Goal: Task Accomplishment & Management: Use online tool/utility

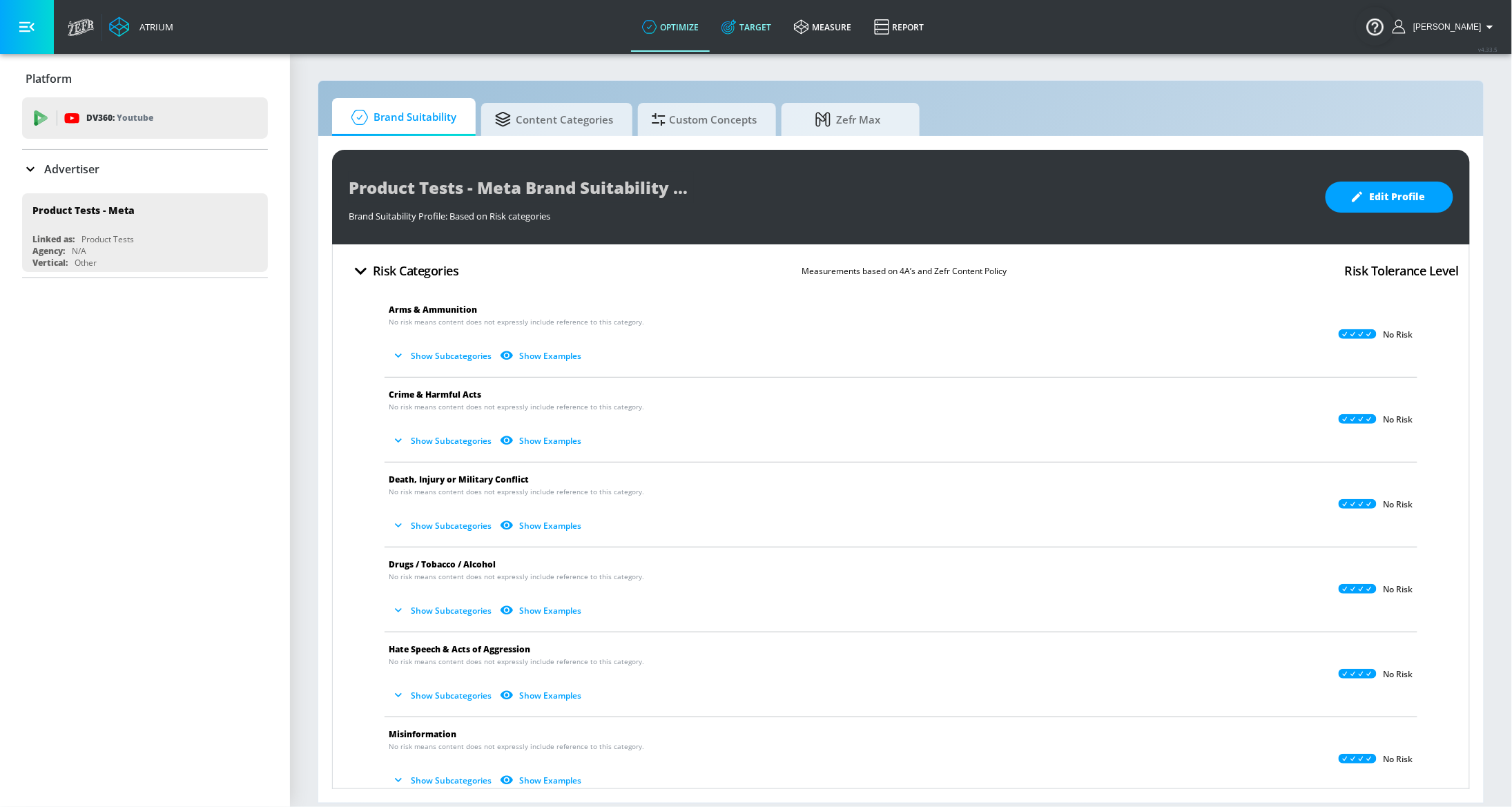
click at [762, 33] on link "Target" at bounding box center [747, 26] width 73 height 49
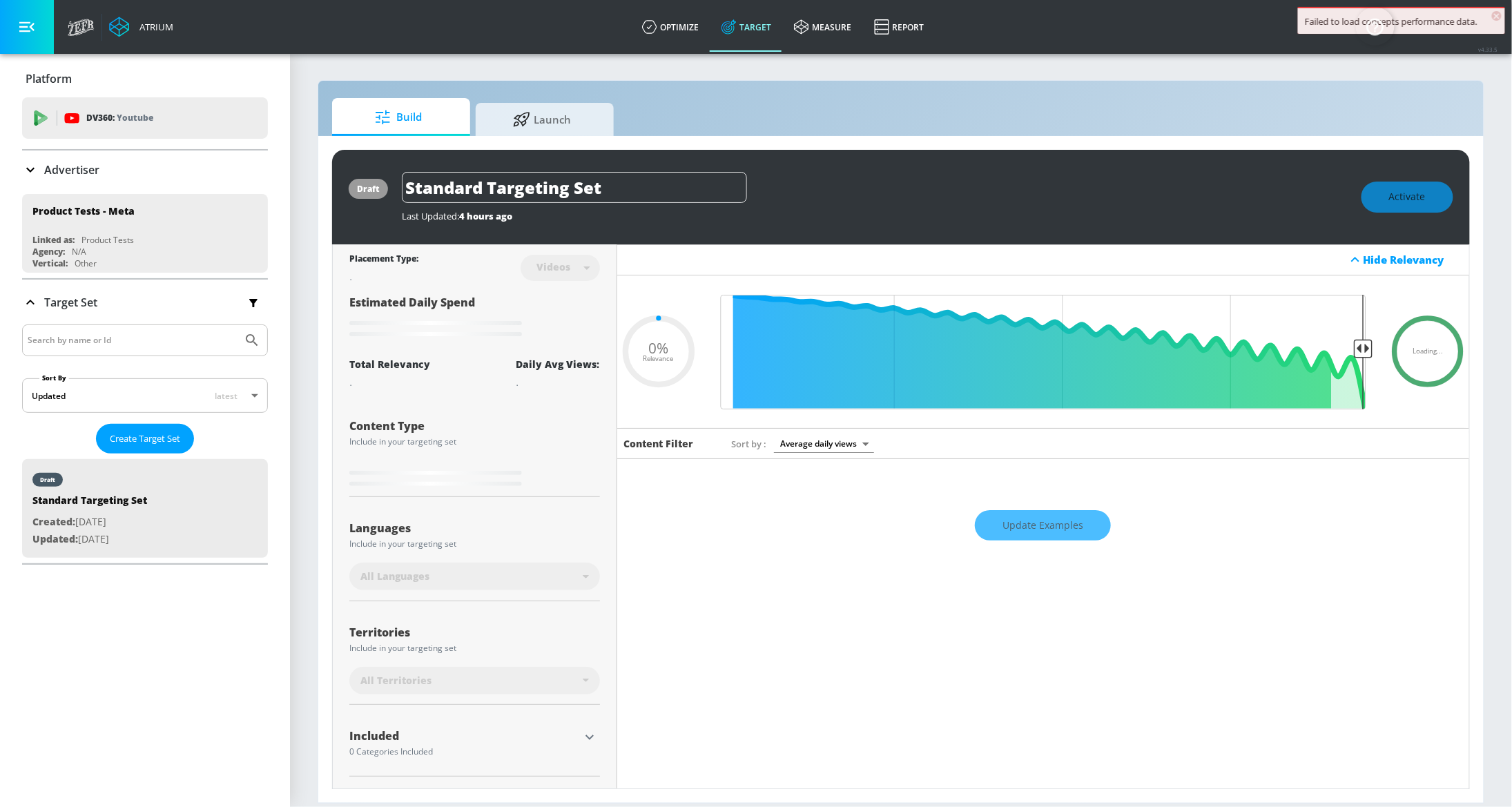
type input "0.67"
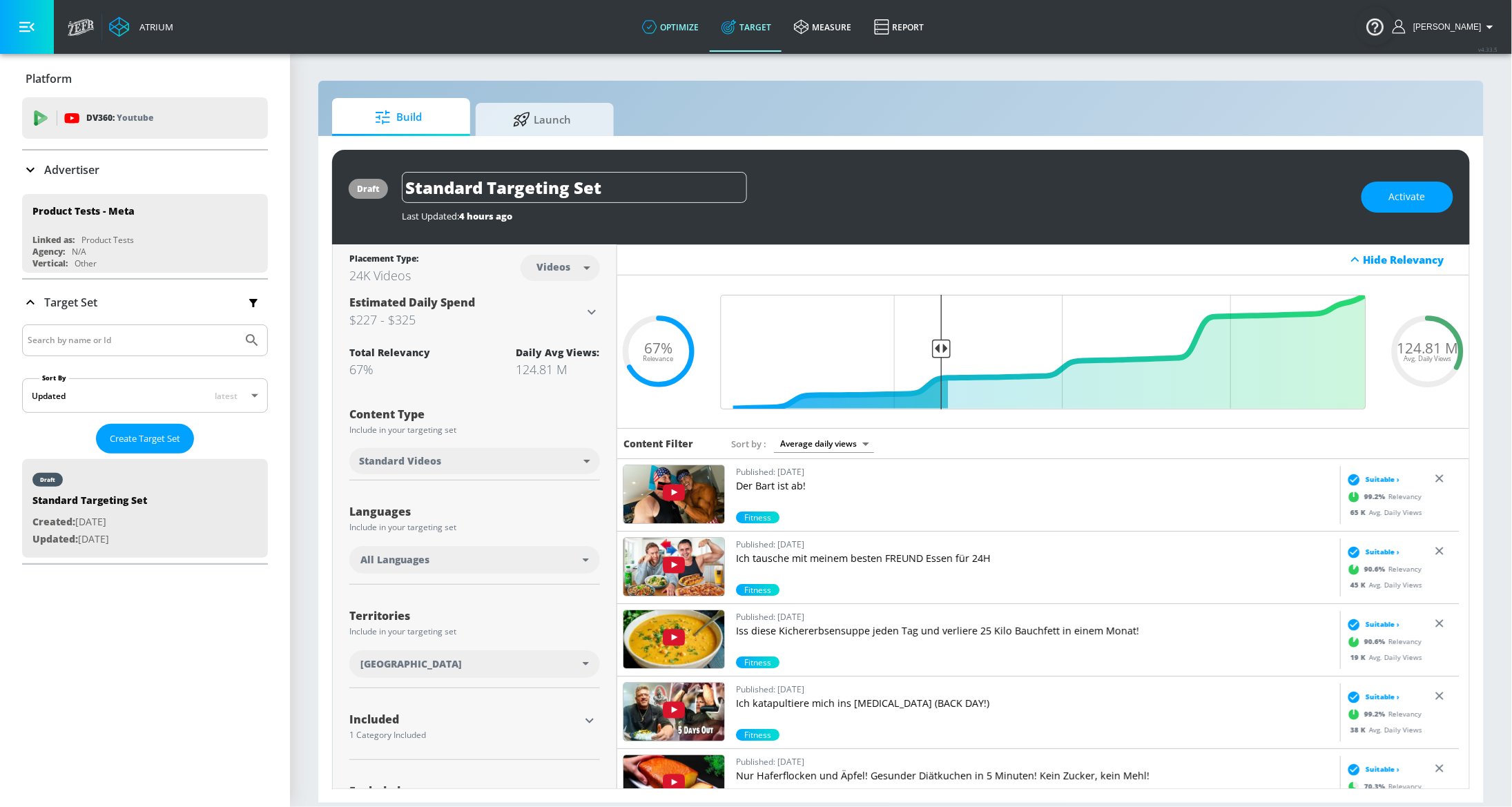
click at [691, 29] on link "optimize" at bounding box center [671, 26] width 80 height 49
click at [690, 29] on link "optimize" at bounding box center [671, 26] width 80 height 49
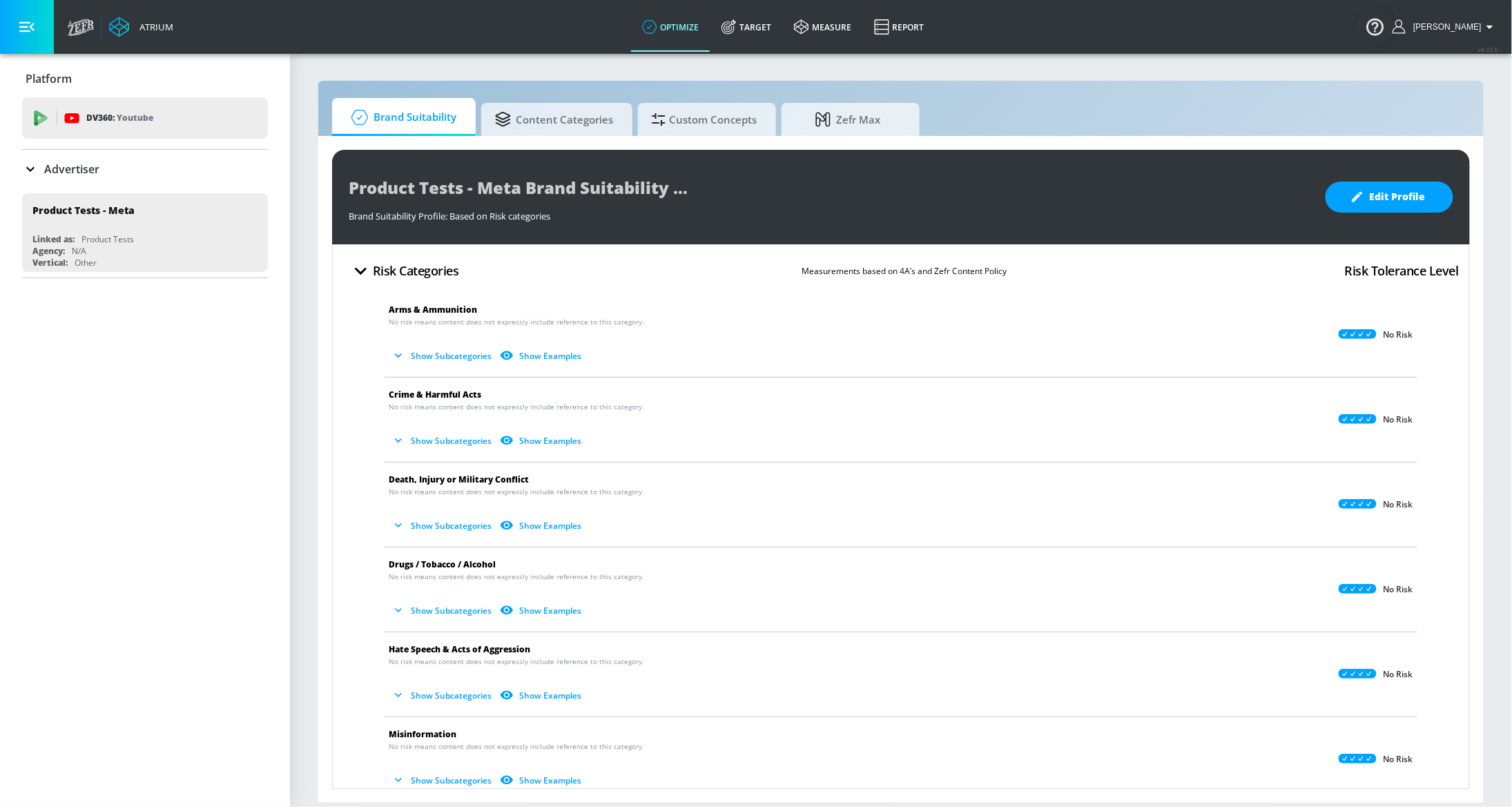
click at [137, 159] on div "Advertiser" at bounding box center [145, 169] width 246 height 39
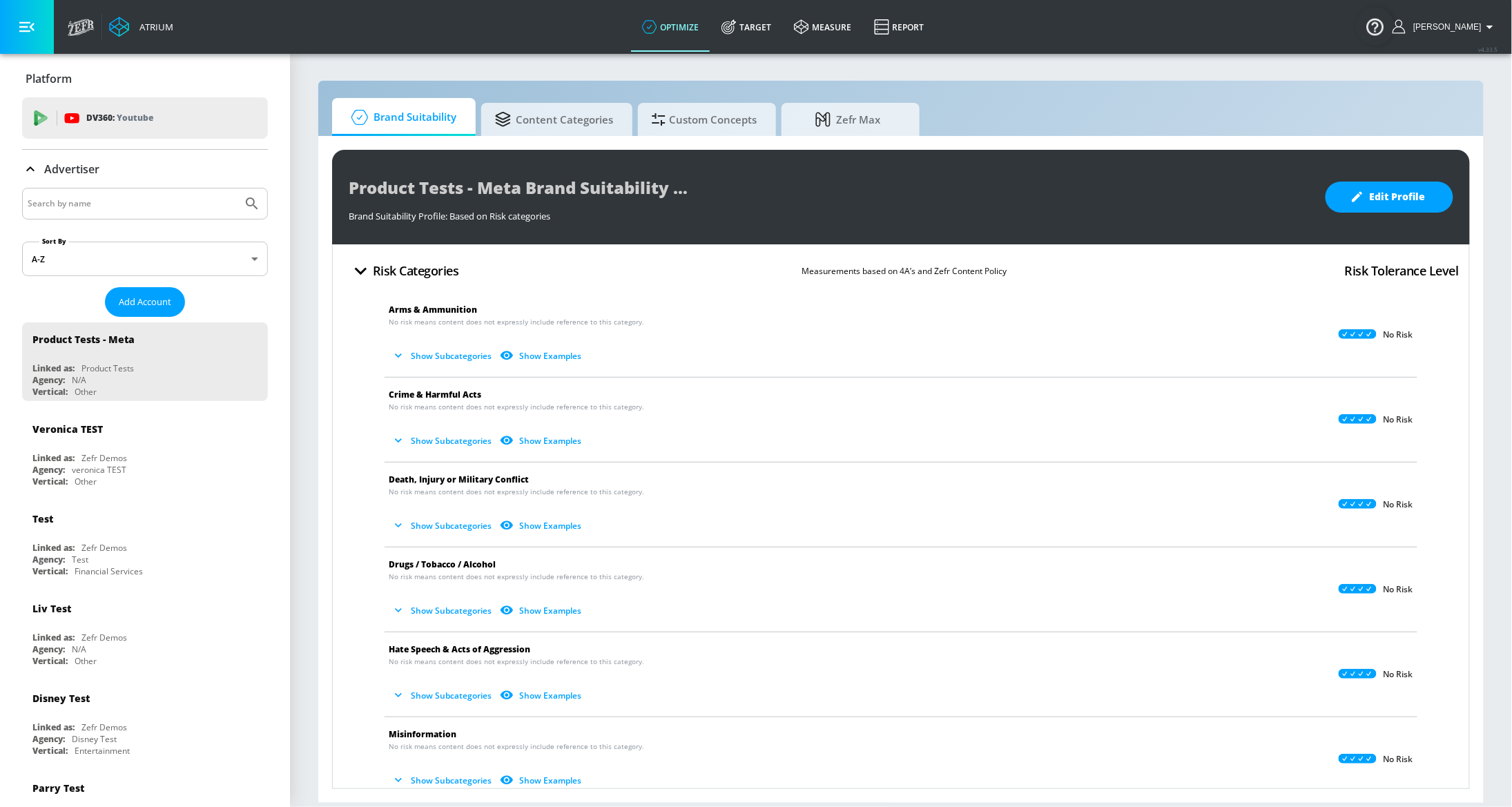
click at [108, 199] on input "Search by name" at bounding box center [132, 203] width 209 height 18
type input "cbs"
click at [237, 189] on button "Submit Search" at bounding box center [252, 203] width 30 height 30
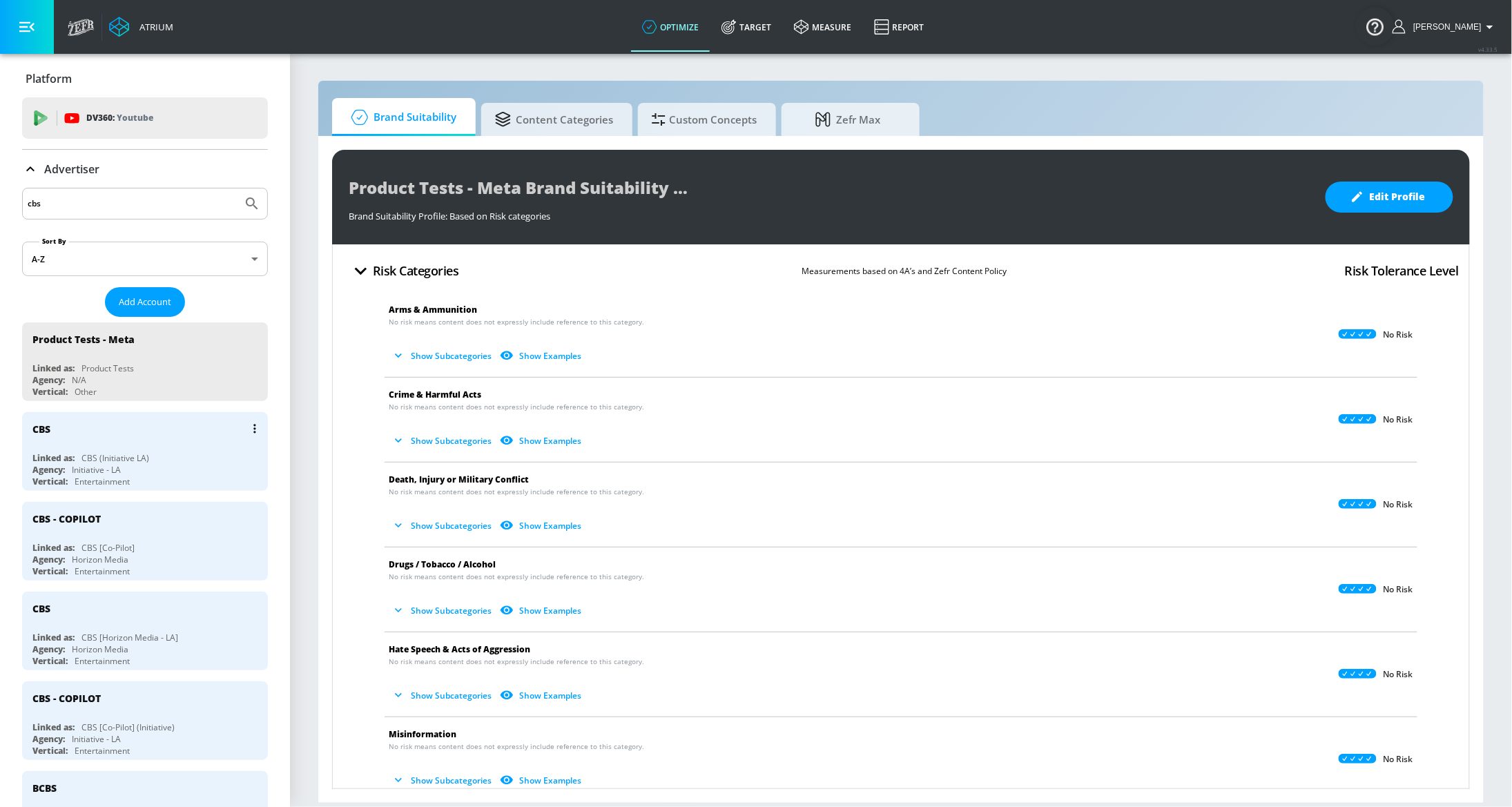
click at [109, 465] on div "Initiative - LA" at bounding box center [96, 471] width 49 height 12
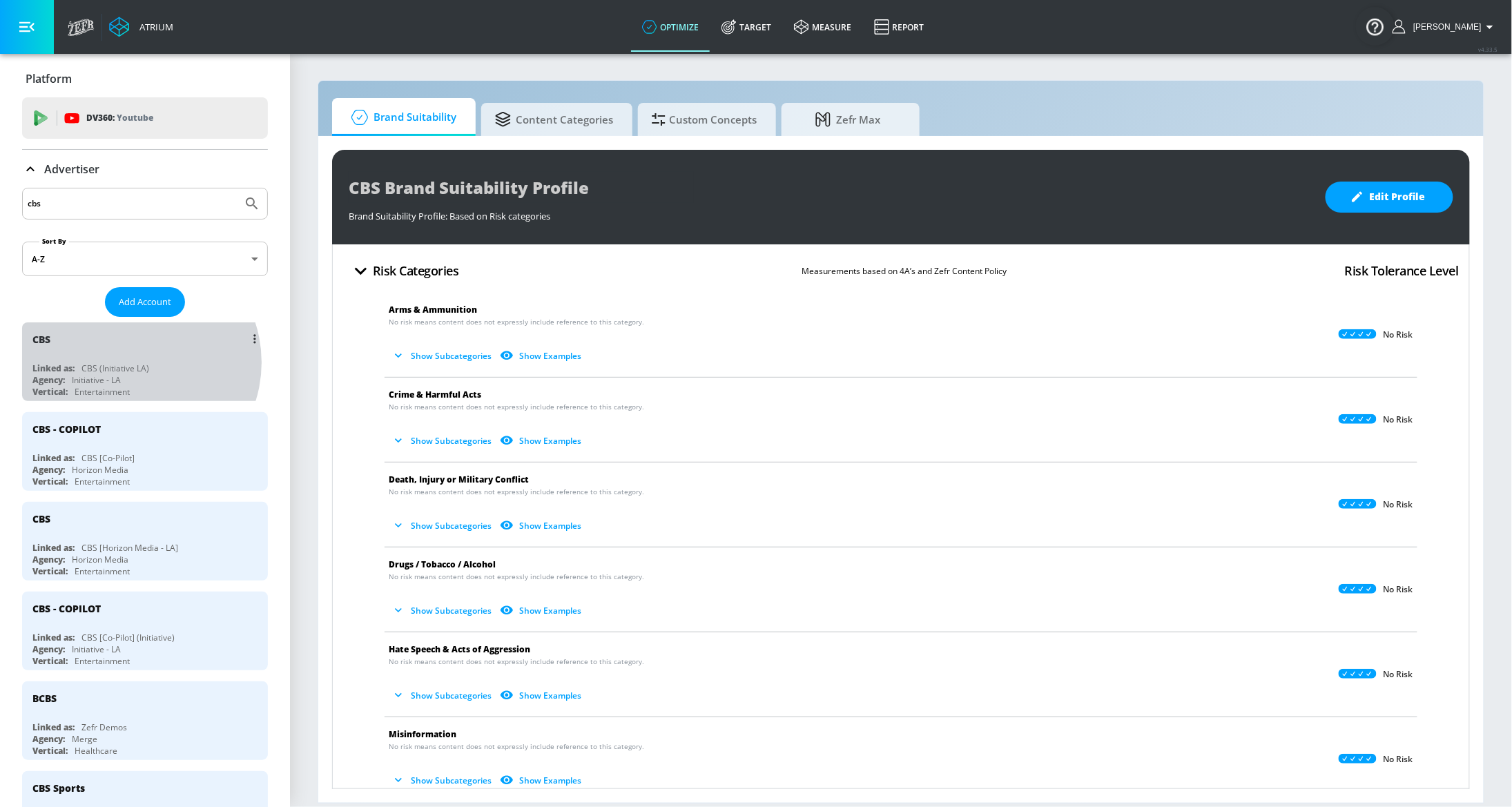
click at [134, 363] on div "CBS (Initiative LA)" at bounding box center [115, 368] width 67 height 12
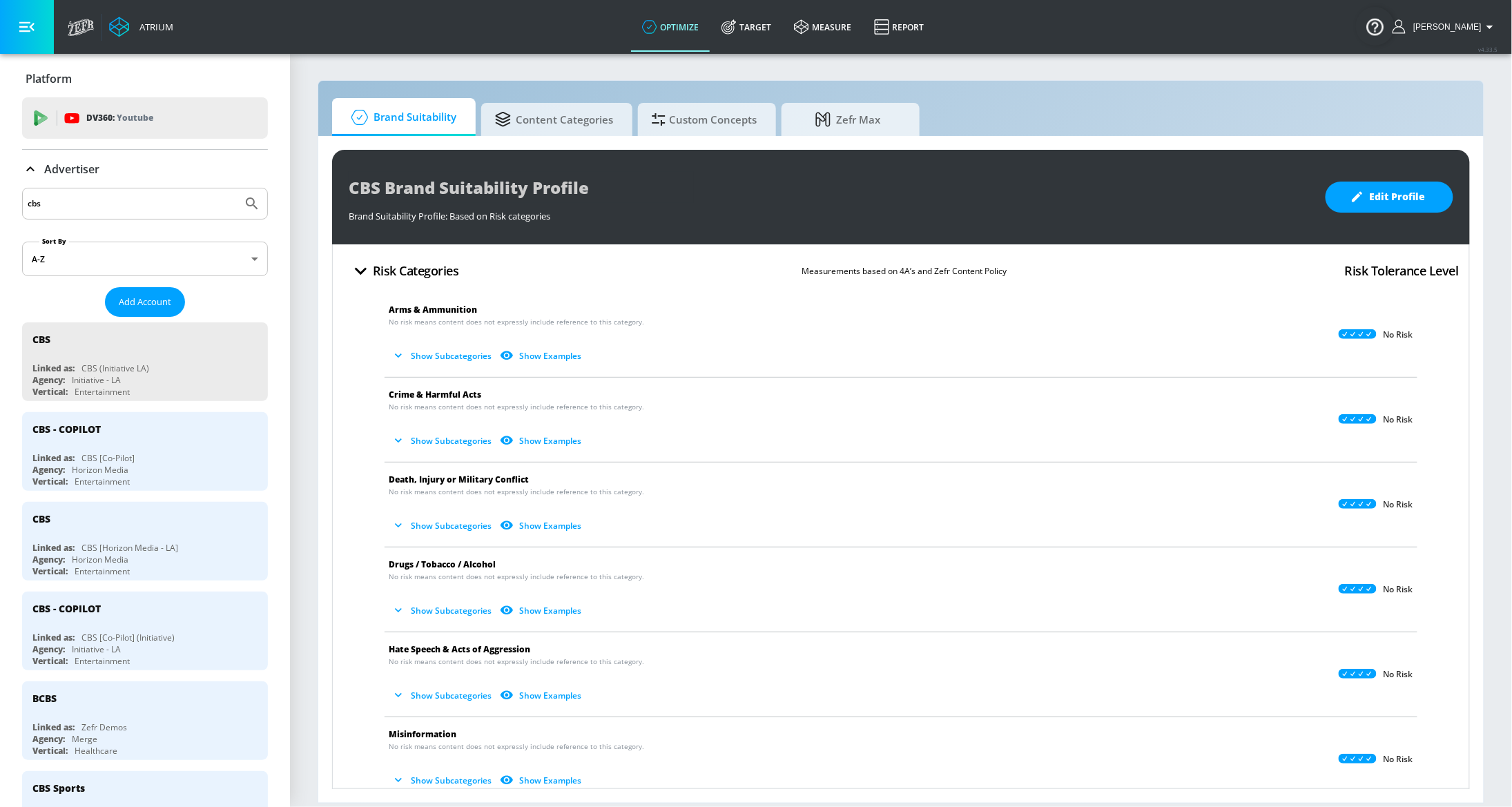
click at [85, 164] on p "Advertiser" at bounding box center [72, 170] width 55 height 16
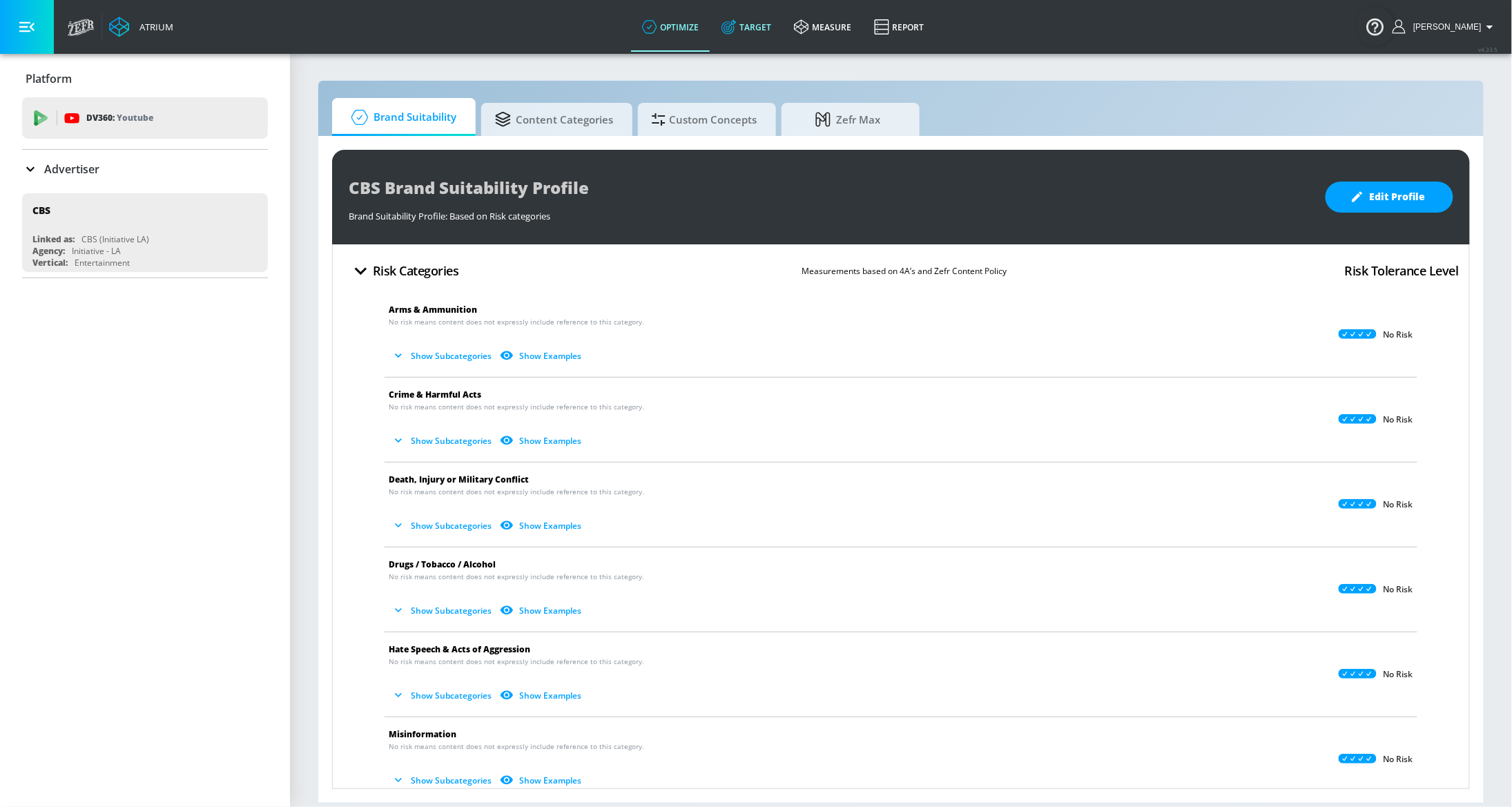
click at [750, 35] on link "Target" at bounding box center [747, 26] width 73 height 49
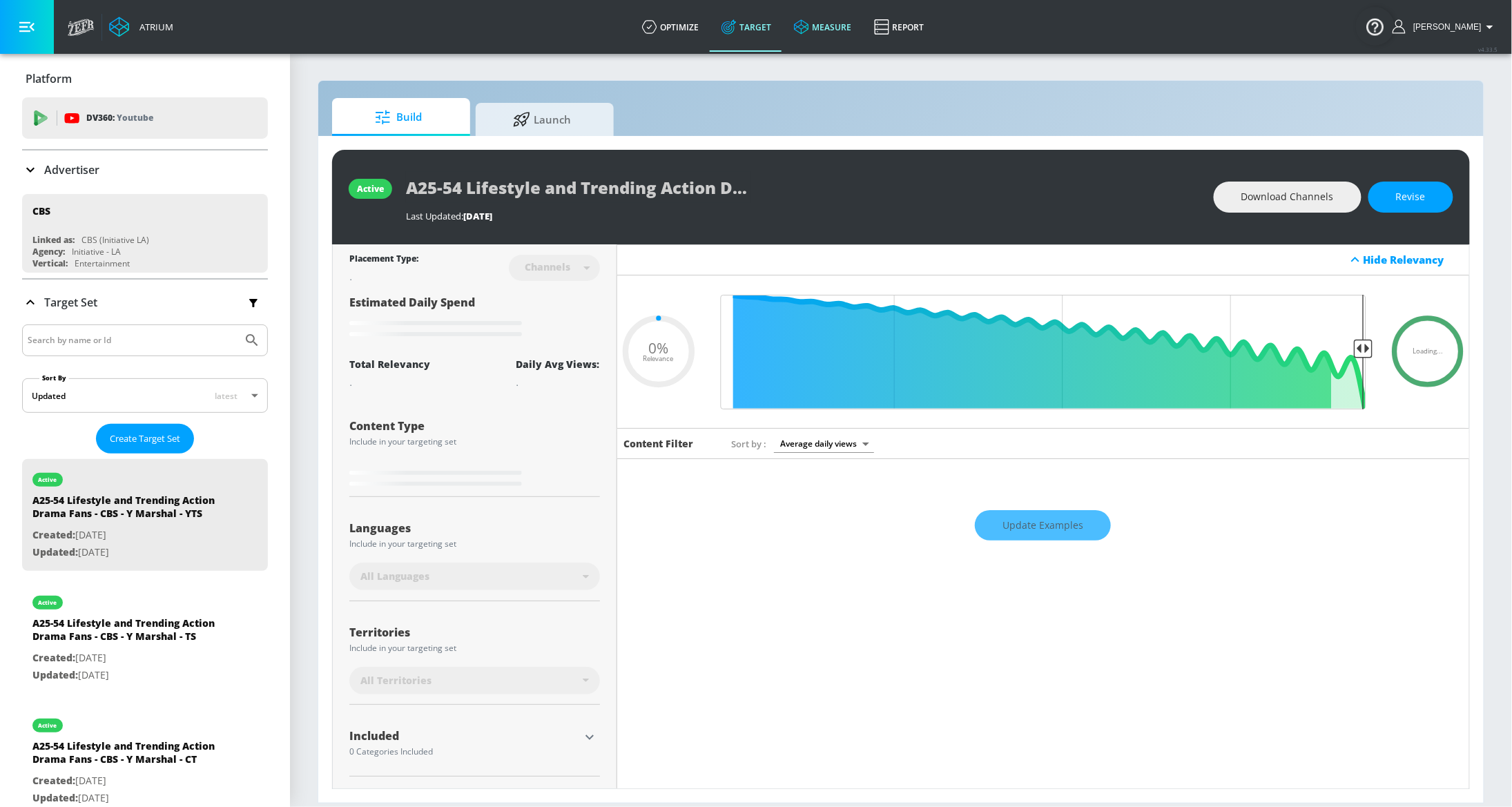
type input "0.05"
click at [108, 335] on input "Search by name or Id" at bounding box center [132, 340] width 209 height 18
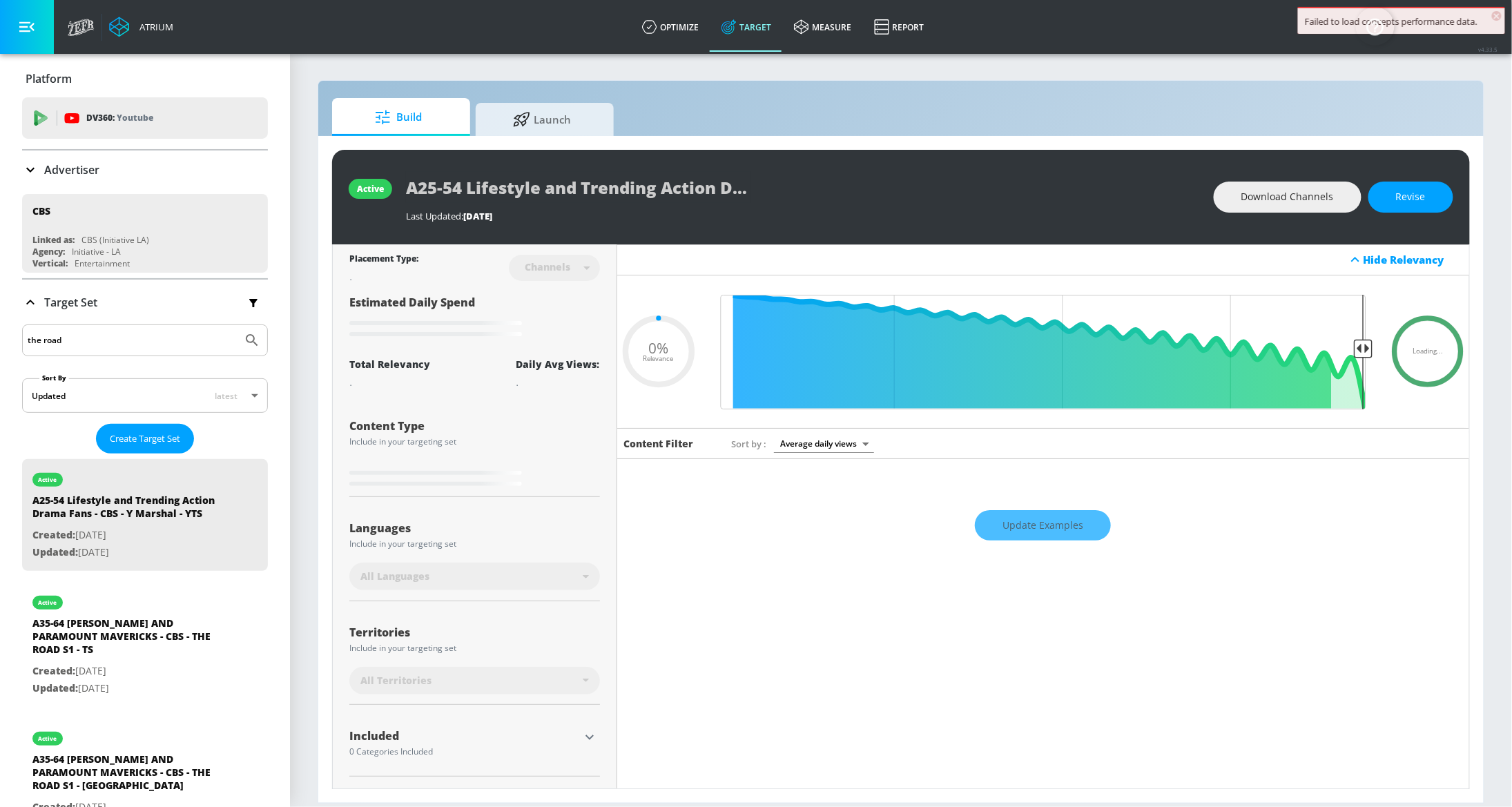
type input "the road"
click at [237, 325] on button "Submit Search" at bounding box center [252, 340] width 30 height 30
type input "0.5"
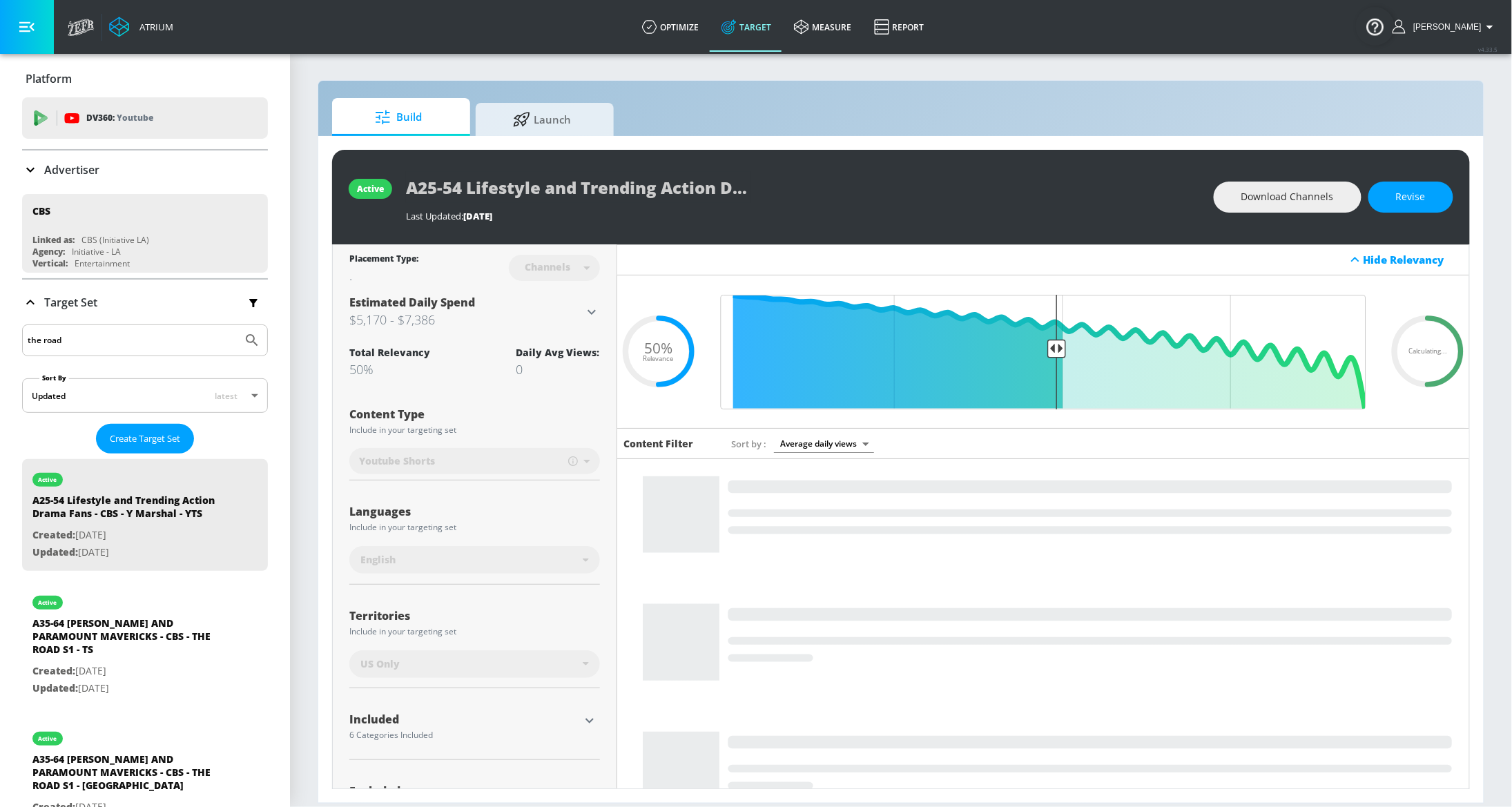
click at [159, 343] on input "the road" at bounding box center [132, 340] width 209 height 18
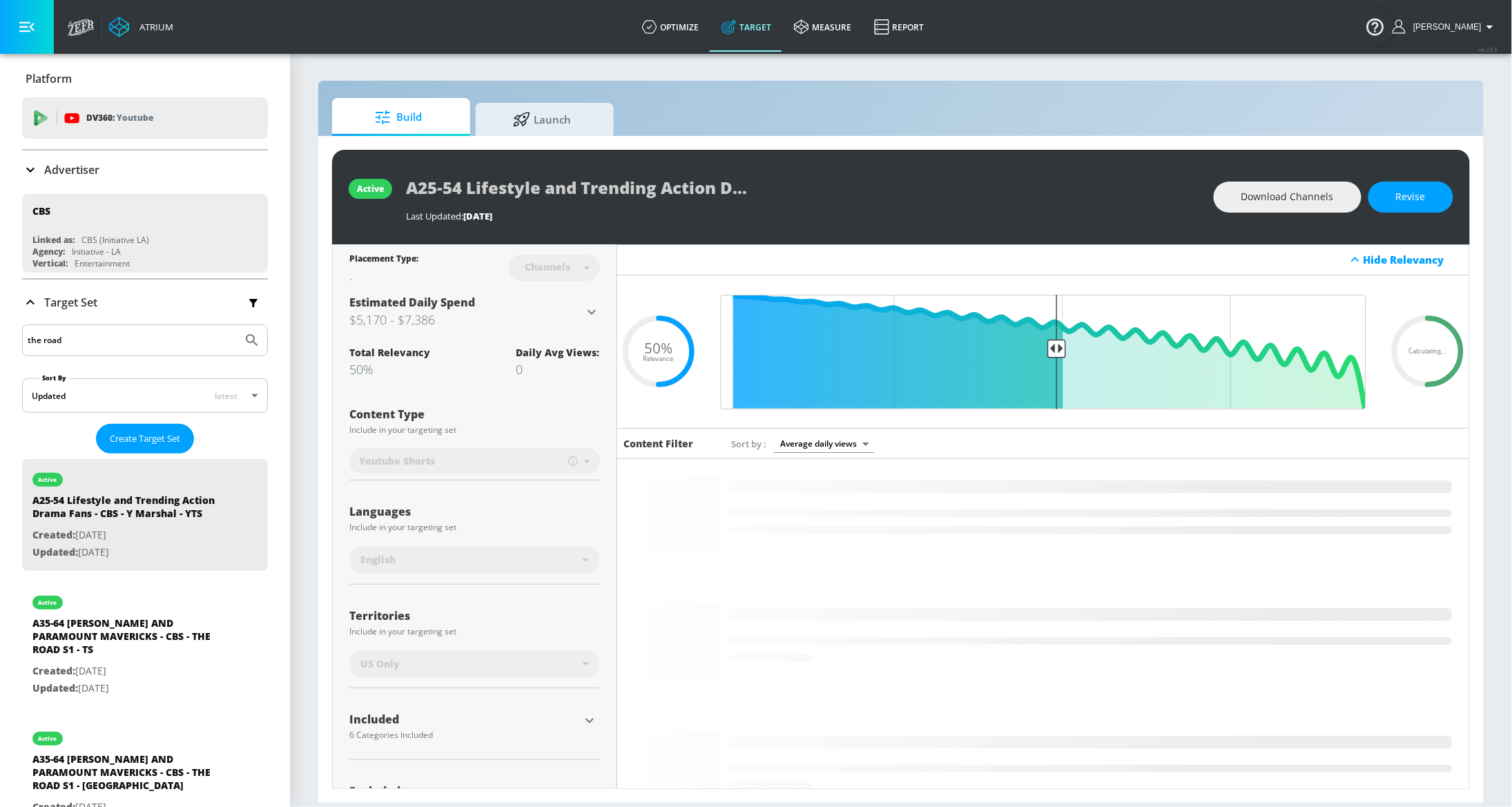
click at [237, 325] on button "Submit Search" at bounding box center [252, 340] width 30 height 30
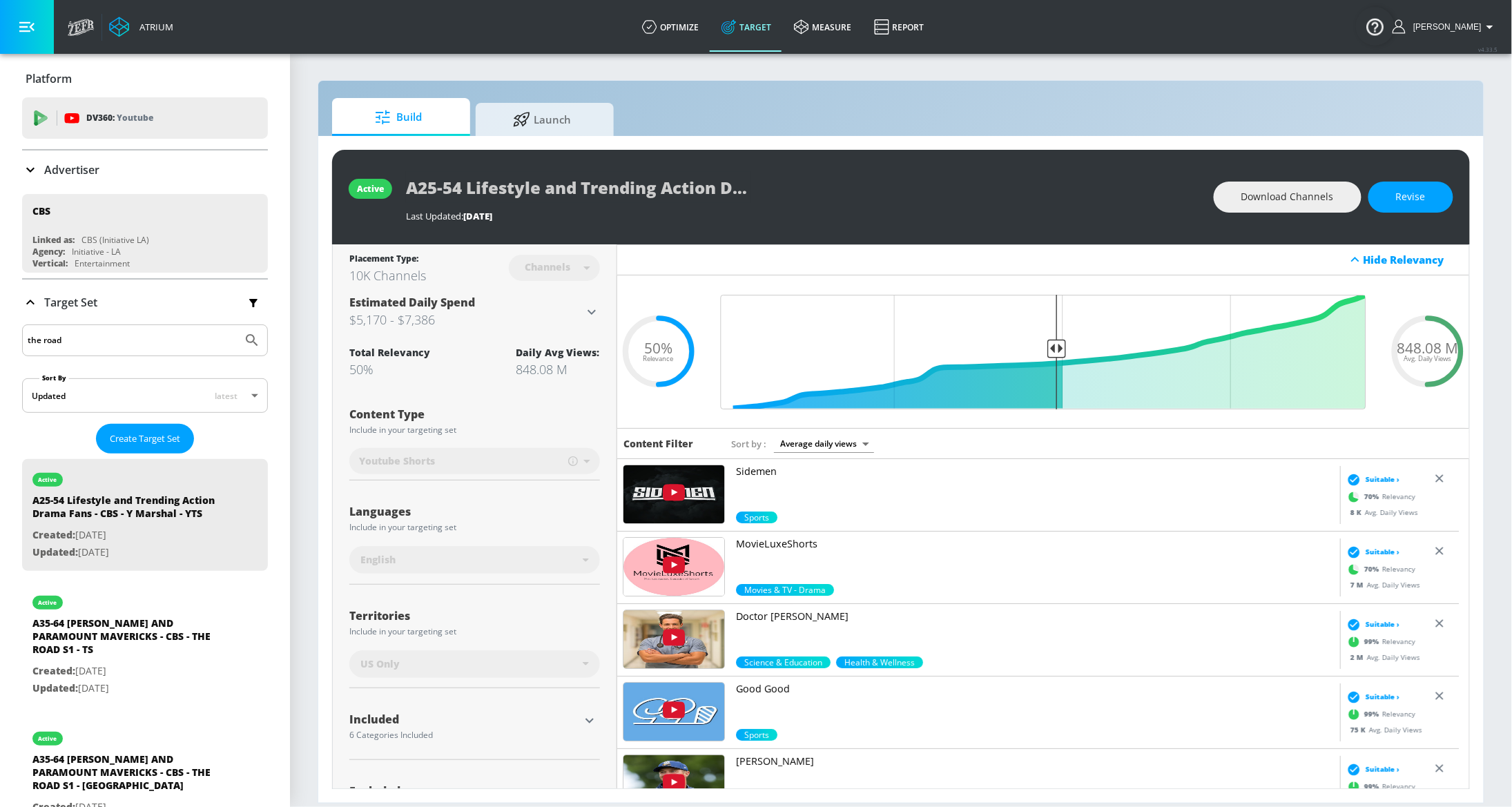
click at [197, 346] on input "the road" at bounding box center [132, 340] width 209 height 18
click at [244, 342] on icon "Submit Search" at bounding box center [252, 340] width 16 height 16
click at [135, 342] on input "the road" at bounding box center [132, 340] width 209 height 18
click at [237, 325] on button "Submit Search" at bounding box center [252, 340] width 30 height 30
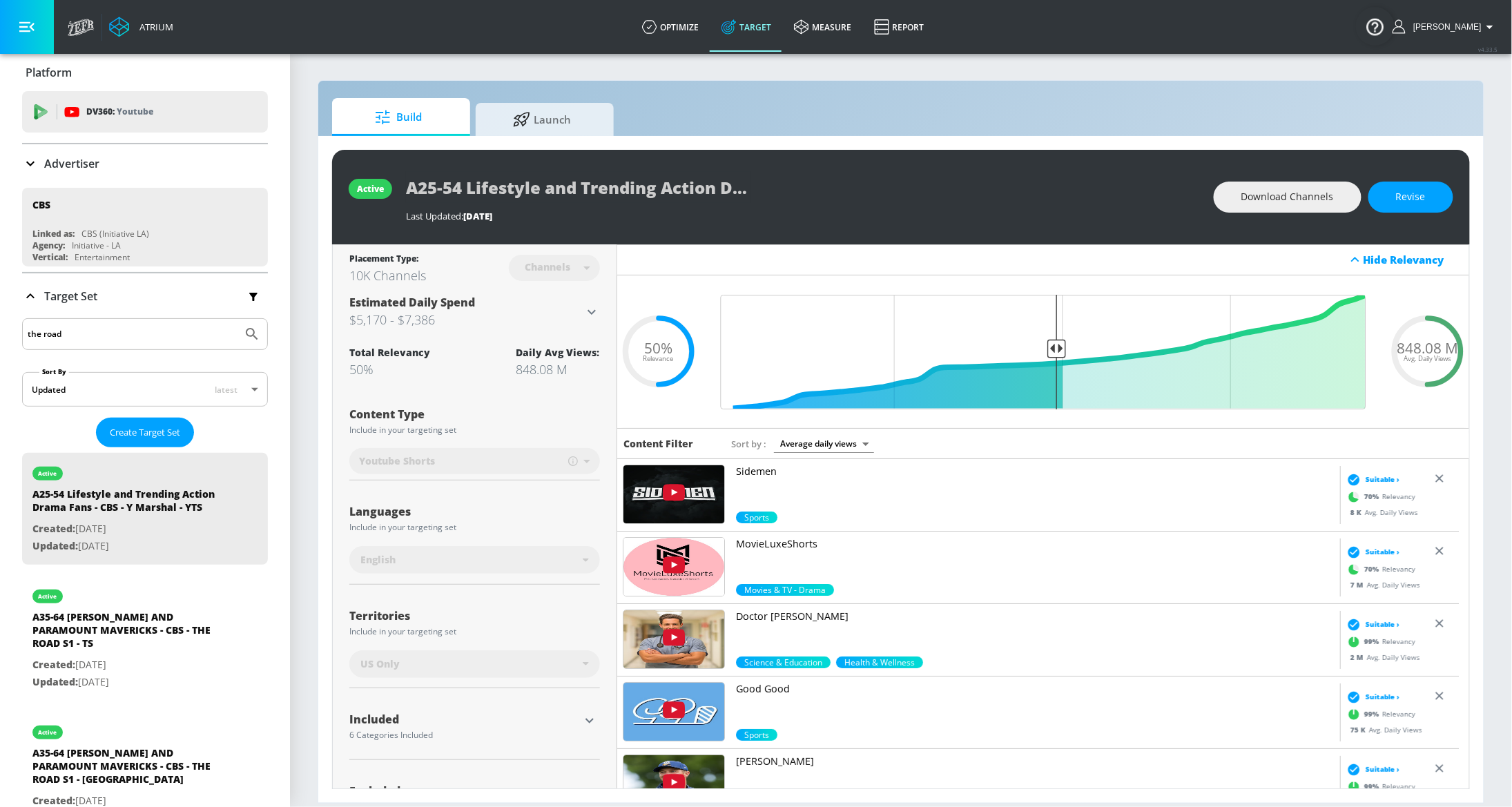
scroll to position [7, 0]
click at [145, 337] on input "the road" at bounding box center [132, 333] width 209 height 18
click at [237, 318] on button "Submit Search" at bounding box center [252, 333] width 30 height 30
click at [151, 336] on input "the road" at bounding box center [132, 333] width 209 height 18
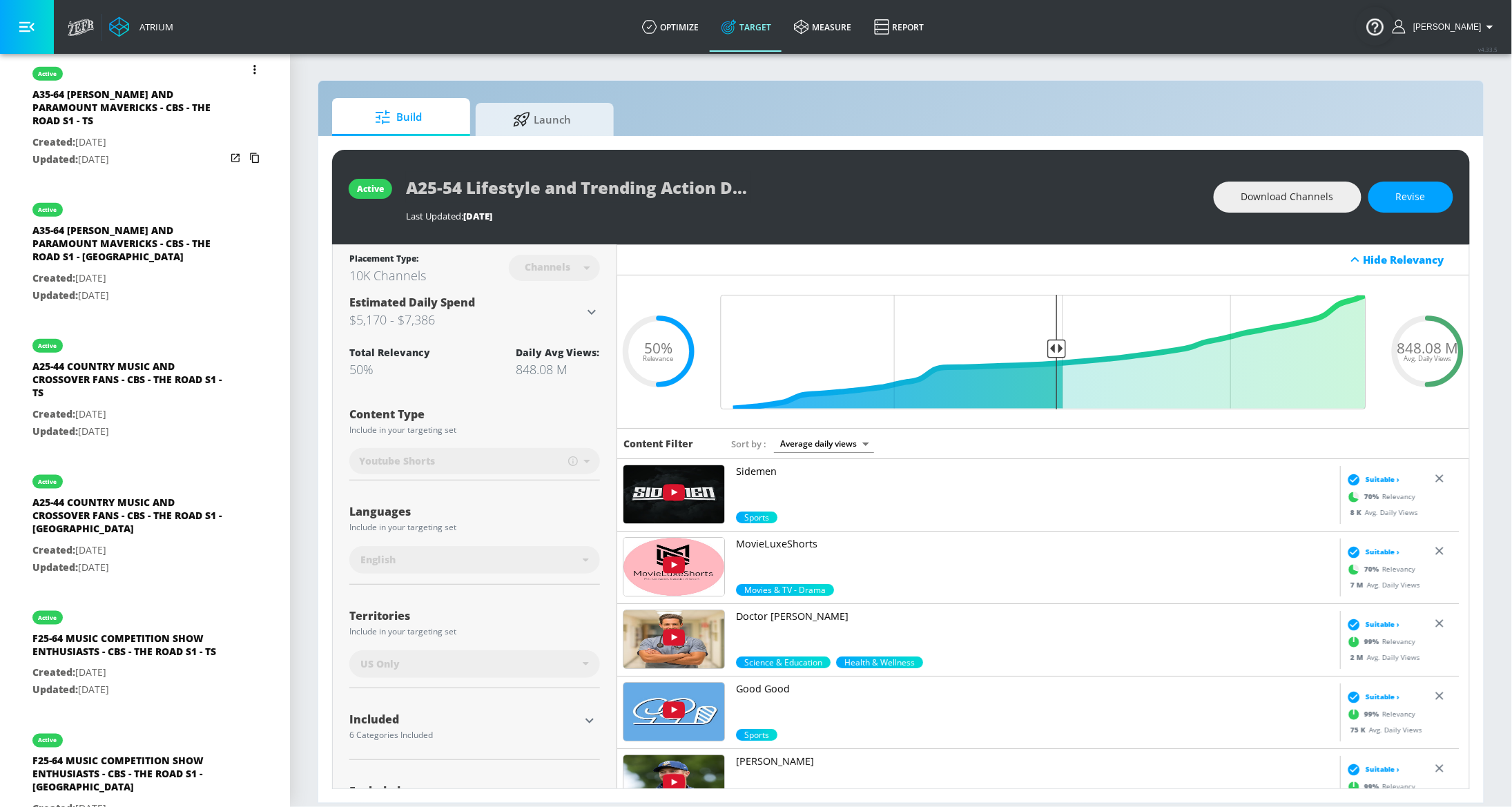
scroll to position [530, 0]
click at [144, 132] on div "A35-64 TAYLOR SHERIDAN AND PARAMOUNT MAVERICKS - CBS - THE ROAD S1 - TS" at bounding box center [130, 110] width 194 height 47
type input "A35-64 TAYLOR SHERIDAN AND PARAMOUNT MAVERICKS - CBS - THE ROAD S1 - TS"
type input "videos"
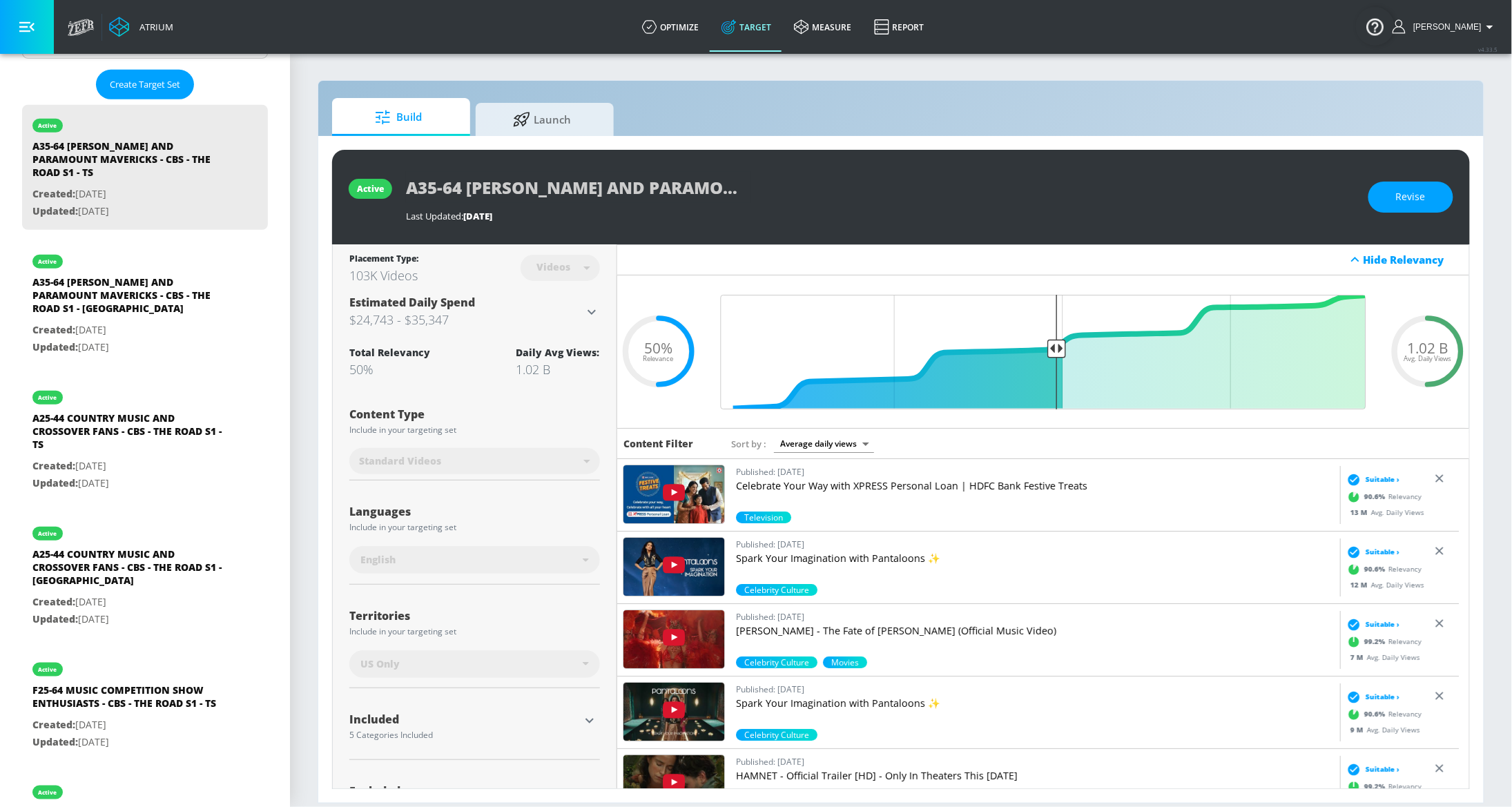
scroll to position [315, 0]
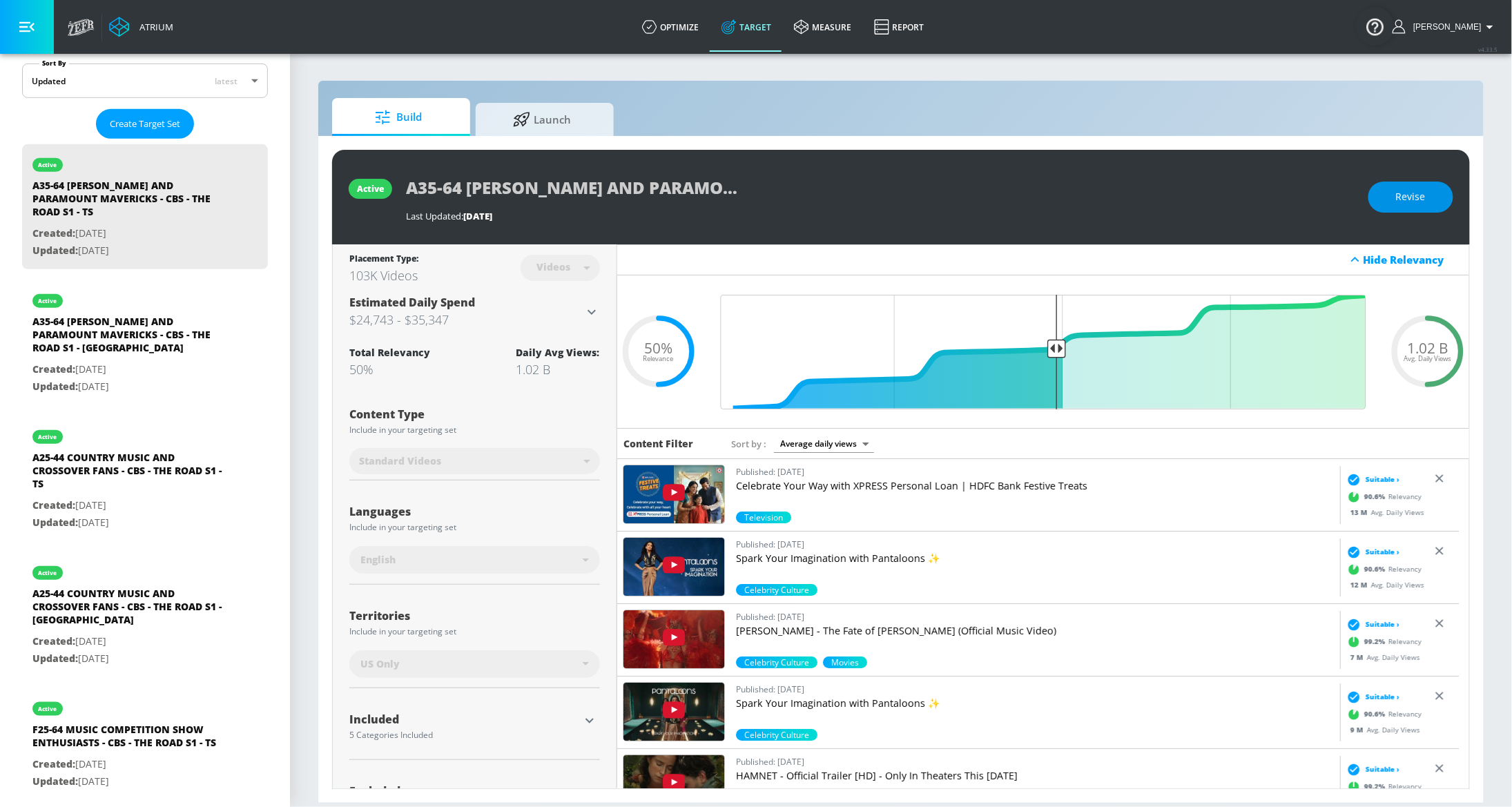
click at [1400, 204] on span "Revise" at bounding box center [1411, 197] width 29 height 17
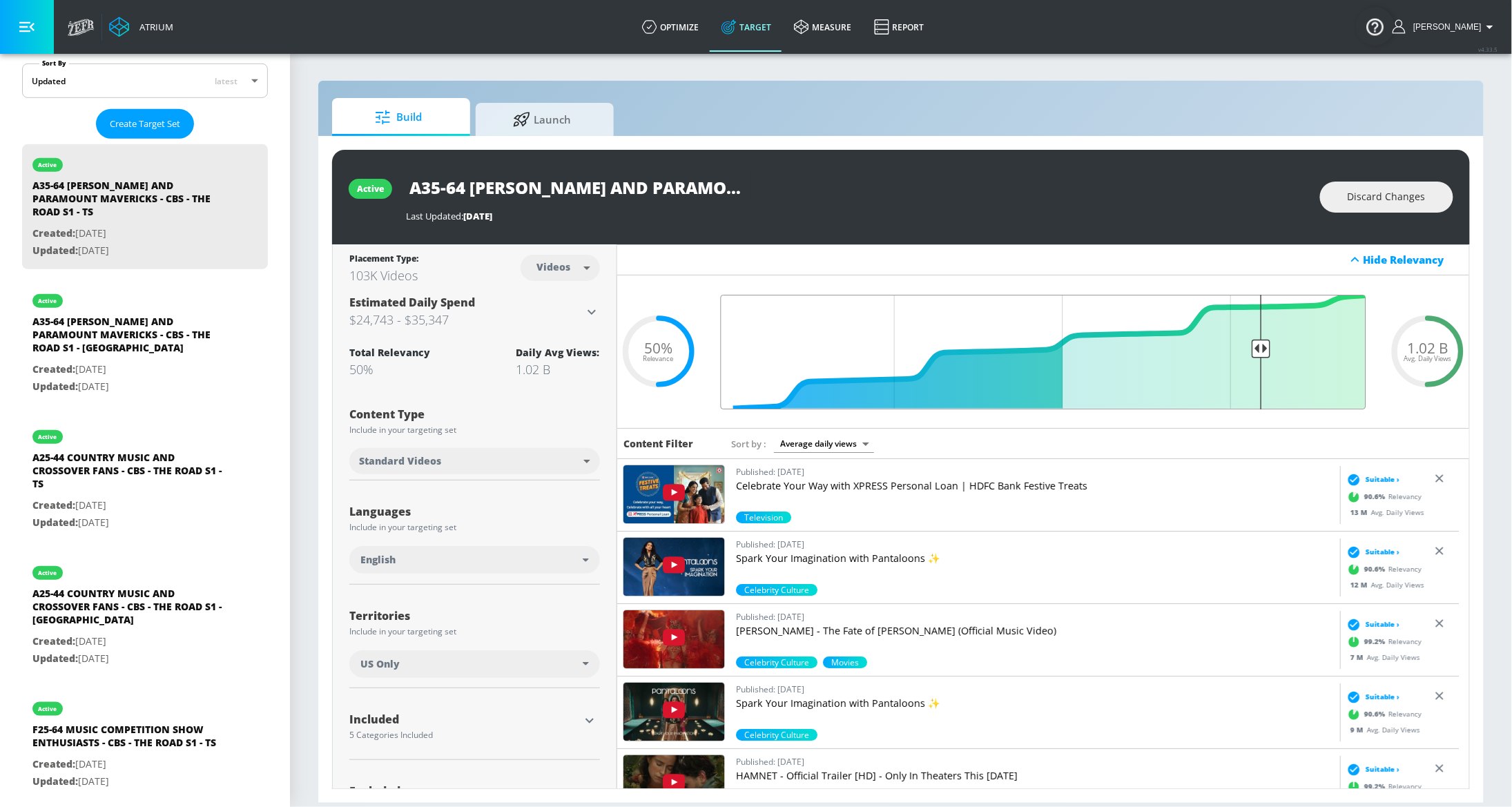
type input "0.2"
click at [1247, 348] on input "Final Threshold" at bounding box center [1043, 352] width 660 height 115
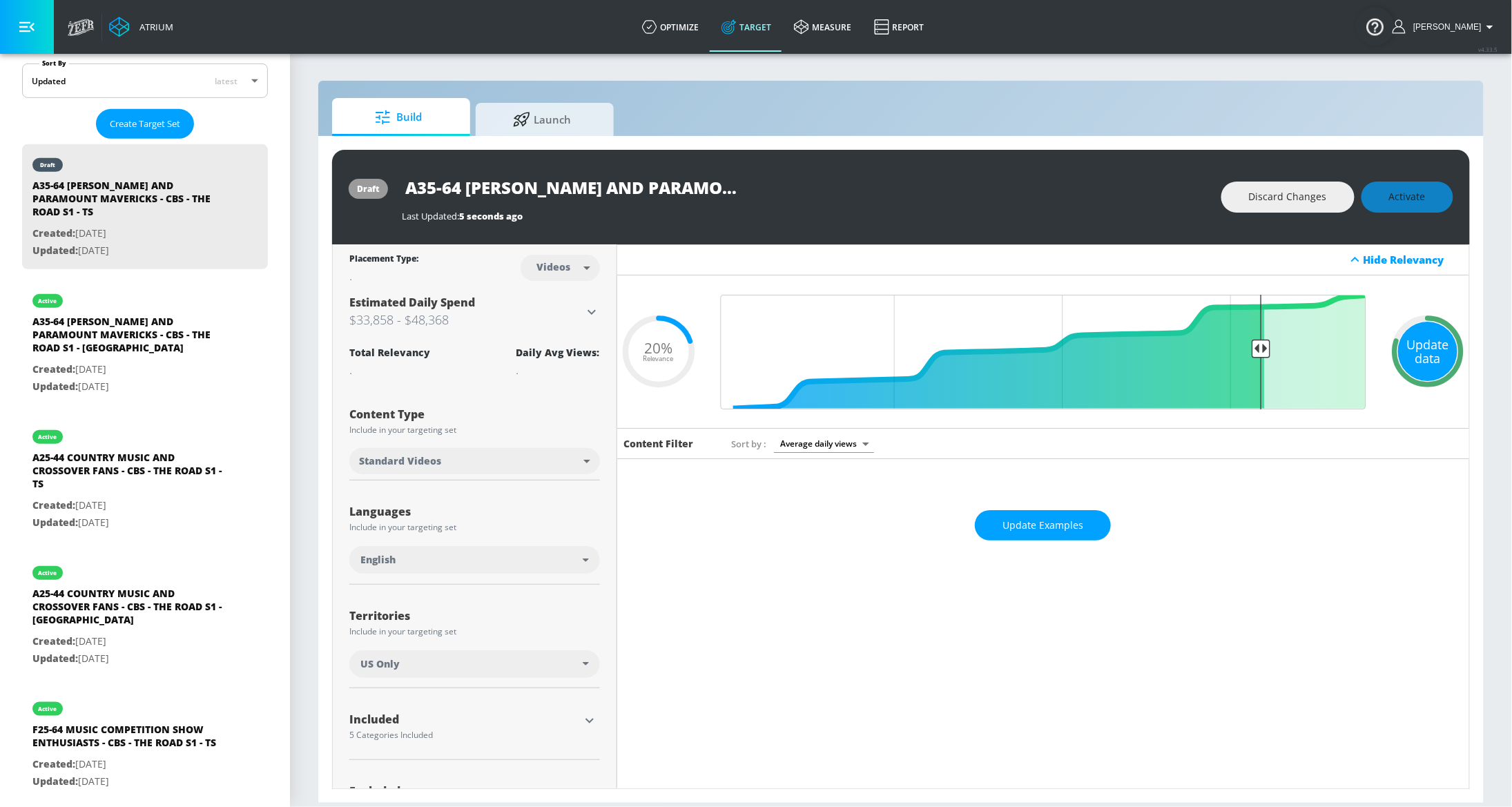
click at [1417, 358] on div "Update data" at bounding box center [1427, 351] width 60 height 60
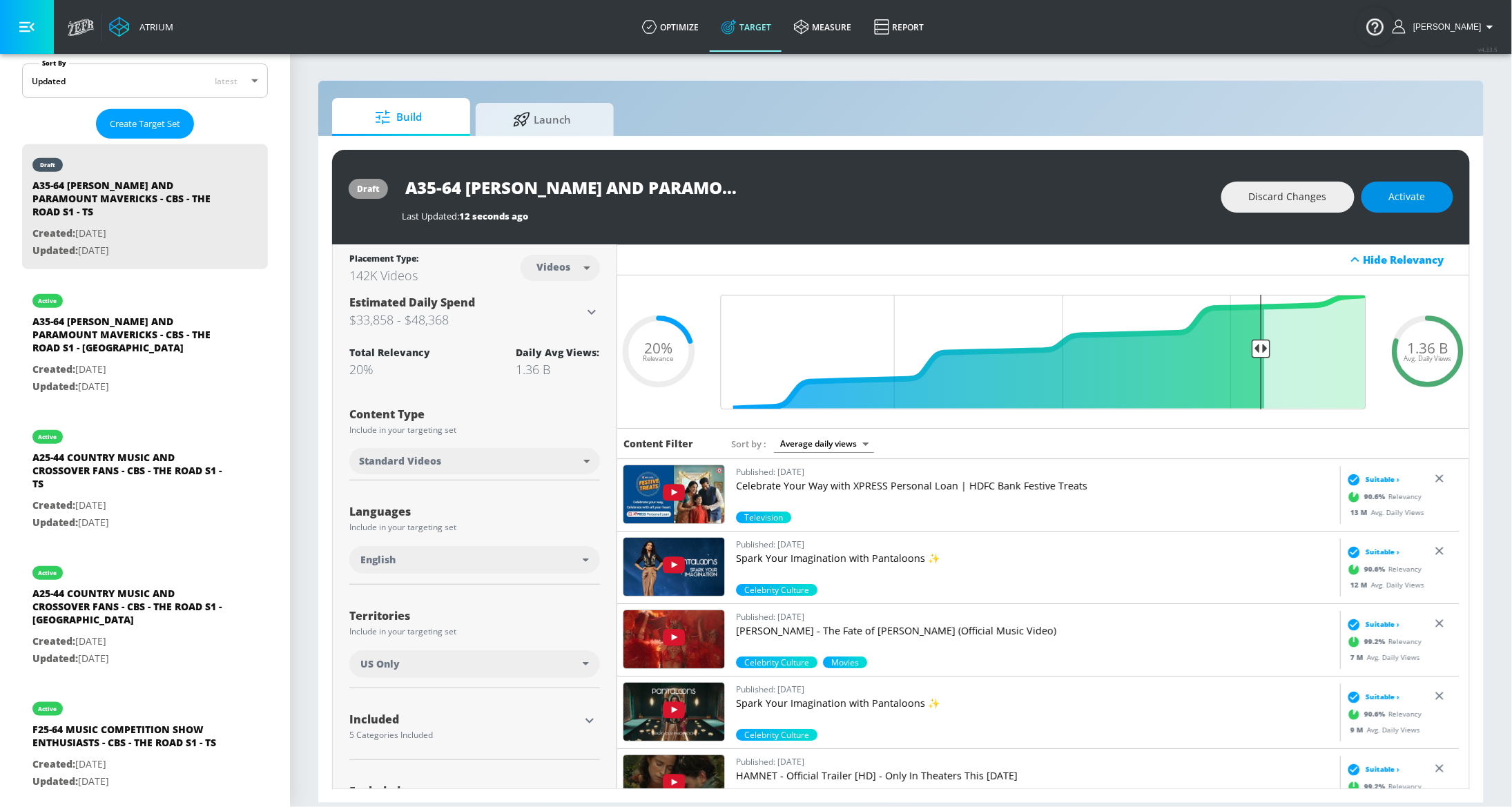
click at [1413, 195] on span "Activate" at bounding box center [1407, 197] width 36 height 17
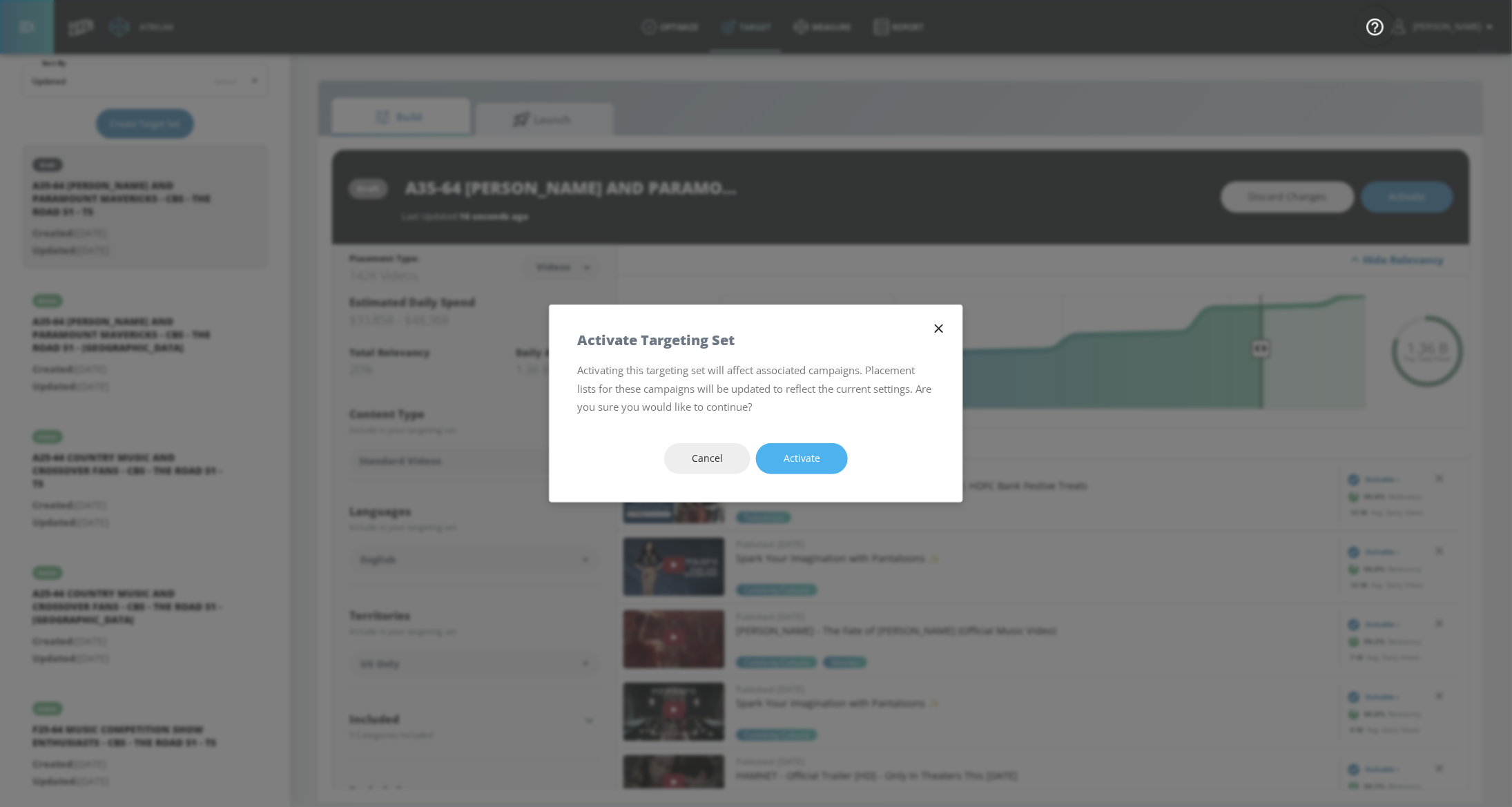
click at [824, 454] on button "Activate" at bounding box center [801, 459] width 92 height 31
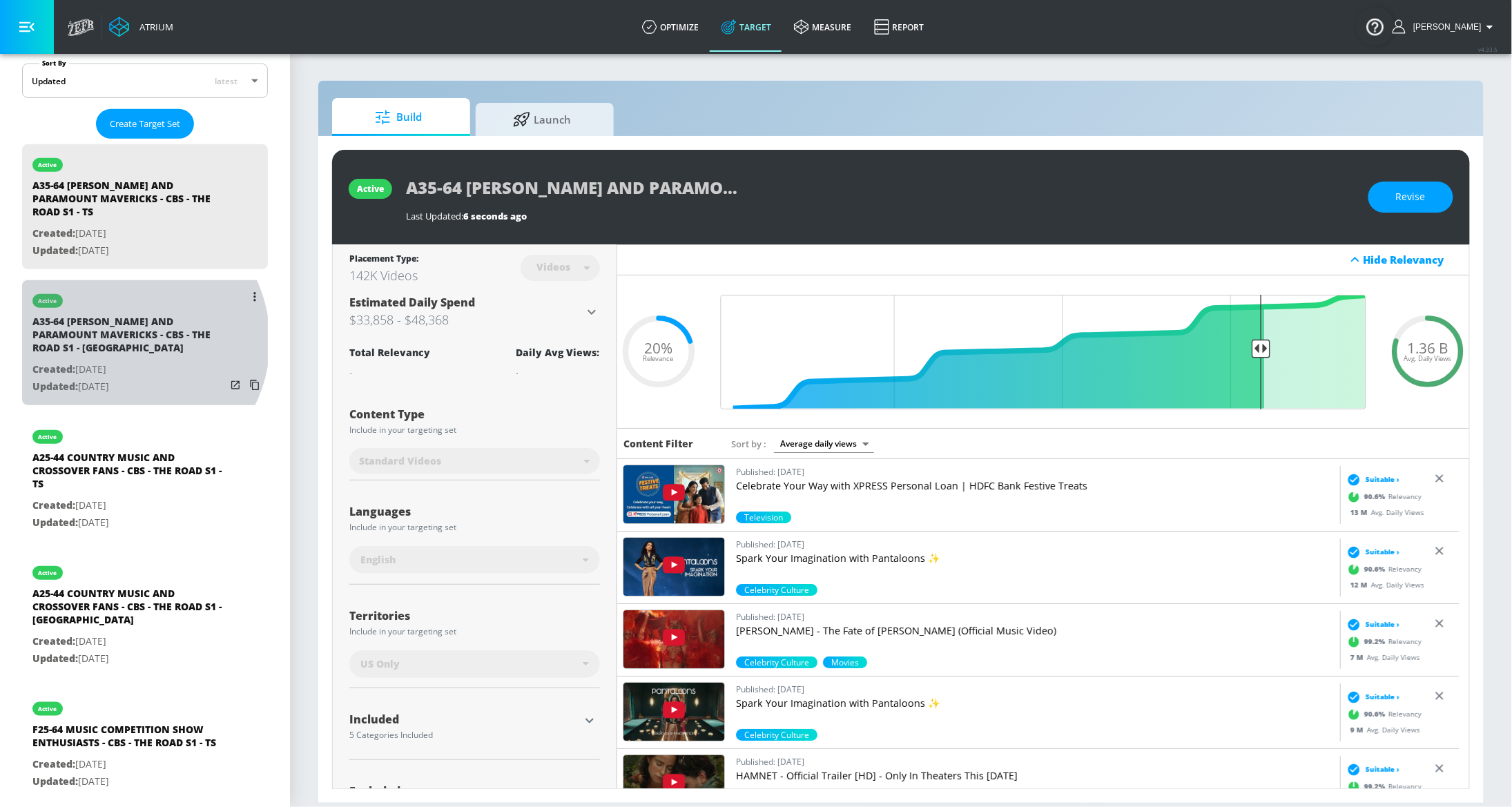
click at [124, 342] on div "A35-64 TAYLOR SHERIDAN AND PARAMOUNT MAVERICKS - CBS - THE ROAD S1 - CT" at bounding box center [130, 338] width 194 height 47
type input "A35-64 TAYLOR SHERIDAN AND PARAMOUNT MAVERICKS - CBS - THE ROAD S1 - CT"
type input "channels"
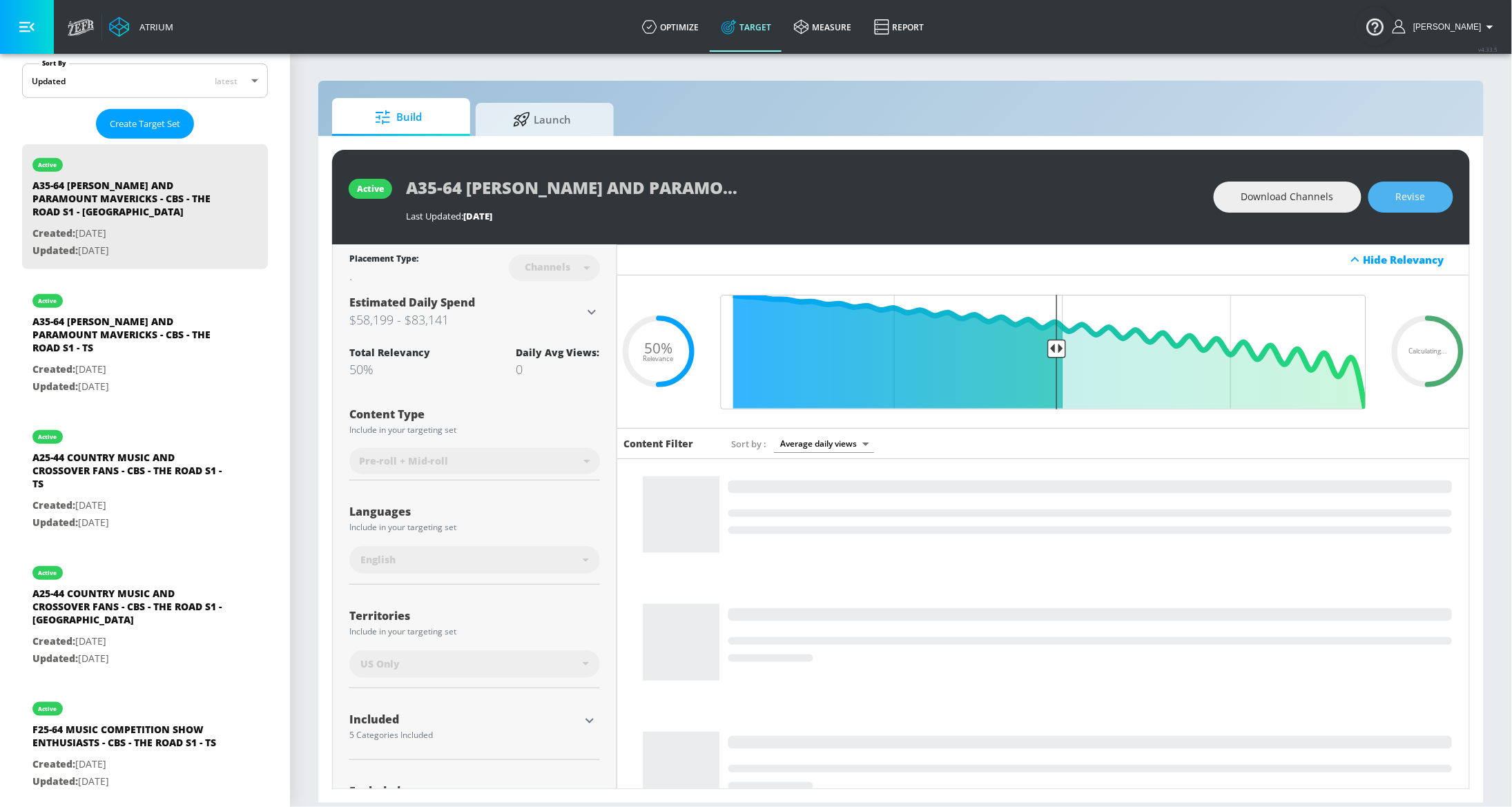
click at [1417, 191] on span "Revise" at bounding box center [1411, 197] width 29 height 17
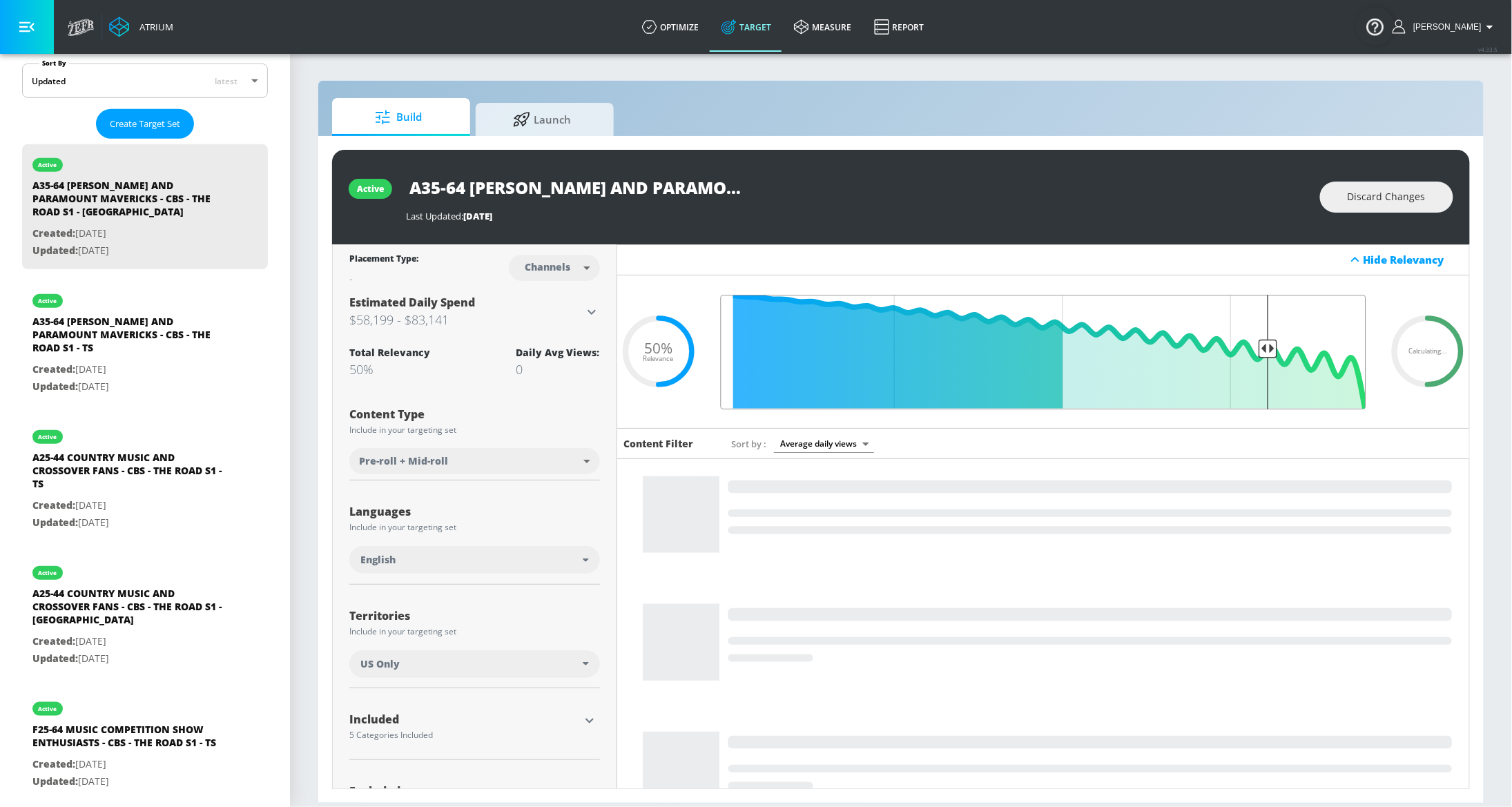
click at [1258, 346] on input "Final Threshold" at bounding box center [1043, 352] width 660 height 115
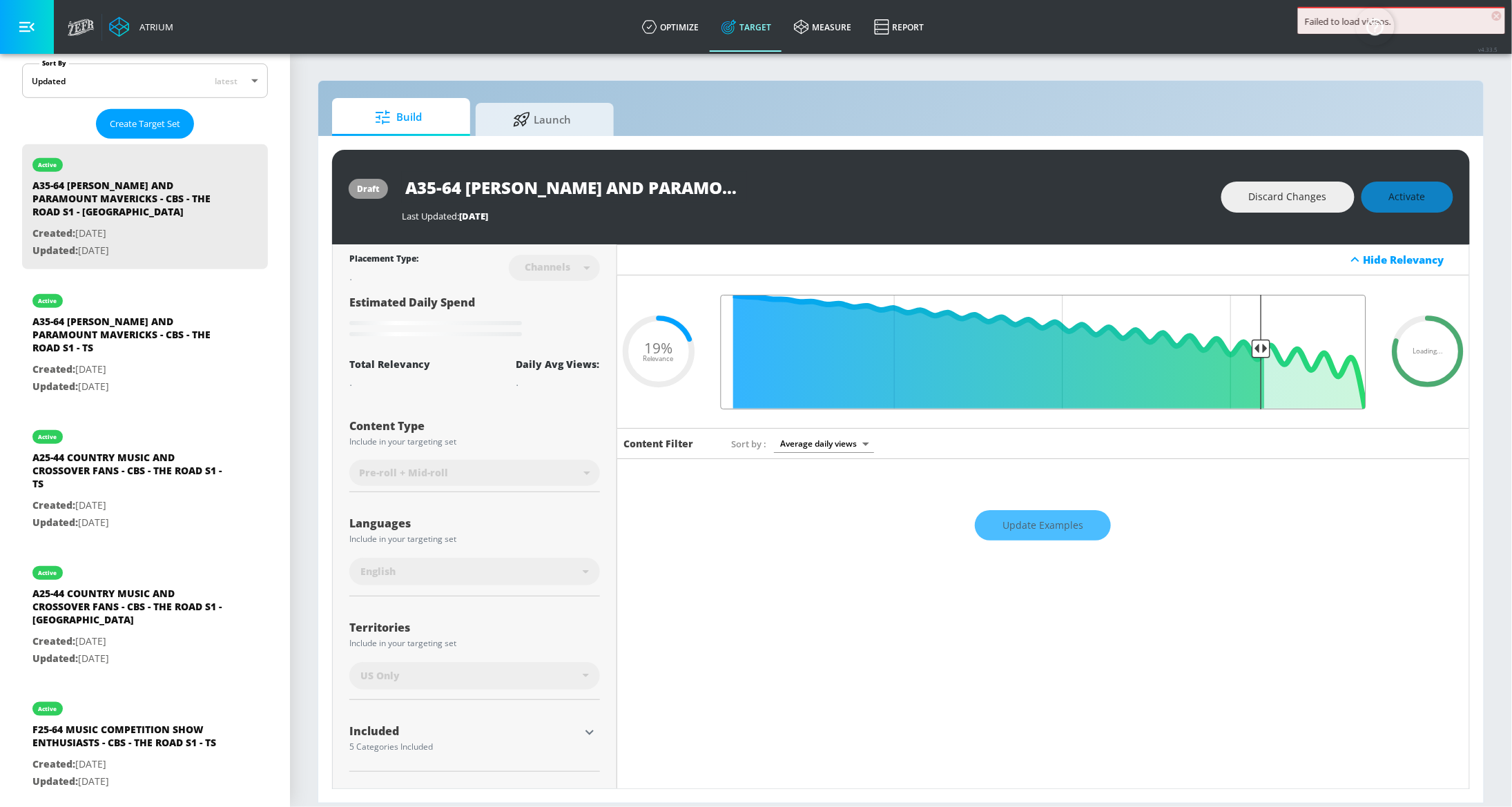
drag, startPoint x: 1258, startPoint y: 346, endPoint x: 1251, endPoint y: 348, distance: 7.3
click at [1251, 348] on input "Final Threshold" at bounding box center [1043, 352] width 660 height 115
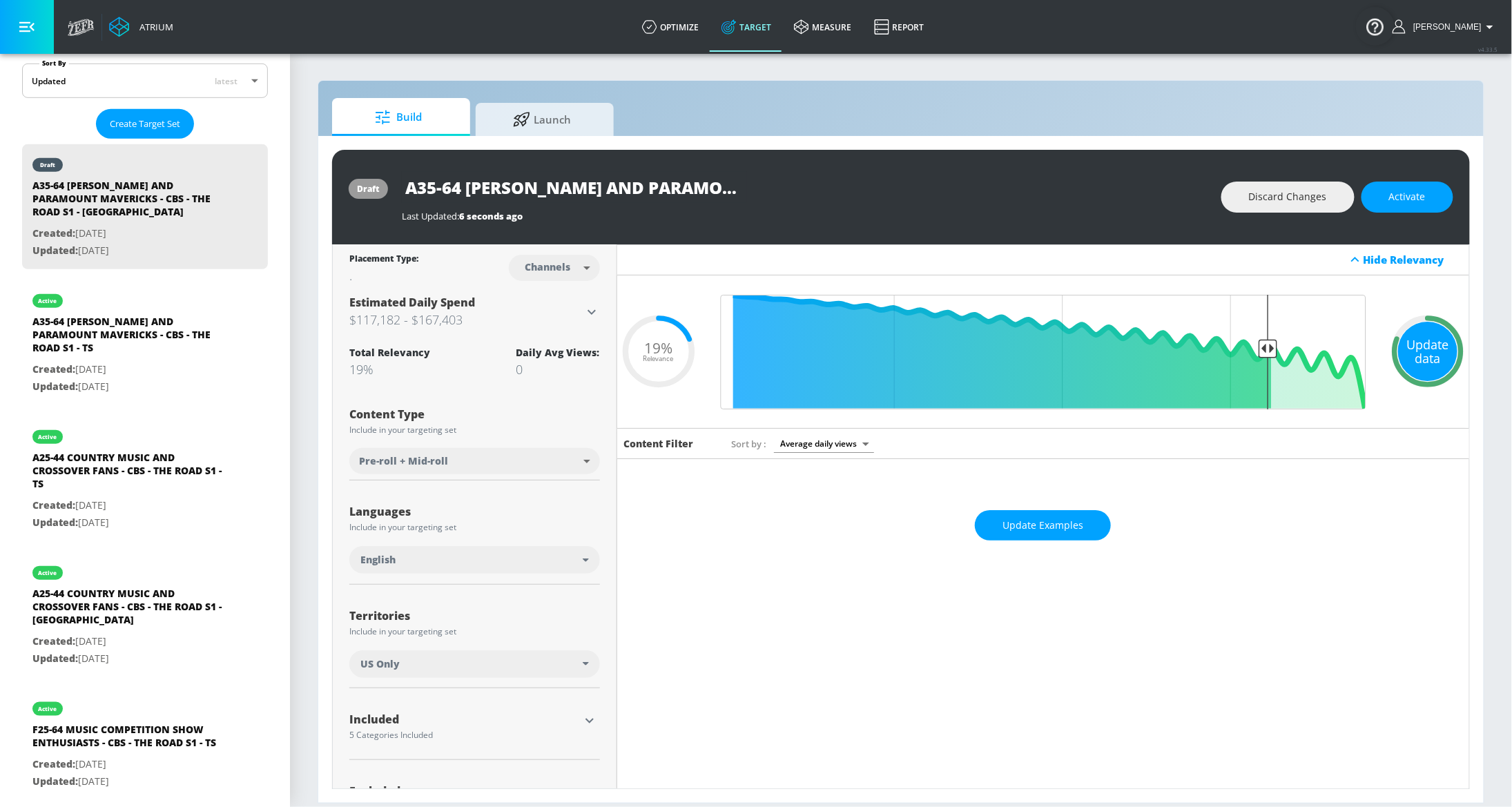
click at [1417, 348] on div "Update data" at bounding box center [1427, 351] width 60 height 60
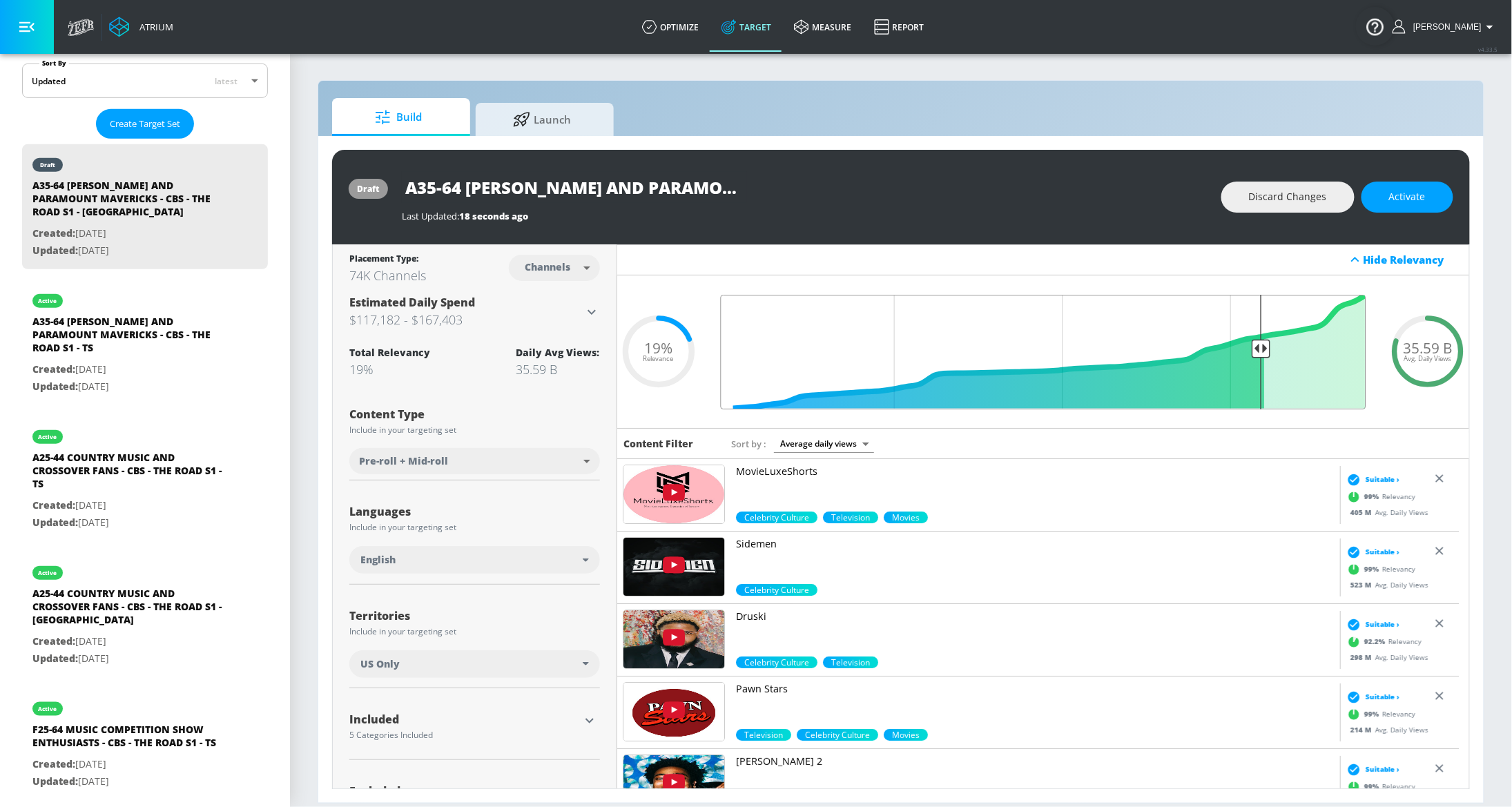
drag, startPoint x: 1256, startPoint y: 348, endPoint x: 1249, endPoint y: 351, distance: 7.6
type input "0.2"
click at [1249, 351] on input "Final Threshold" at bounding box center [1043, 352] width 660 height 115
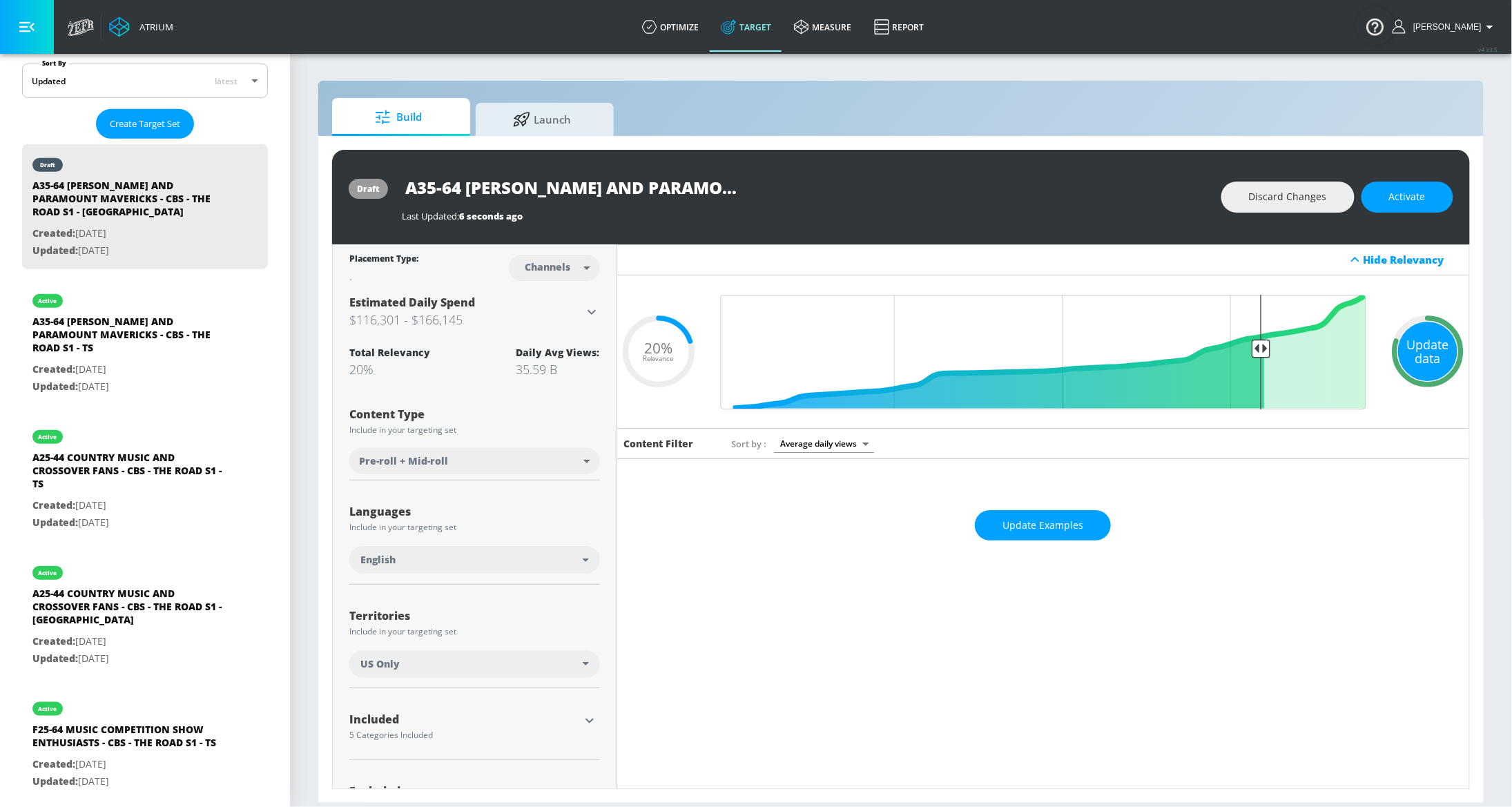
click at [1407, 349] on div "Update data" at bounding box center [1427, 351] width 60 height 60
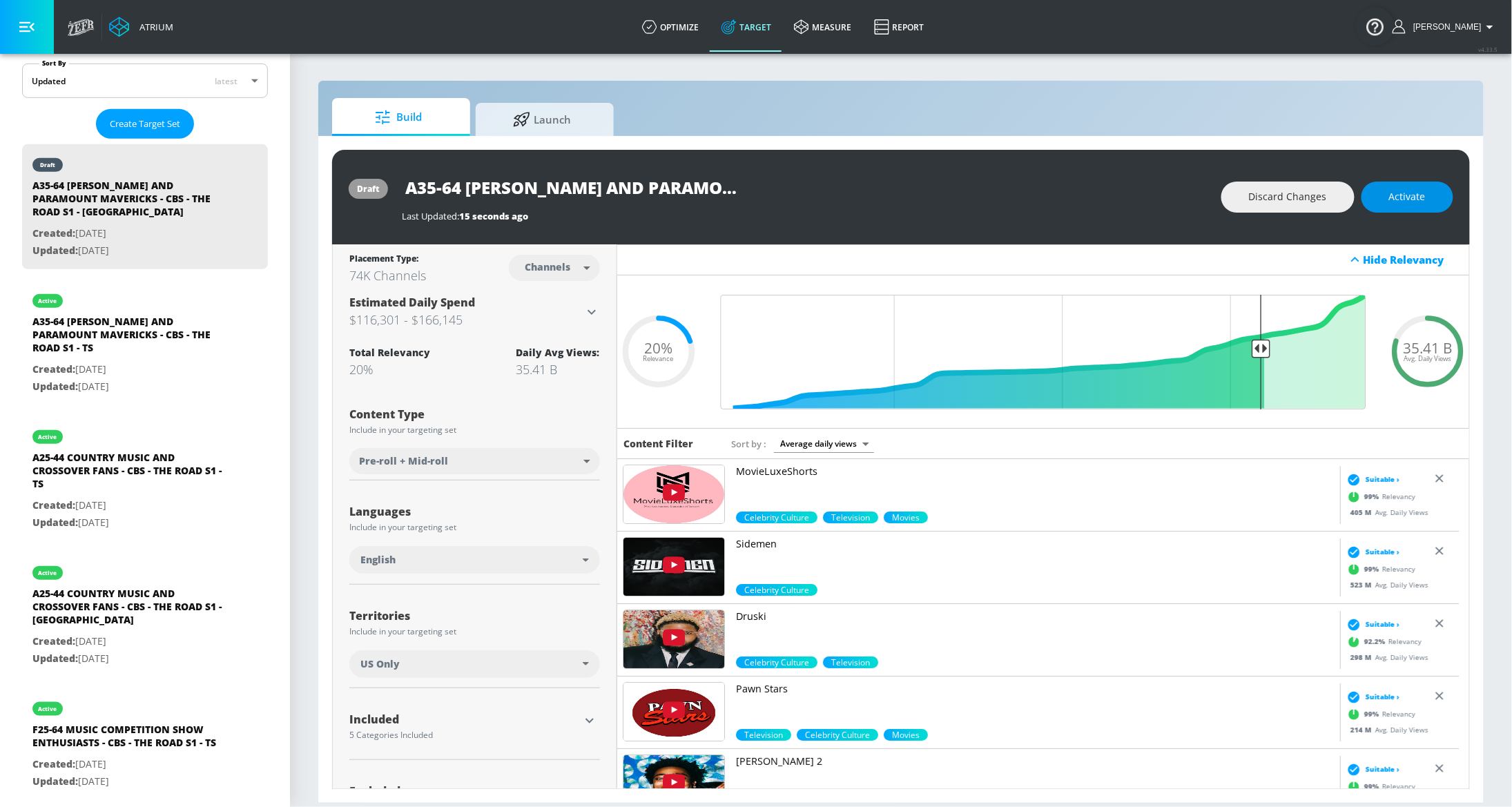
click at [1401, 202] on span "Activate" at bounding box center [1407, 197] width 36 height 17
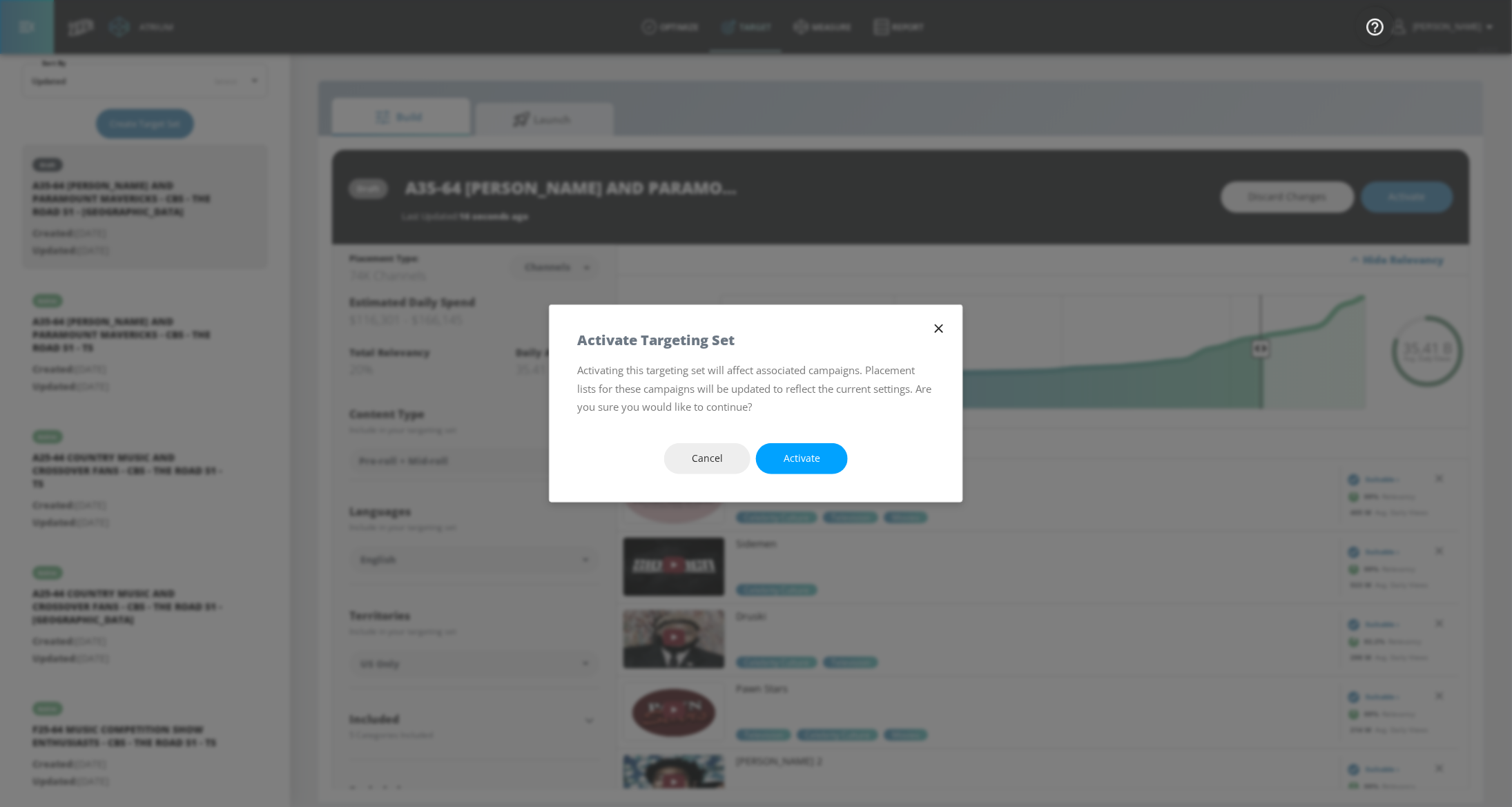
click at [932, 331] on icon "button" at bounding box center [939, 329] width 16 height 16
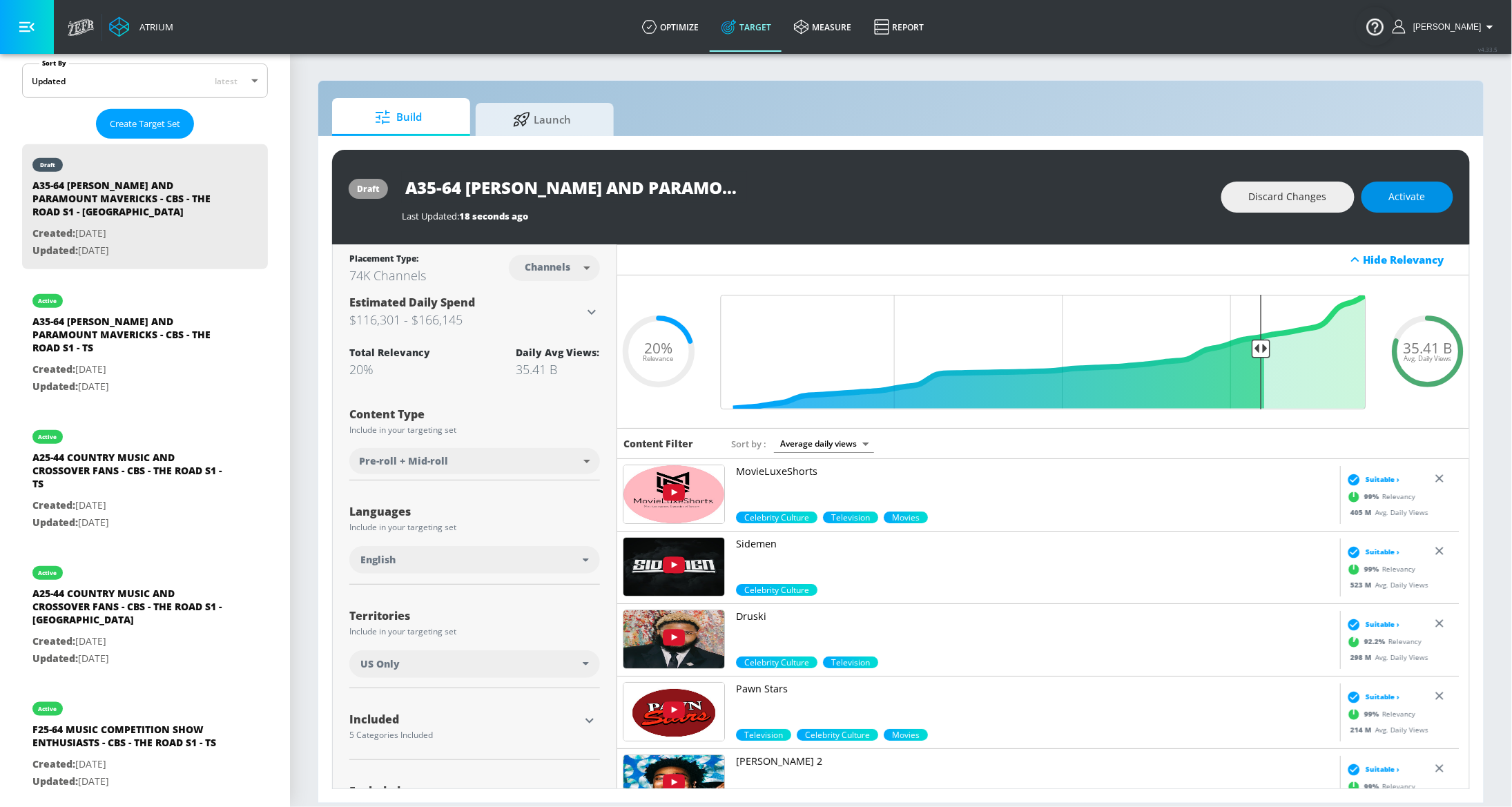
click at [1415, 199] on span "Activate" at bounding box center [1407, 197] width 36 height 17
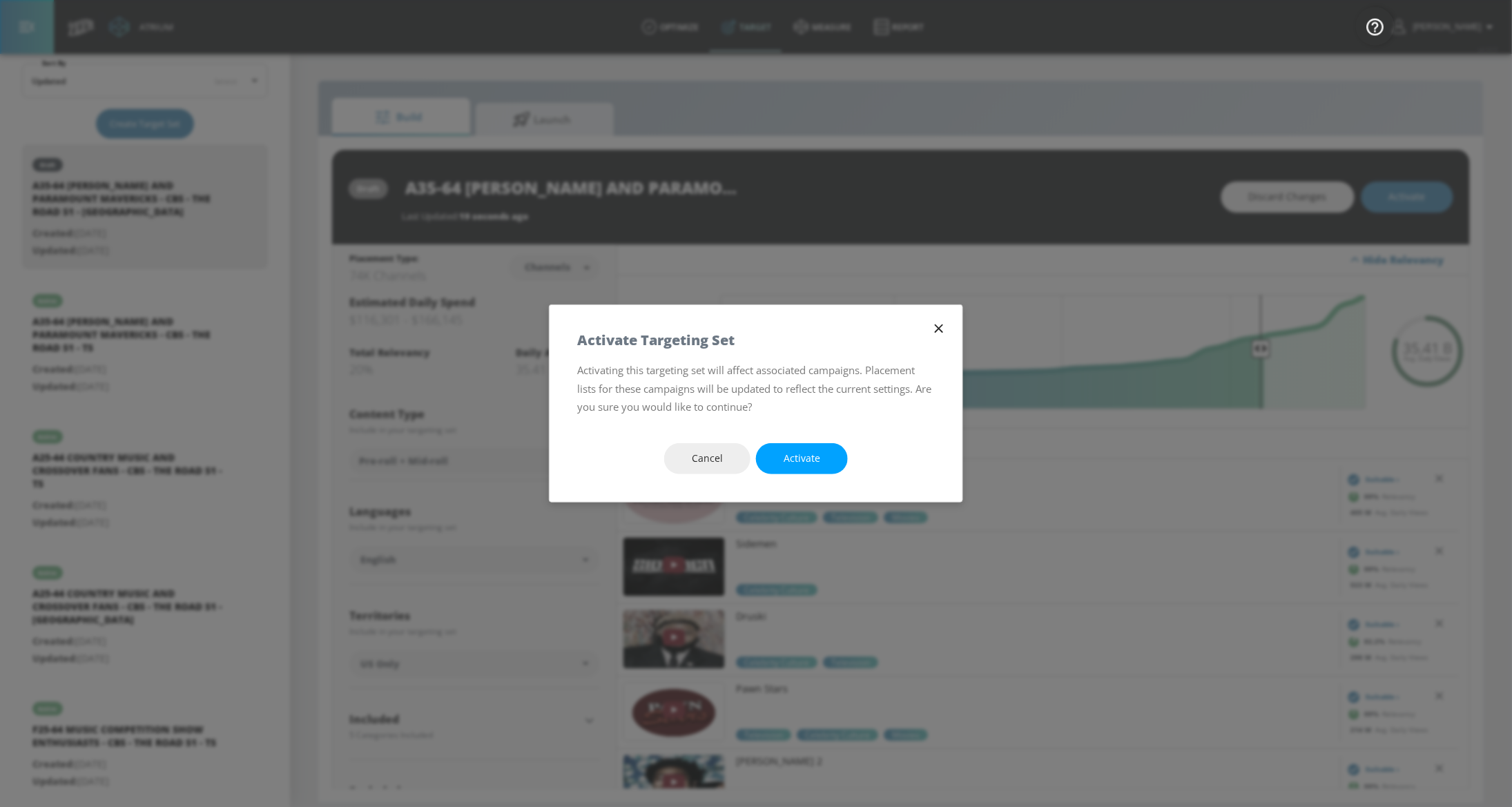
drag, startPoint x: 801, startPoint y: 459, endPoint x: 693, endPoint y: 387, distance: 129.8
click at [801, 458] on span "Activate" at bounding box center [801, 459] width 36 height 17
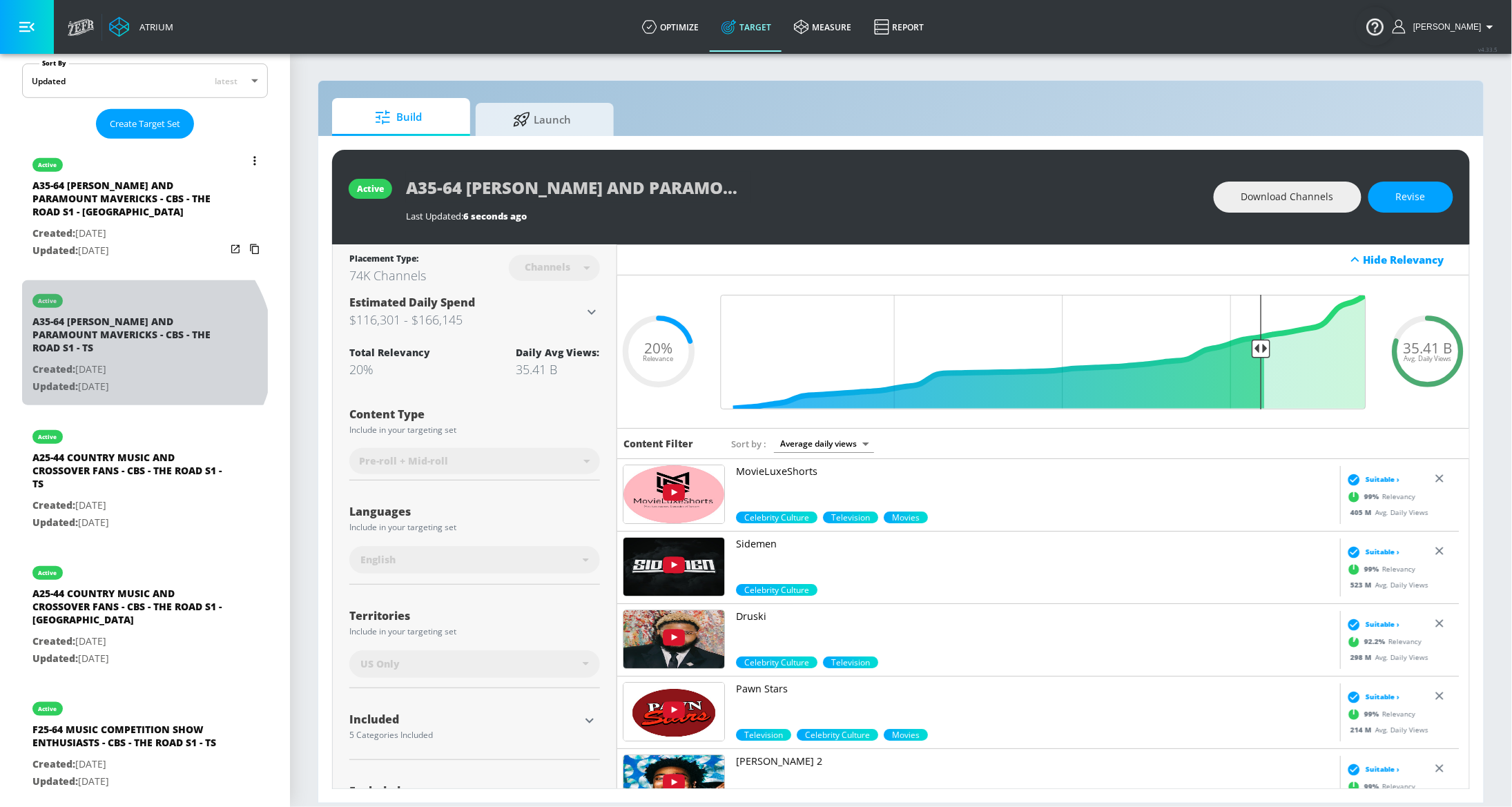
click at [132, 352] on div "A35-64 TAYLOR SHERIDAN AND PARAMOUNT MAVERICKS - CBS - THE ROAD S1 - TS" at bounding box center [130, 338] width 194 height 47
type input "A35-64 TAYLOR SHERIDAN AND PARAMOUNT MAVERICKS - CBS - THE ROAD S1 - TS"
type input "videos"
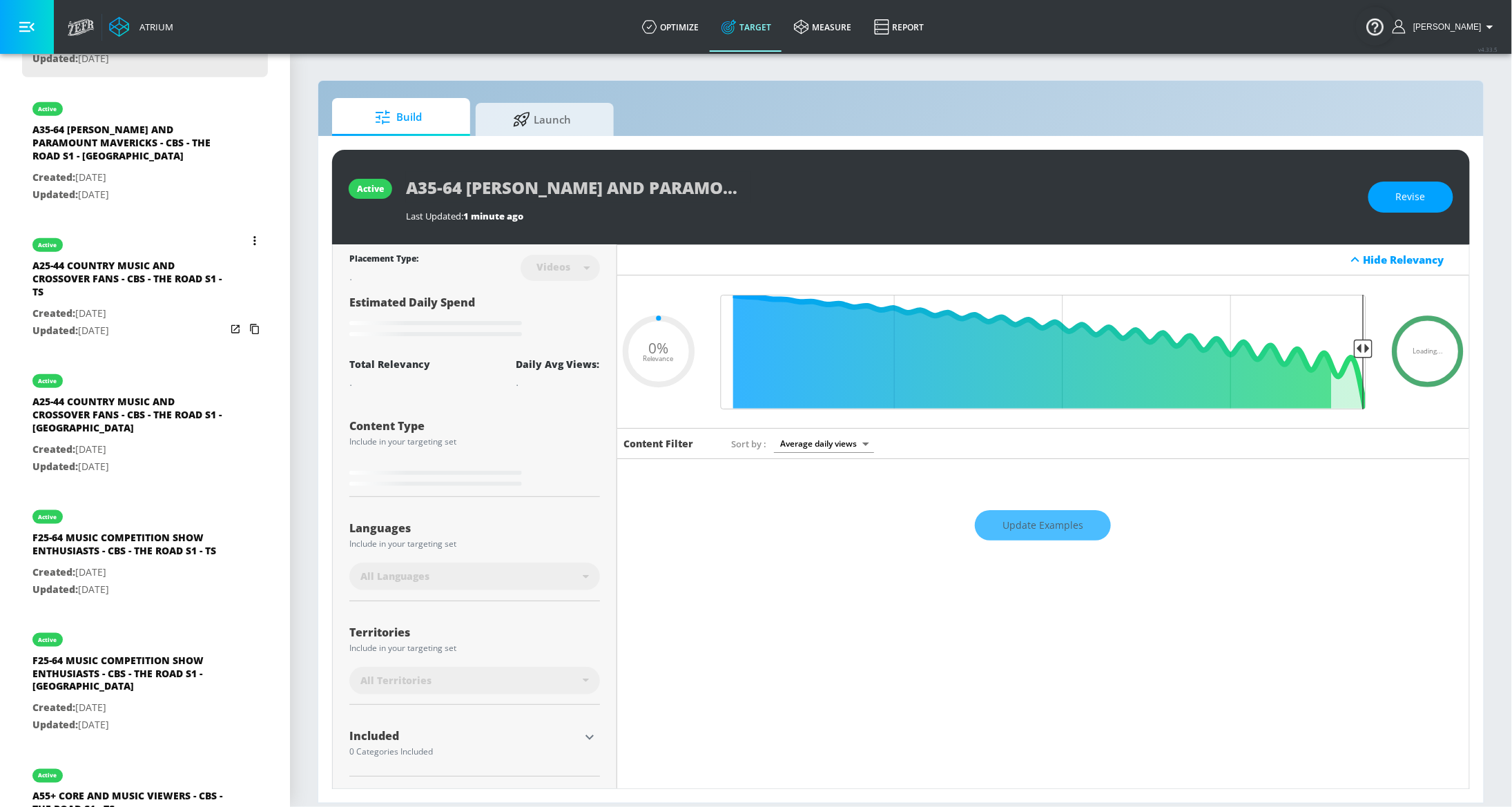
scroll to position [547, 0]
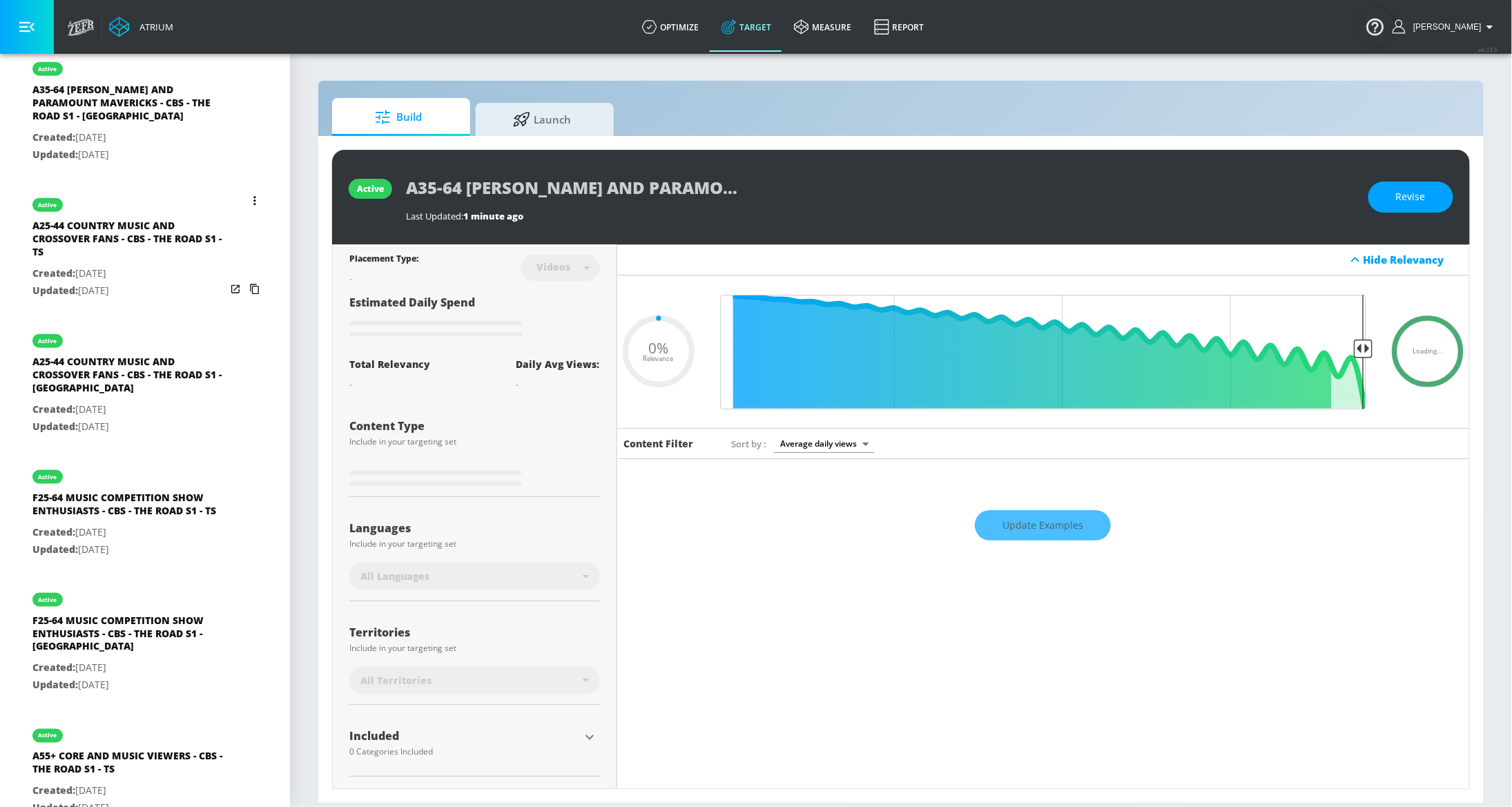
type input "0.2"
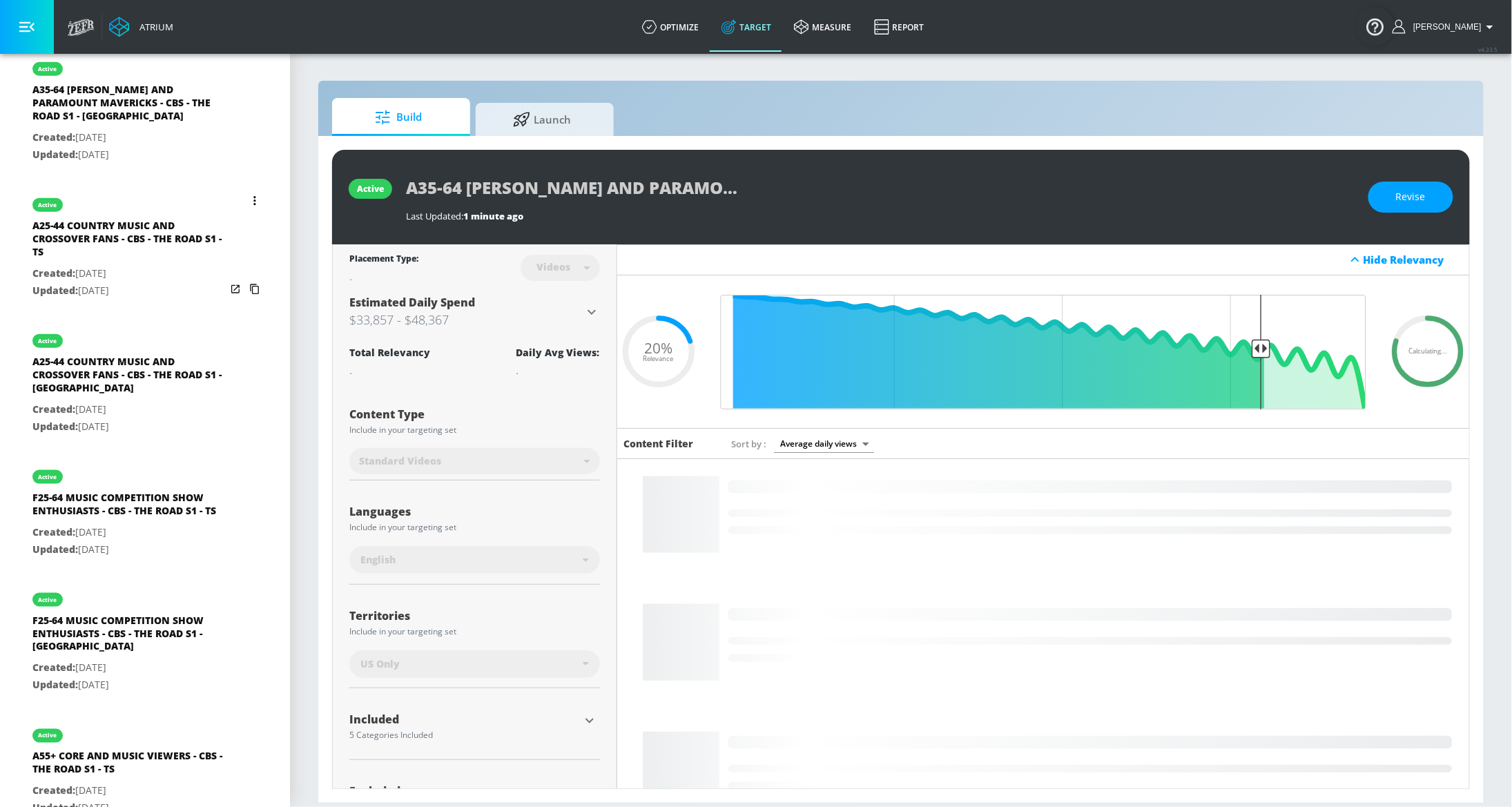
click at [123, 252] on div "A25-44 COUNTRY MUSIC AND CROSSOVER FANS - CBS - THE ROAD S1 - TS" at bounding box center [130, 242] width 194 height 47
type input "A25-44 COUNTRY MUSIC AND CROSSOVER FANS - CBS - THE ROAD S1 - TS"
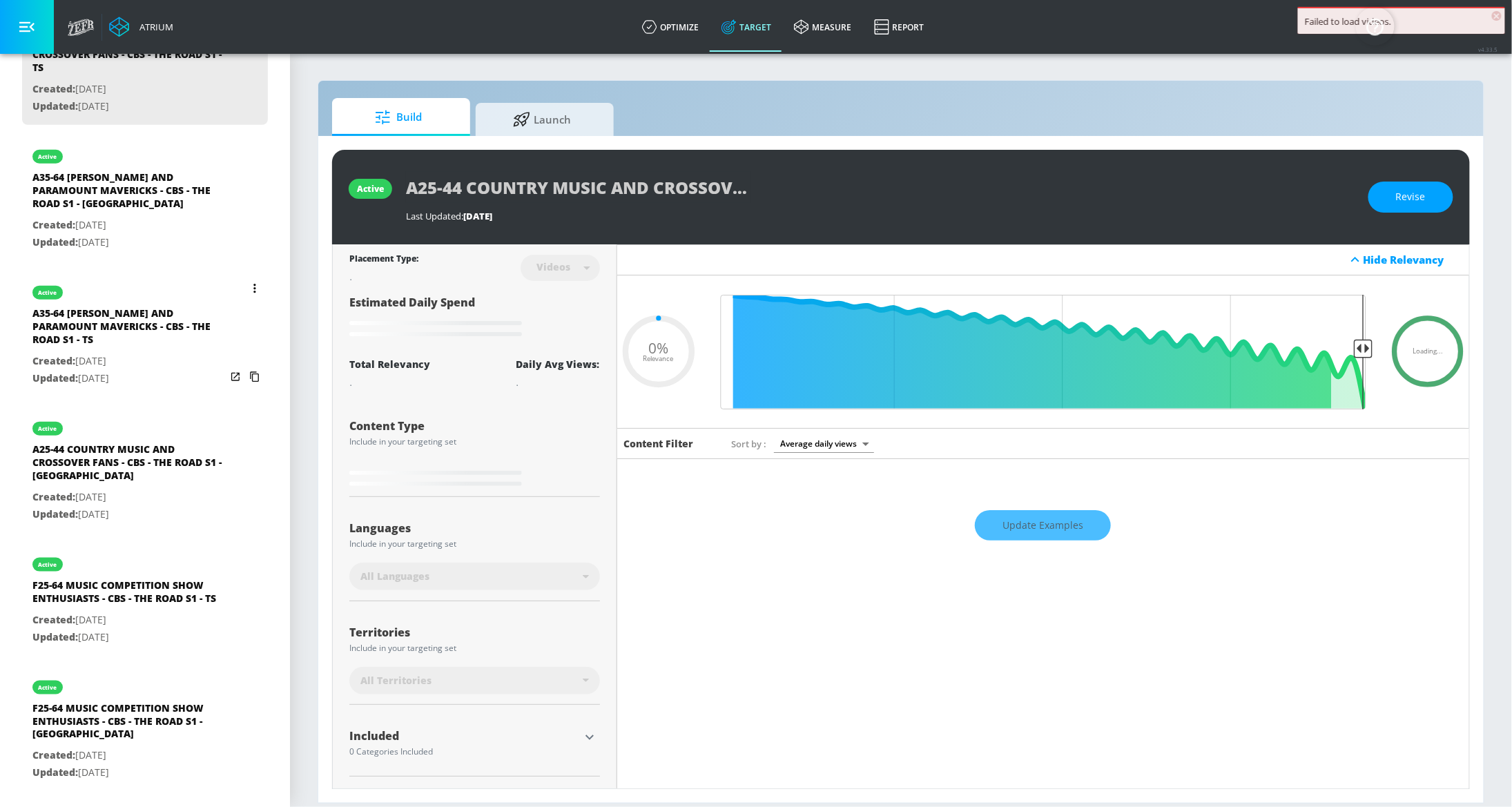
scroll to position [398, 0]
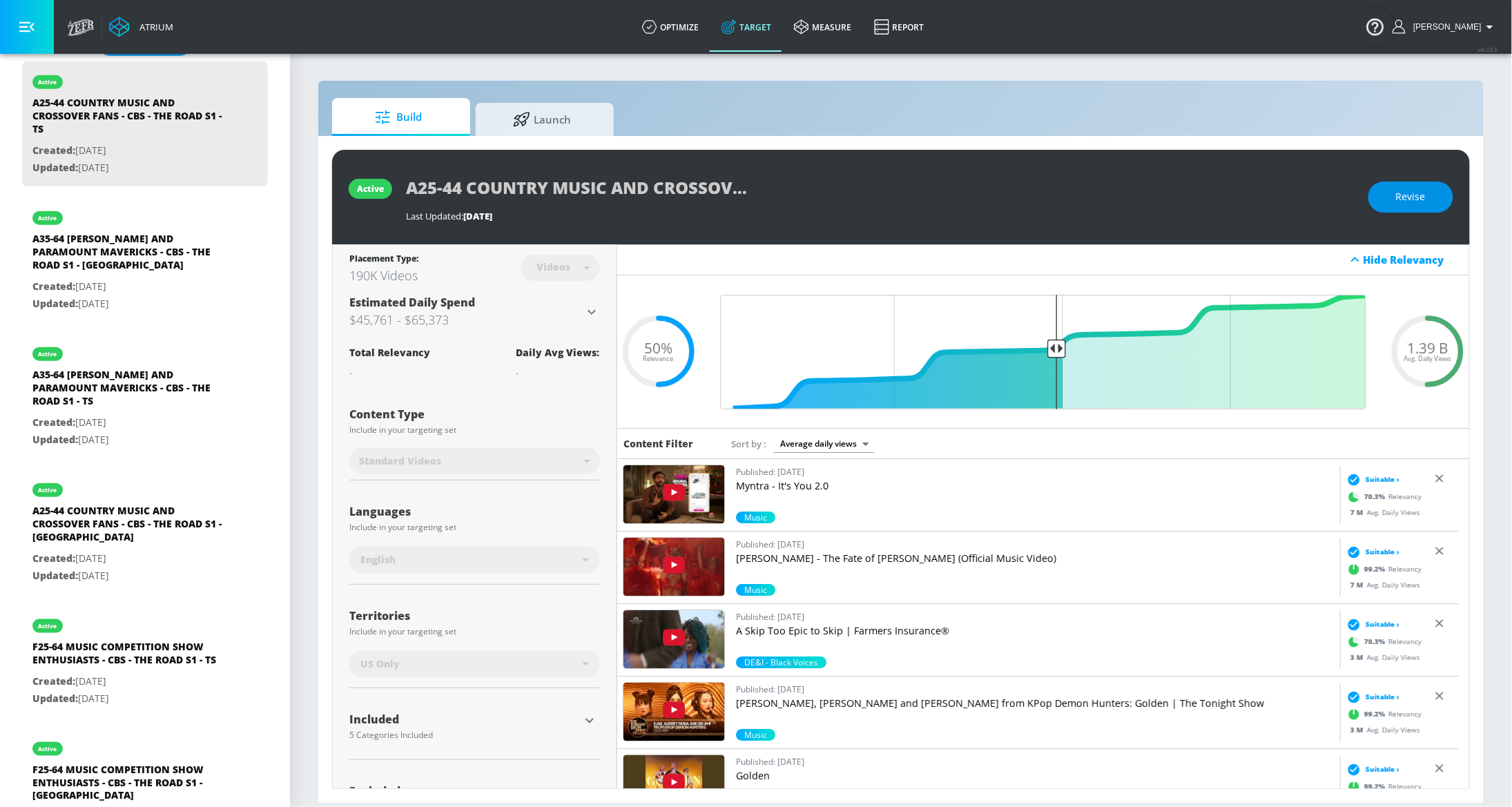
click at [1413, 195] on span "Revise" at bounding box center [1411, 197] width 29 height 17
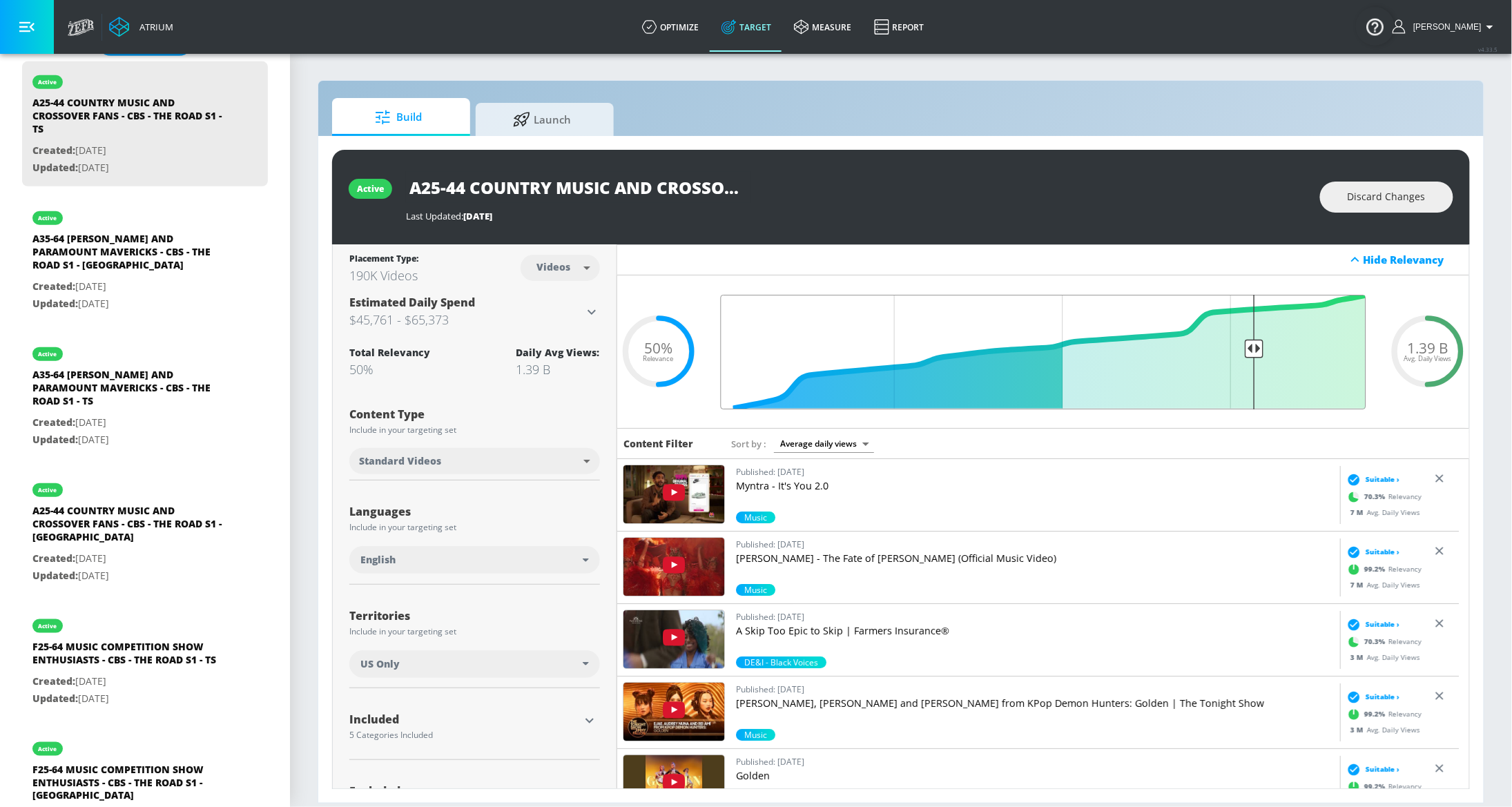
click at [1240, 340] on input "Final Threshold" at bounding box center [1043, 352] width 660 height 115
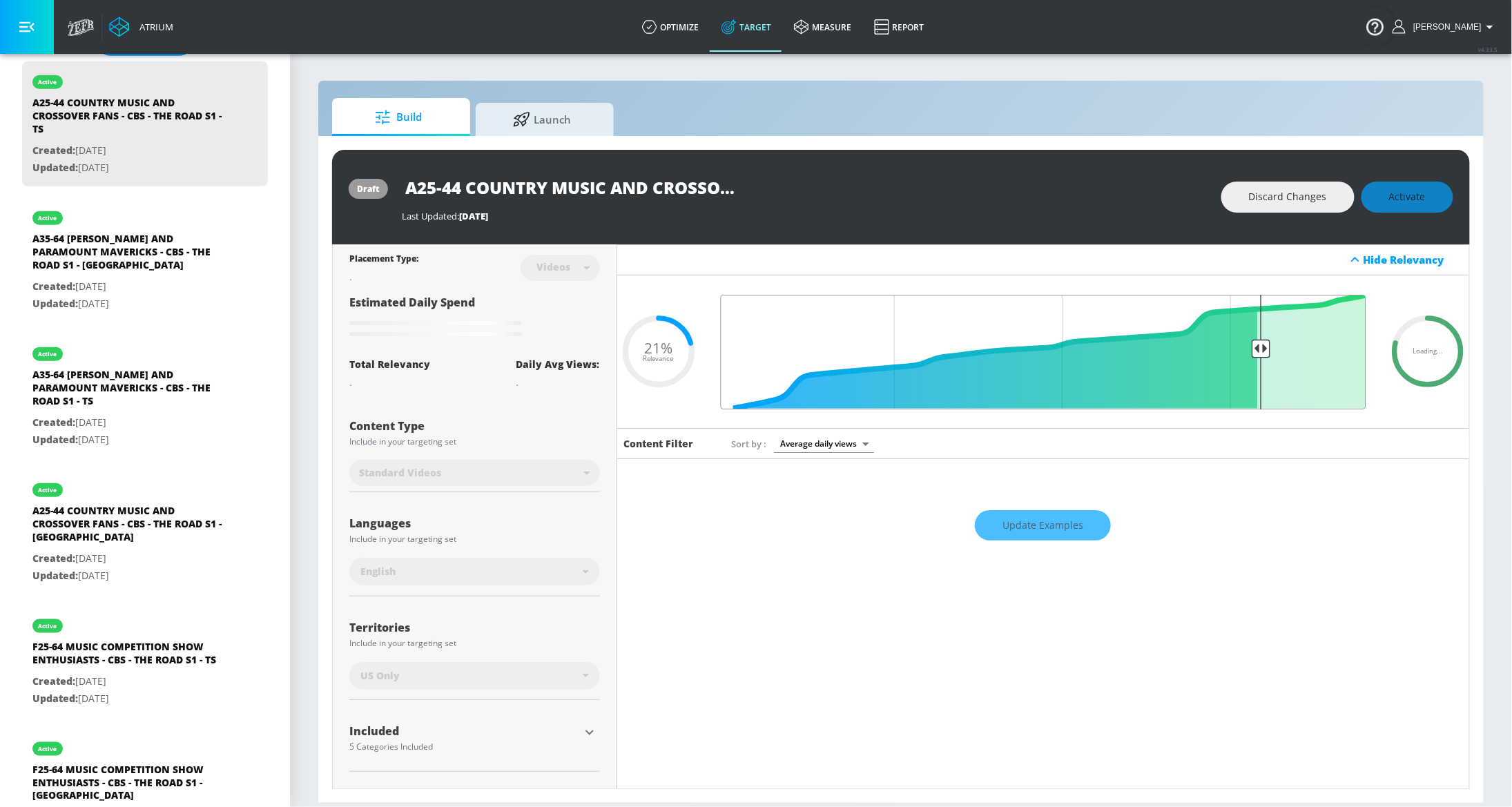
click at [1246, 343] on input "Final Threshold" at bounding box center [1043, 352] width 660 height 115
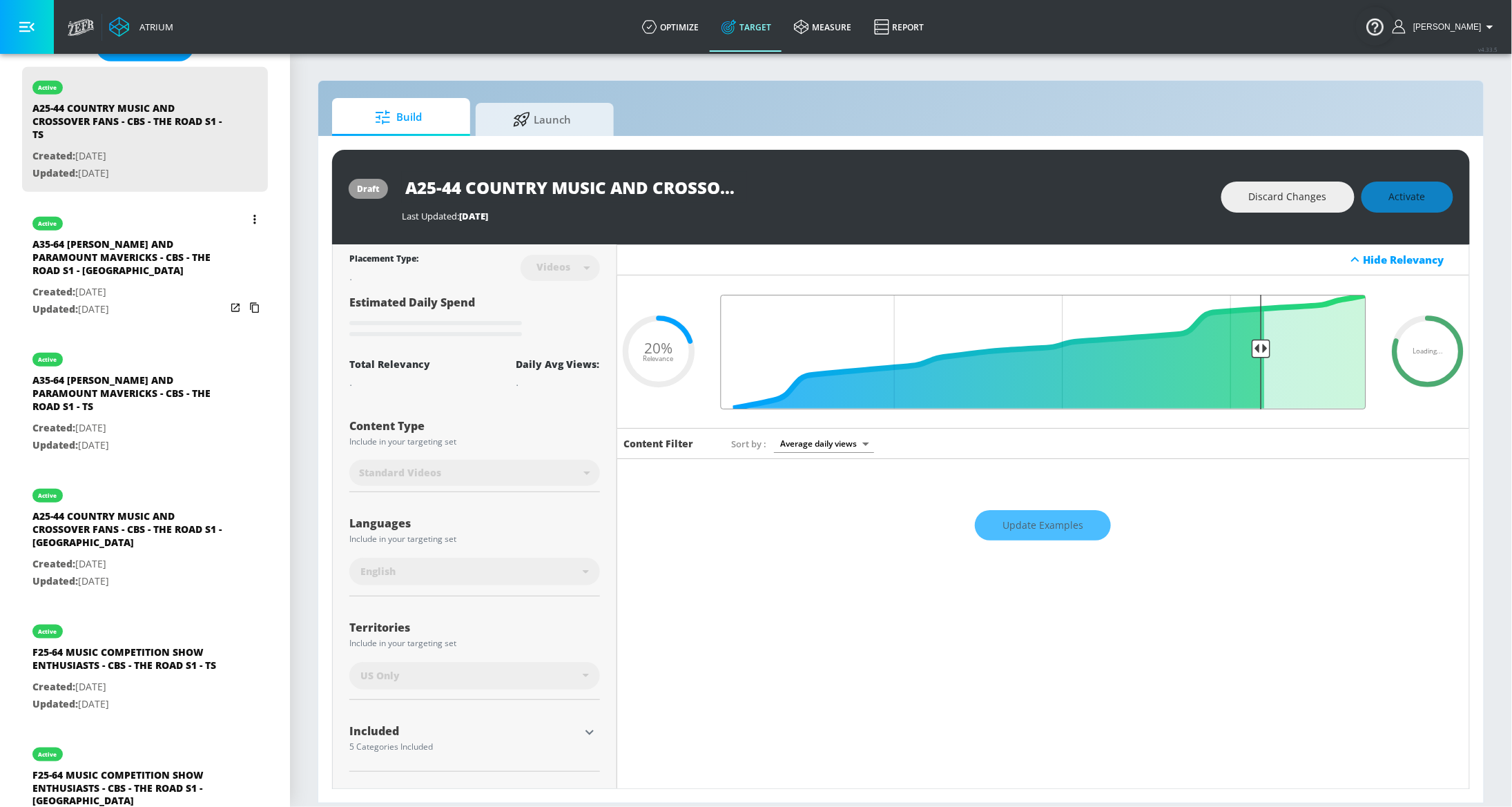
scroll to position [393, 0]
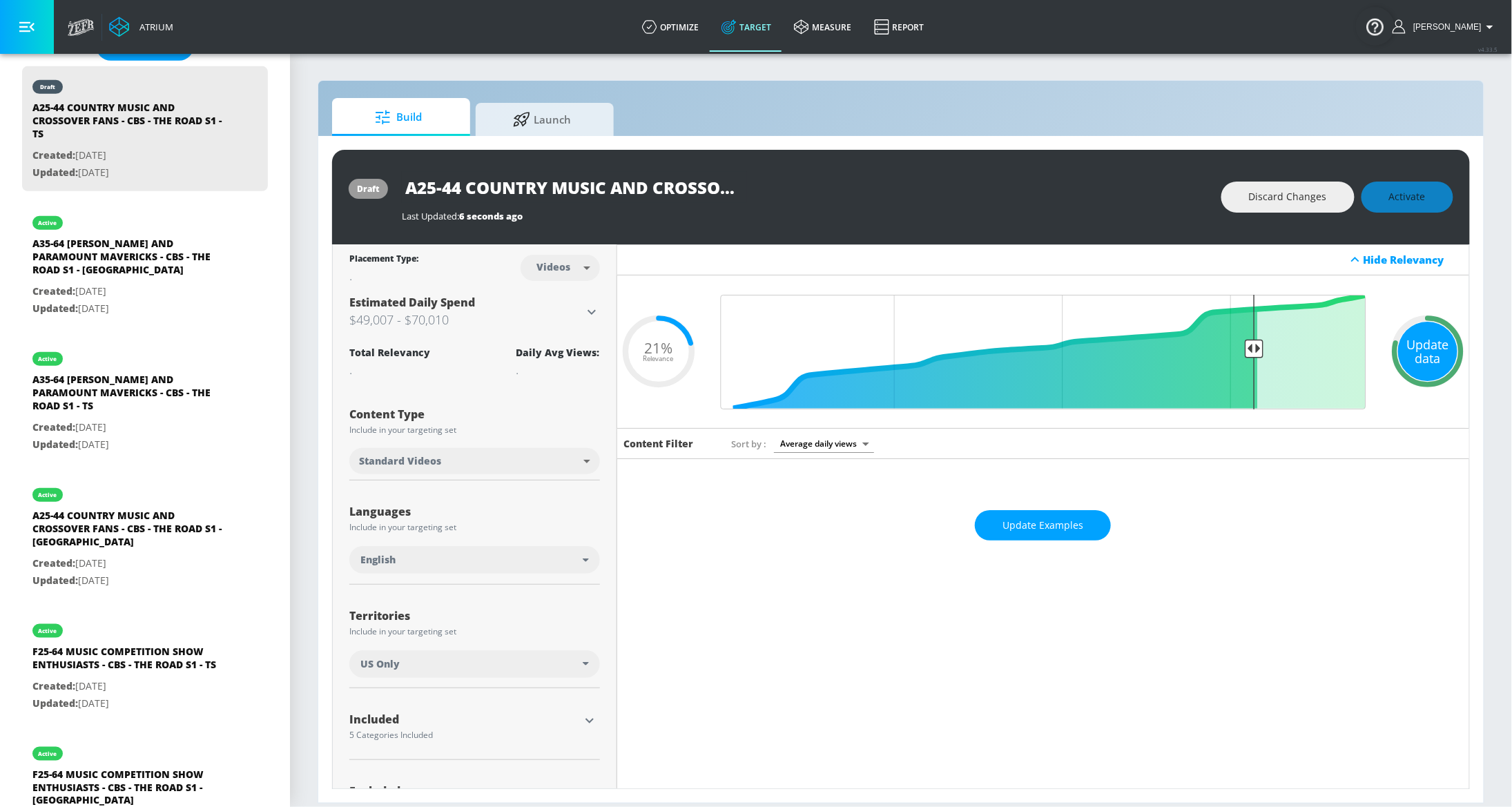
click at [1417, 344] on div "Update data" at bounding box center [1427, 351] width 60 height 60
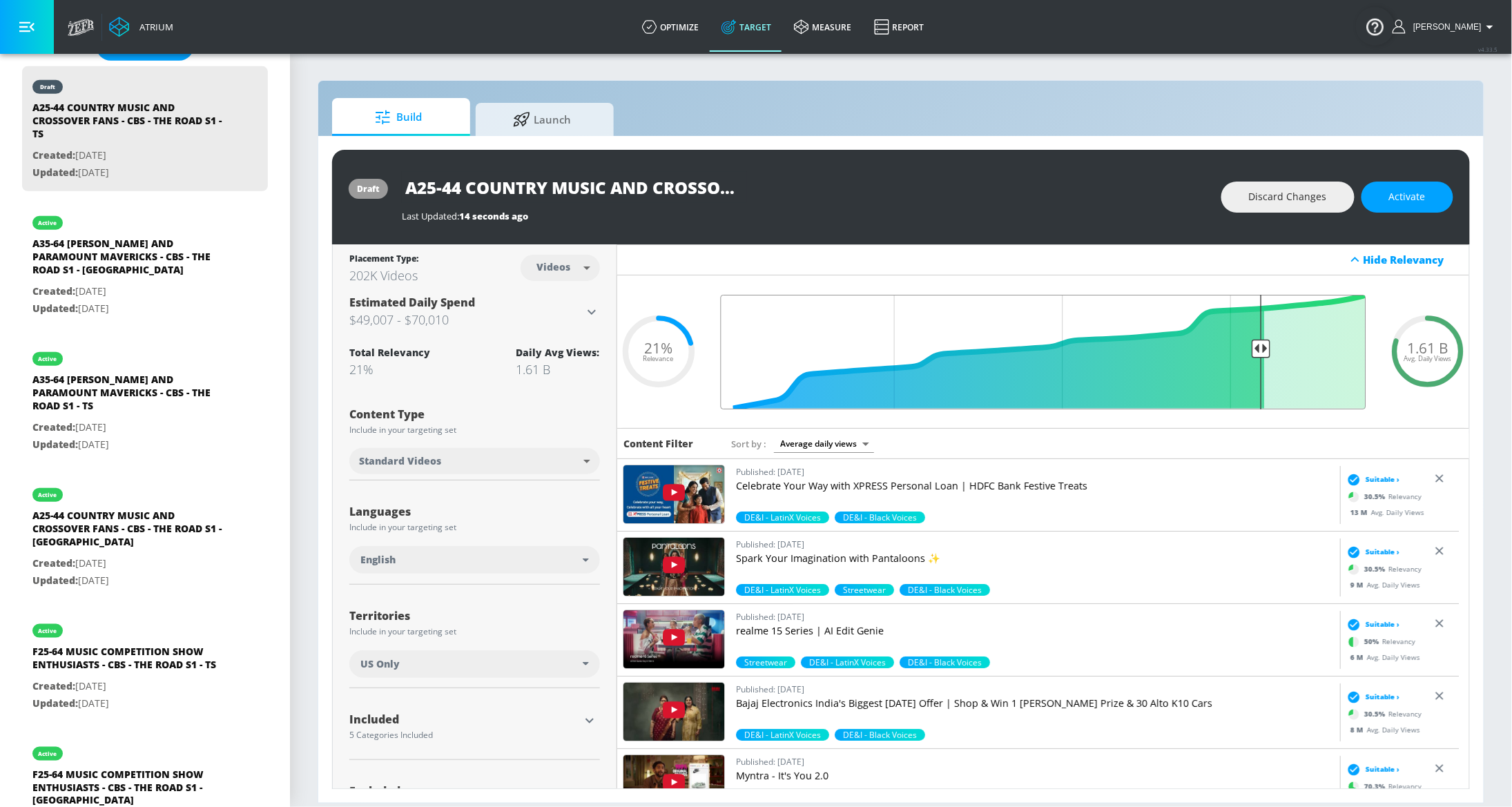
type input "0.2"
click at [1247, 348] on input "Final Threshold" at bounding box center [1043, 352] width 660 height 115
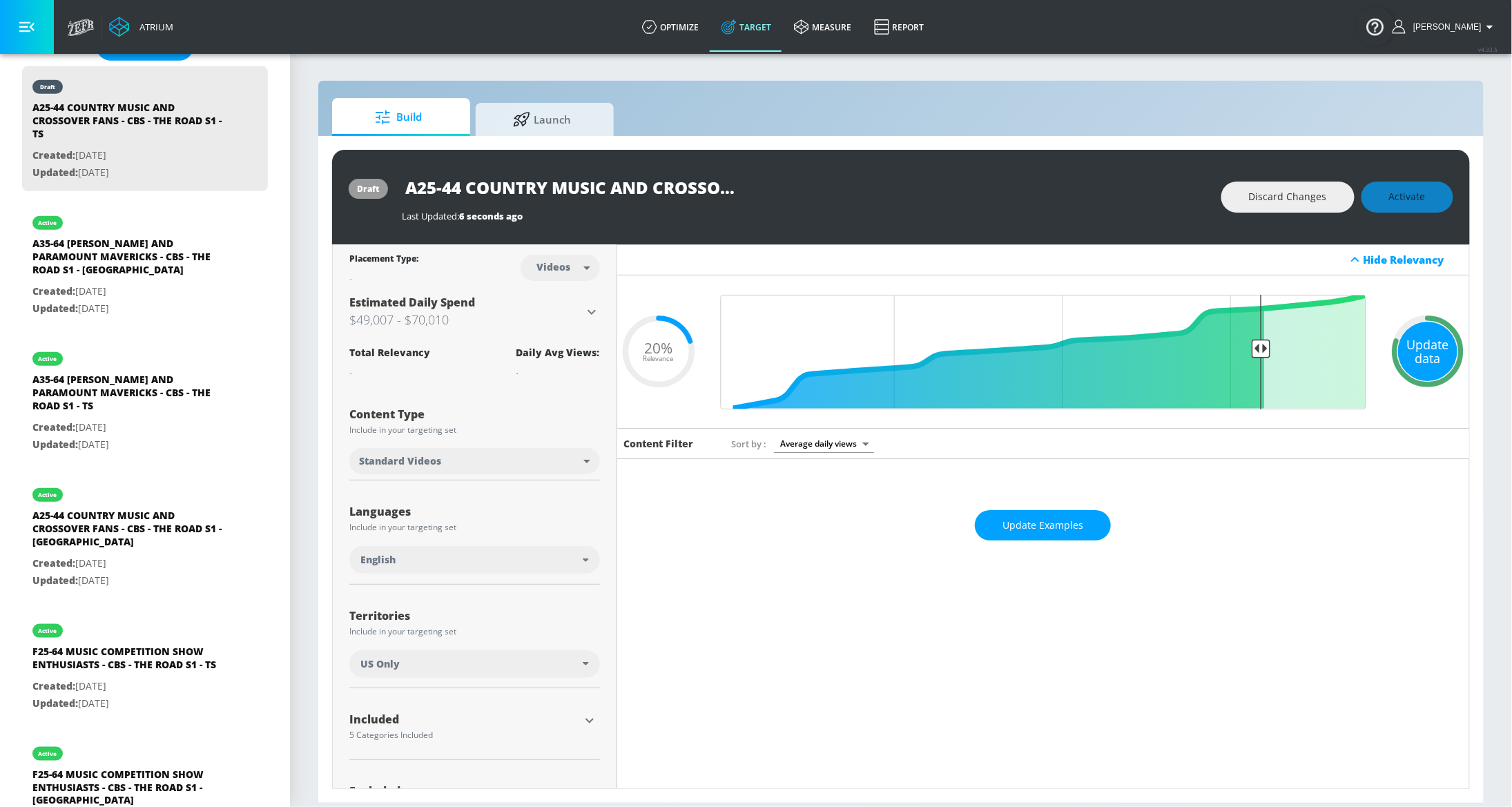
click at [1407, 353] on div "Update data" at bounding box center [1427, 351] width 60 height 60
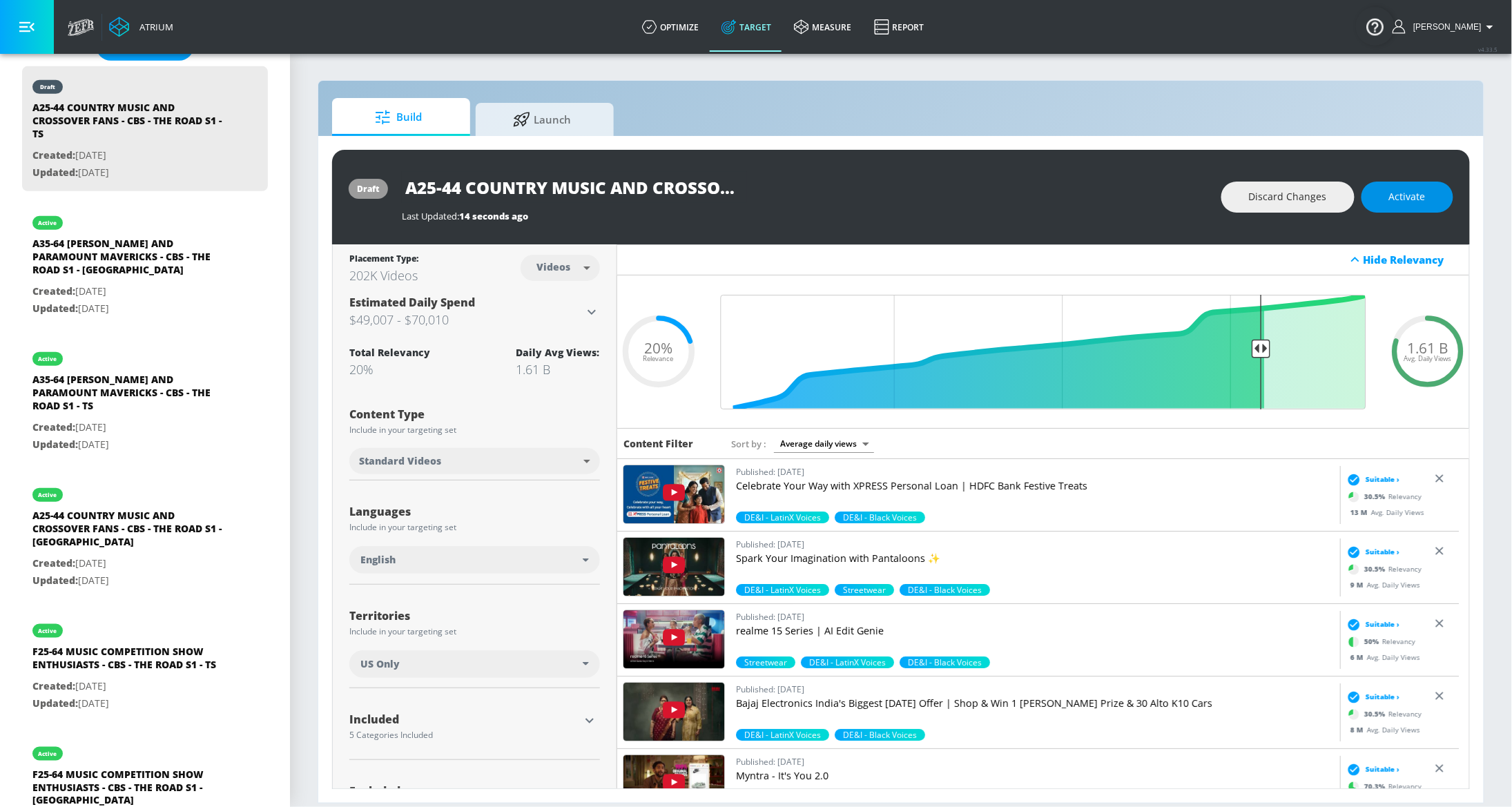
click at [1417, 186] on button "Activate" at bounding box center [1407, 197] width 92 height 31
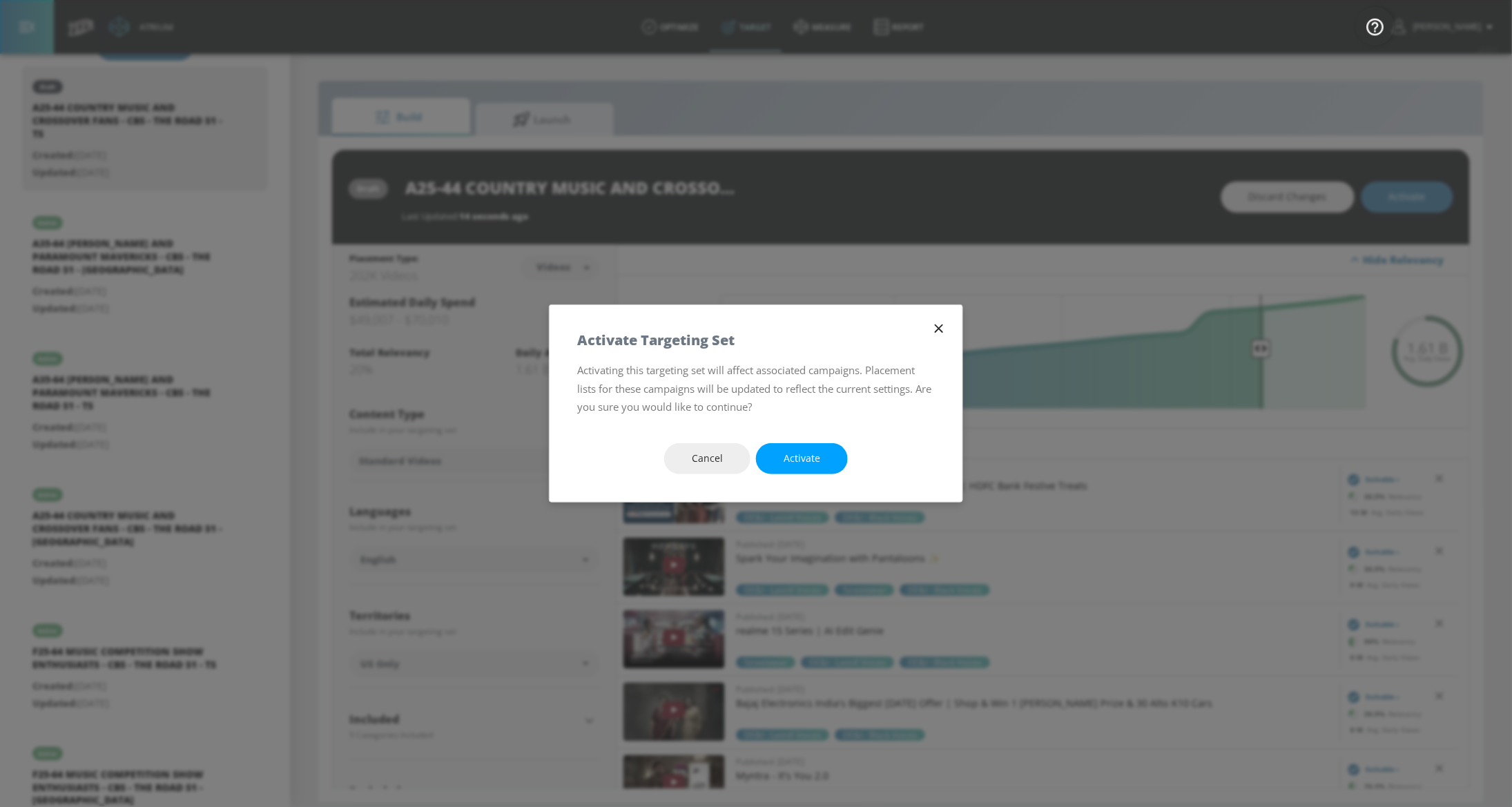
click at [936, 330] on icon "button" at bounding box center [939, 329] width 16 height 16
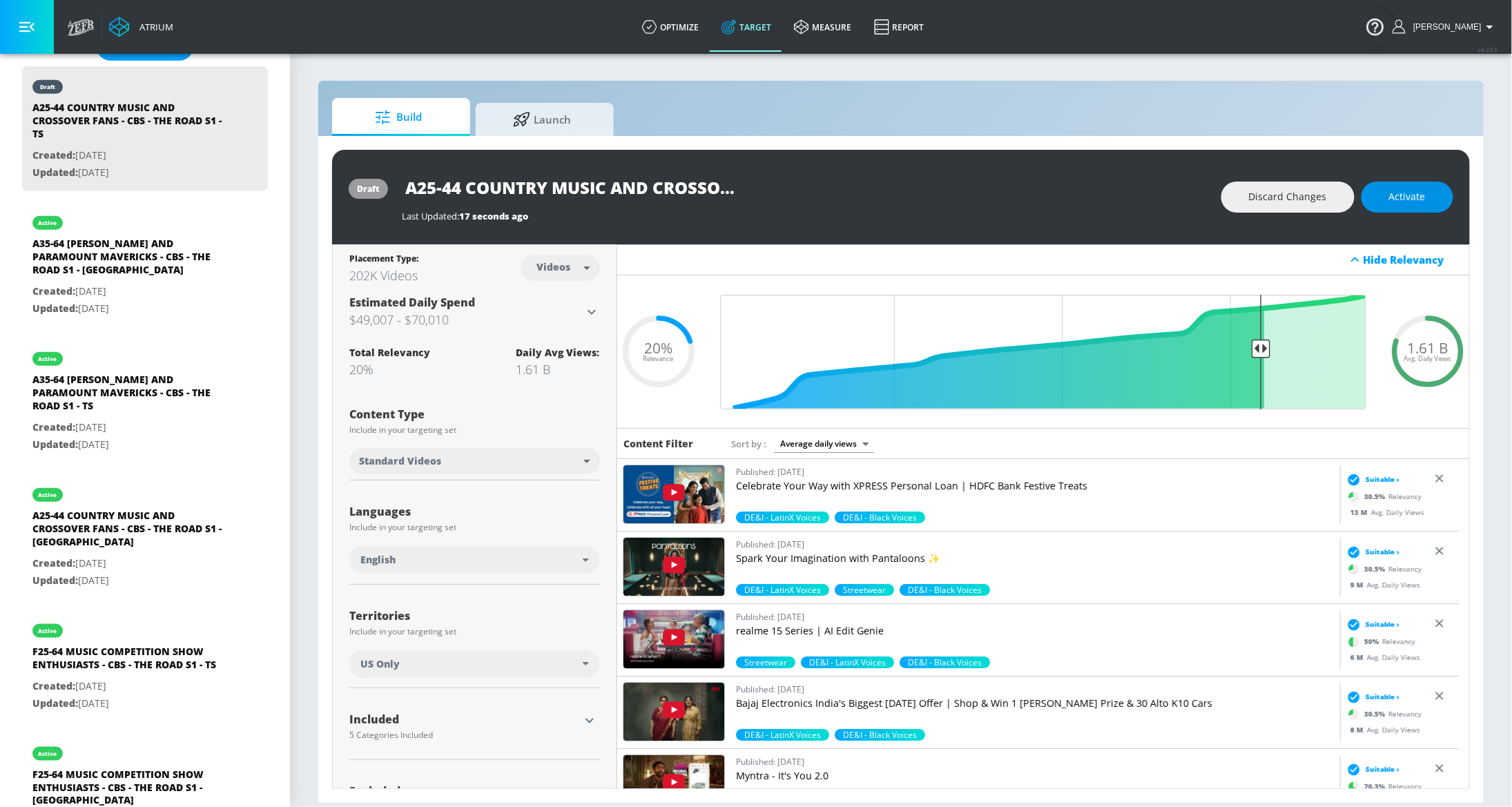
click at [1409, 199] on span "Activate" at bounding box center [1407, 197] width 36 height 17
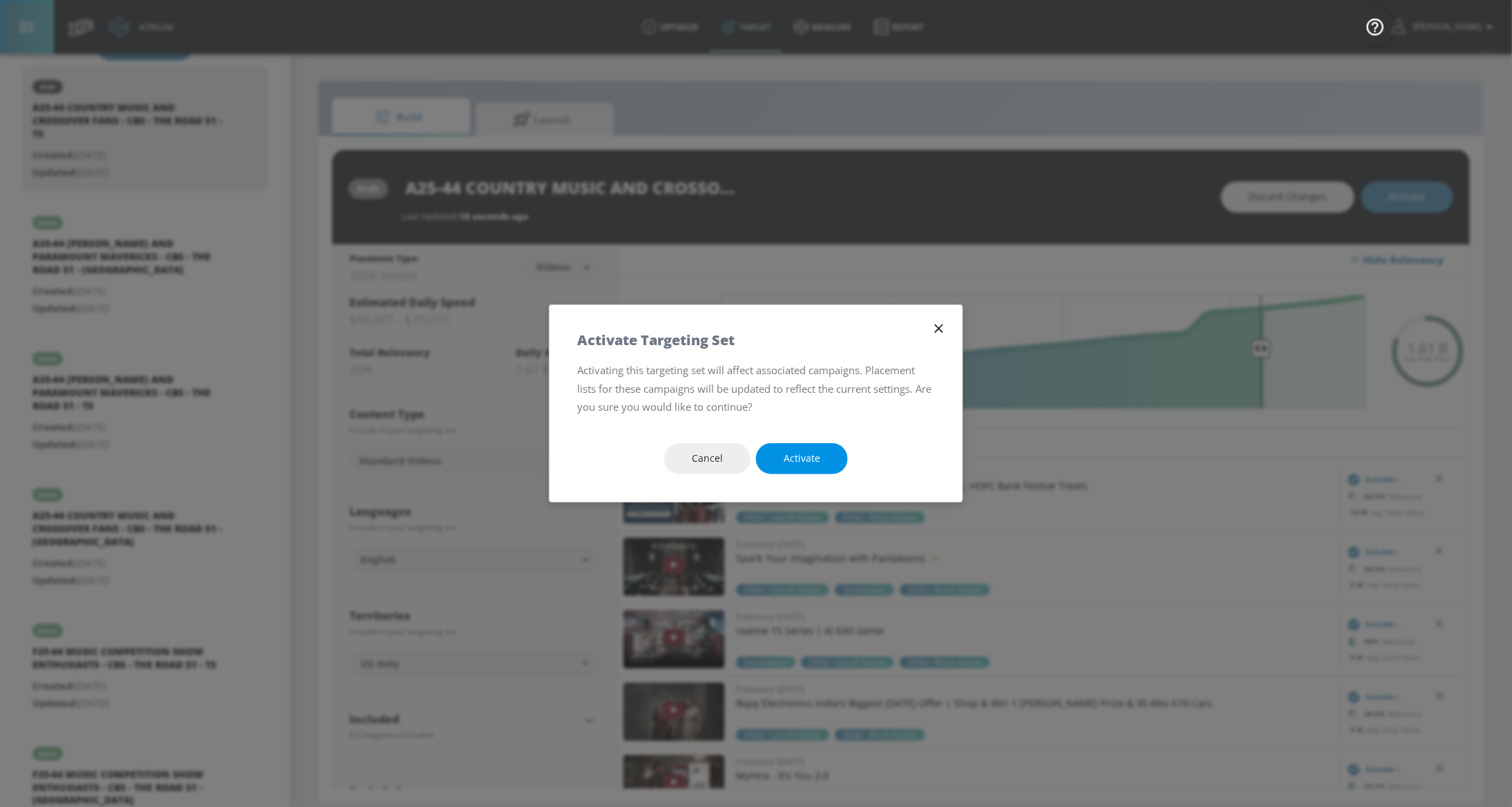
click at [809, 463] on span "Activate" at bounding box center [801, 459] width 36 height 17
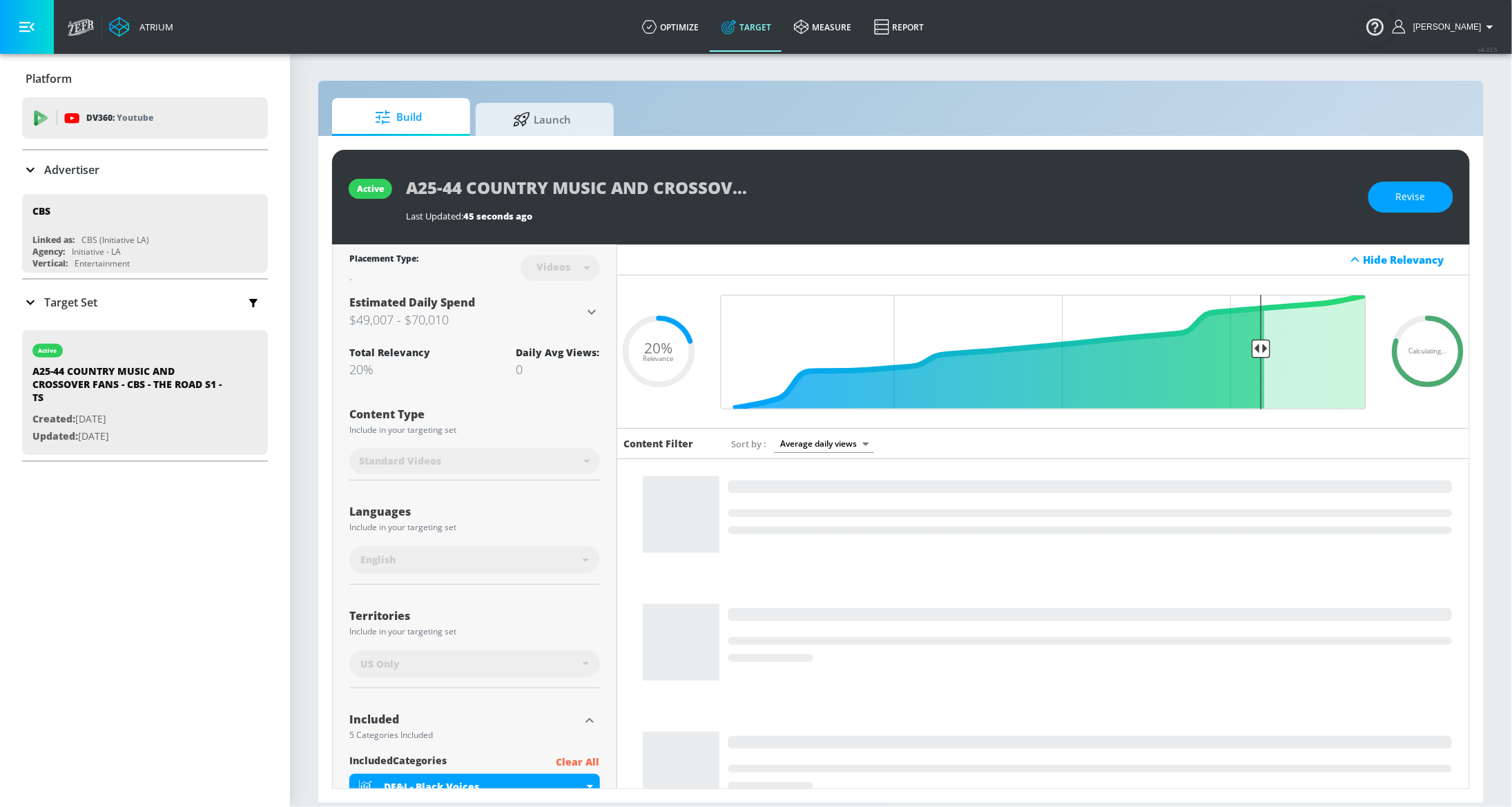
click at [112, 309] on div "Target Set" at bounding box center [145, 303] width 246 height 29
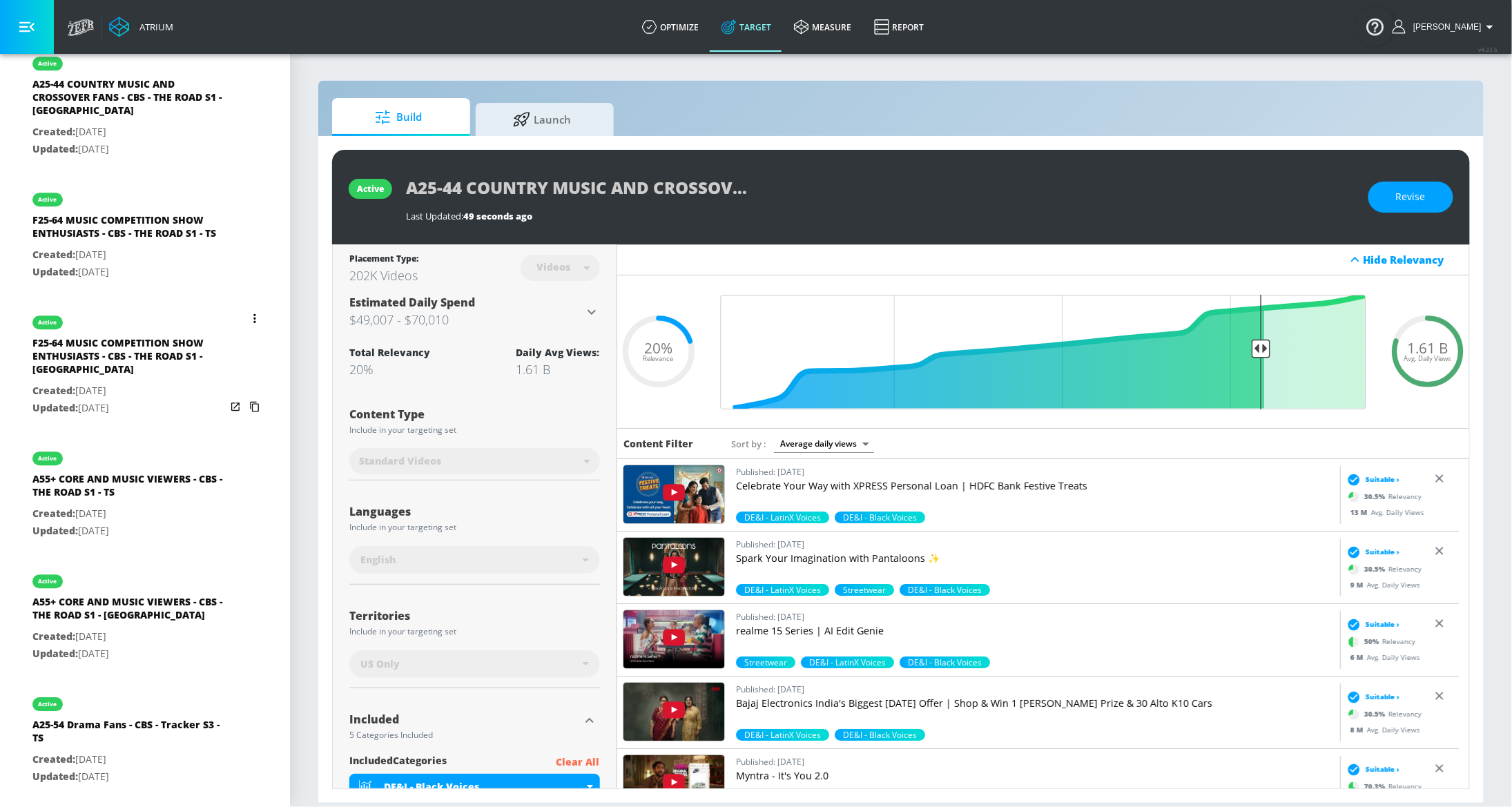
scroll to position [1404, 0]
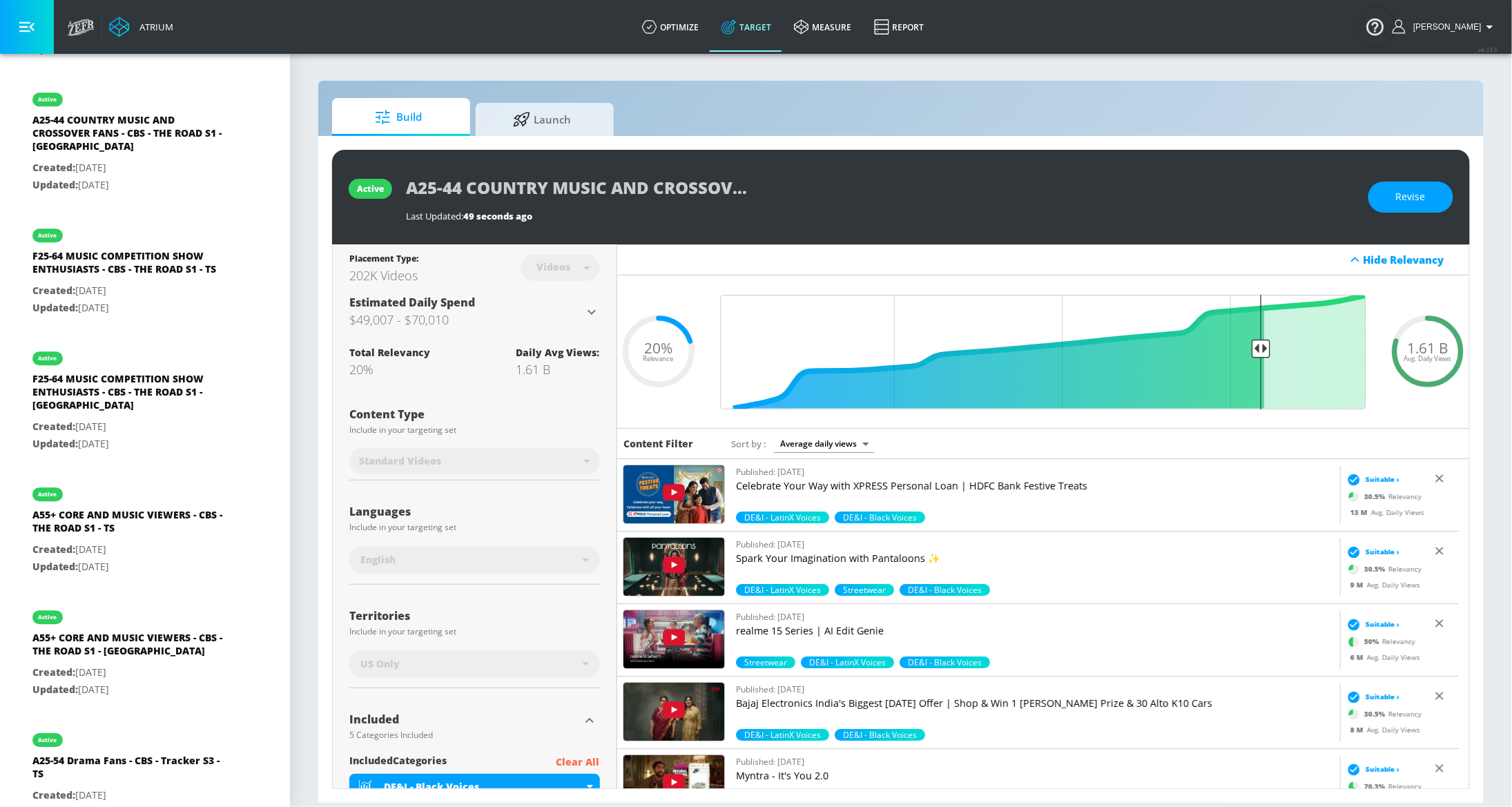
drag, startPoint x: 125, startPoint y: 195, endPoint x: 168, endPoint y: 196, distance: 43.0
click at [125, 159] on div "A25-44 COUNTRY MUSIC AND CROSSOVER FANS - CBS - THE ROAD S1 - CT" at bounding box center [130, 137] width 194 height 47
type input "A25-44 COUNTRY MUSIC AND CROSSOVER FANS - CBS - THE ROAD S1 - CT"
type input "channels"
type input "0.05"
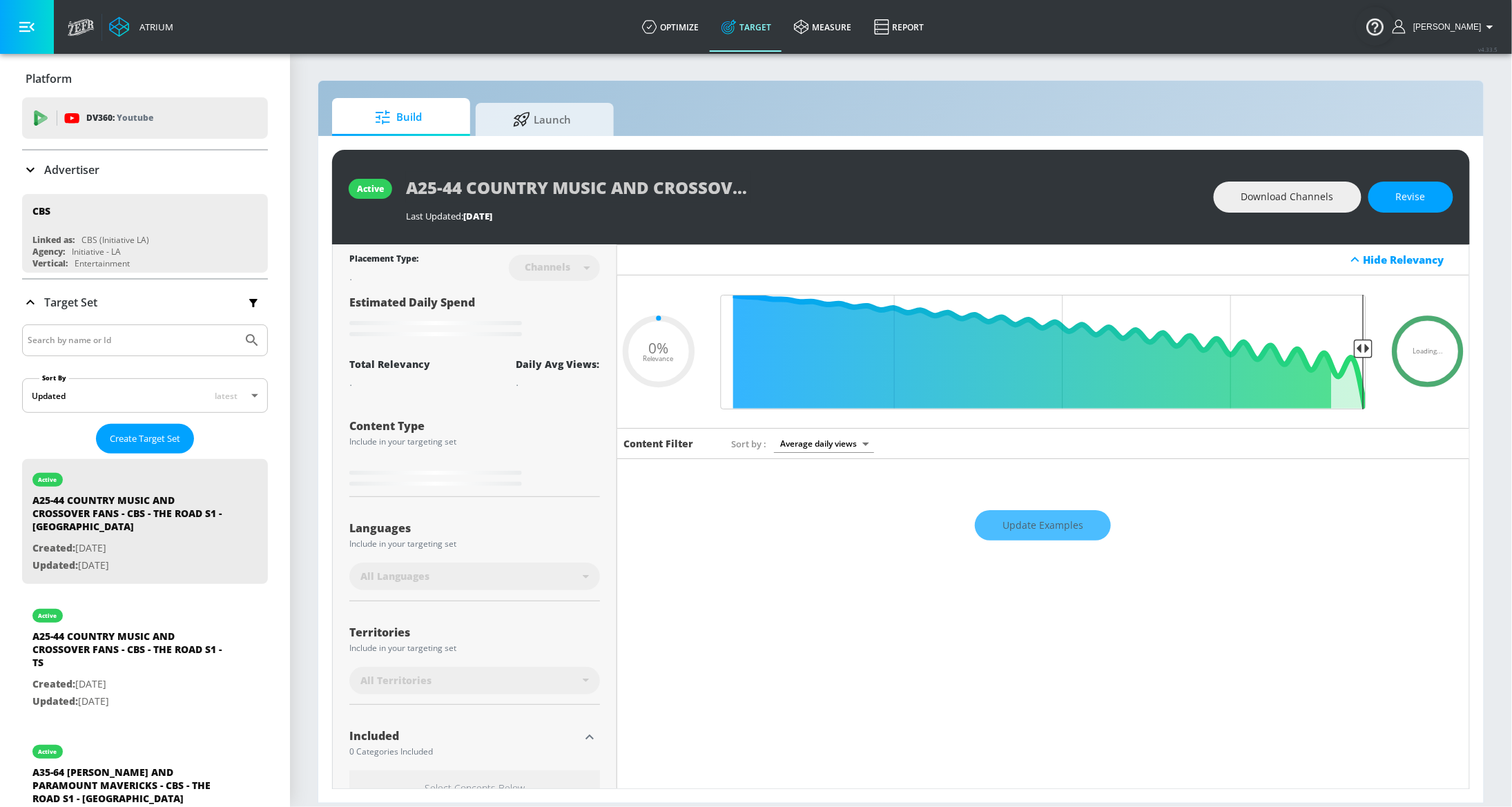
click at [161, 347] on input "Search by name or Id" at bounding box center [132, 340] width 209 height 18
type input "the road"
type input "0.5"
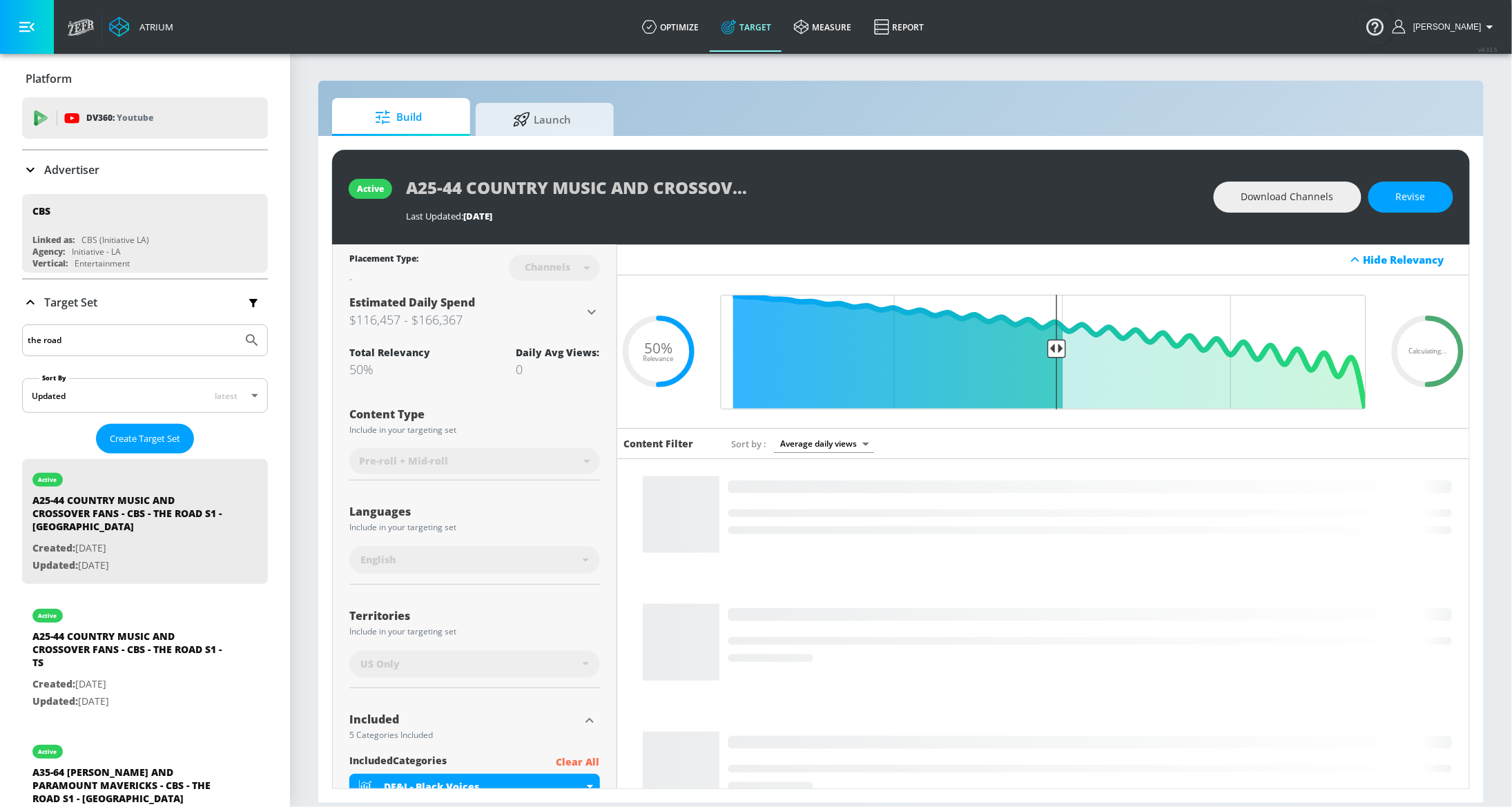
type input "the road"
click at [244, 342] on icon "Submit Search" at bounding box center [252, 340] width 16 height 16
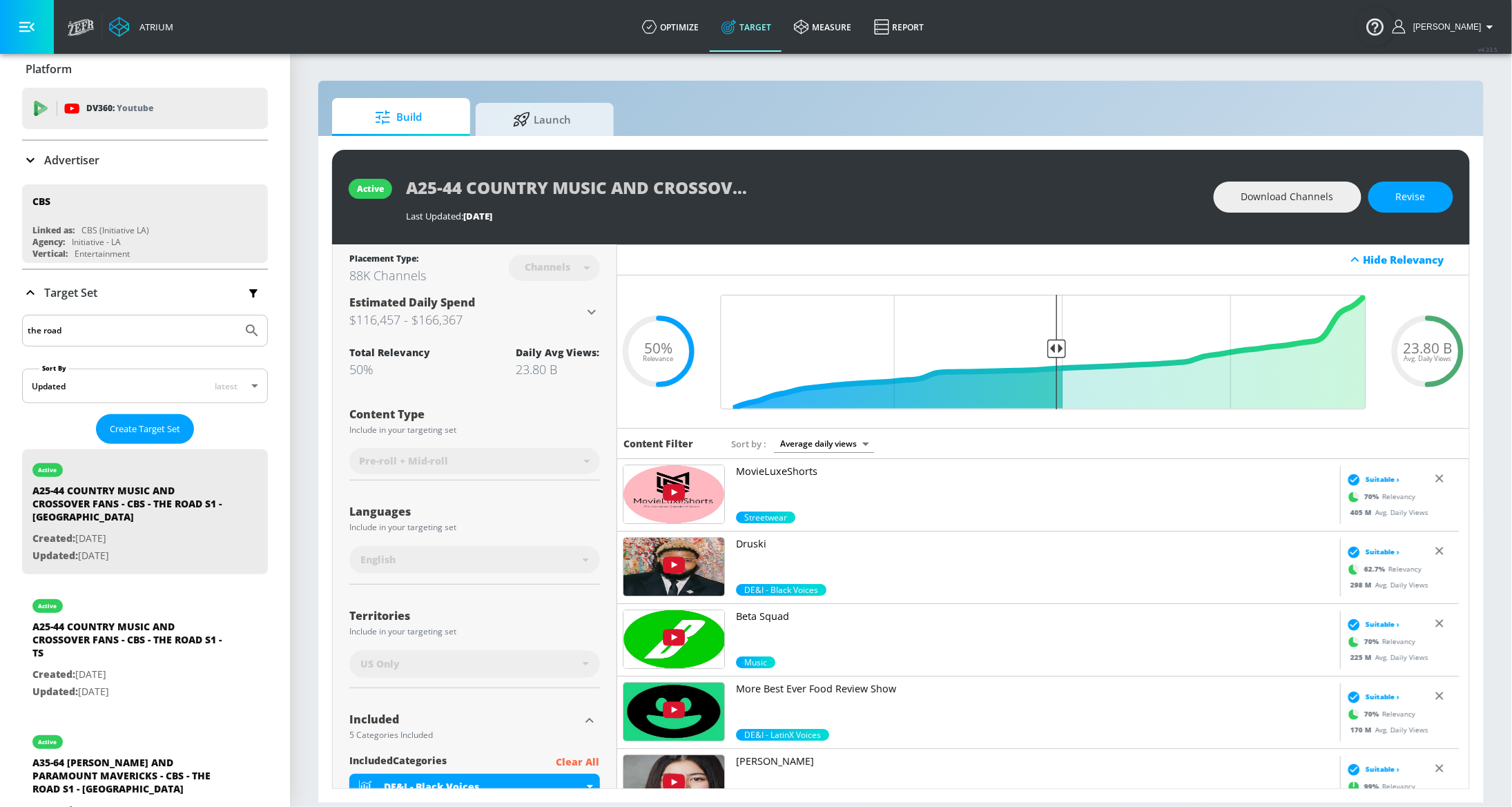
scroll to position [48, 0]
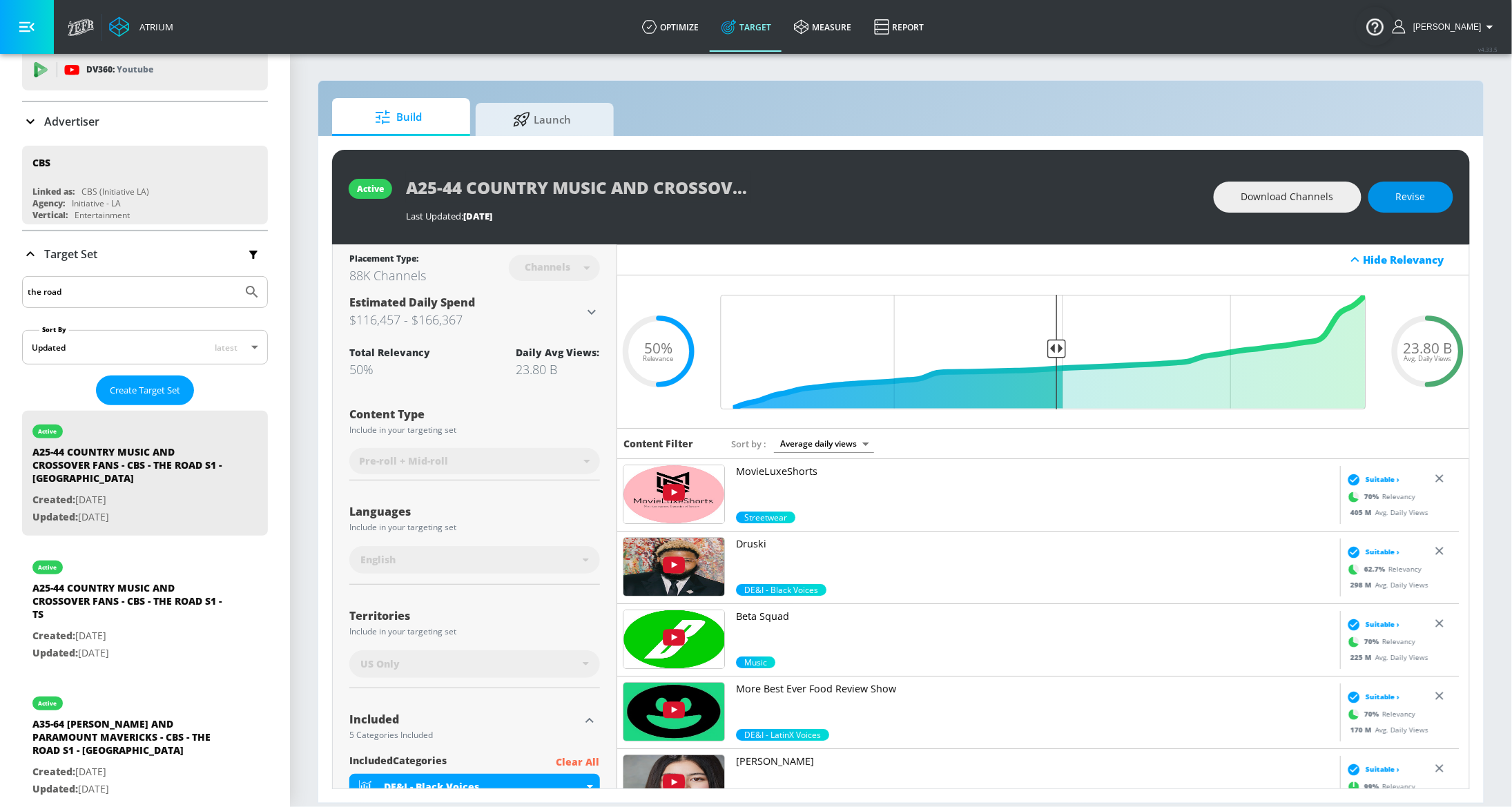
click at [1417, 201] on span "Revise" at bounding box center [1411, 197] width 29 height 17
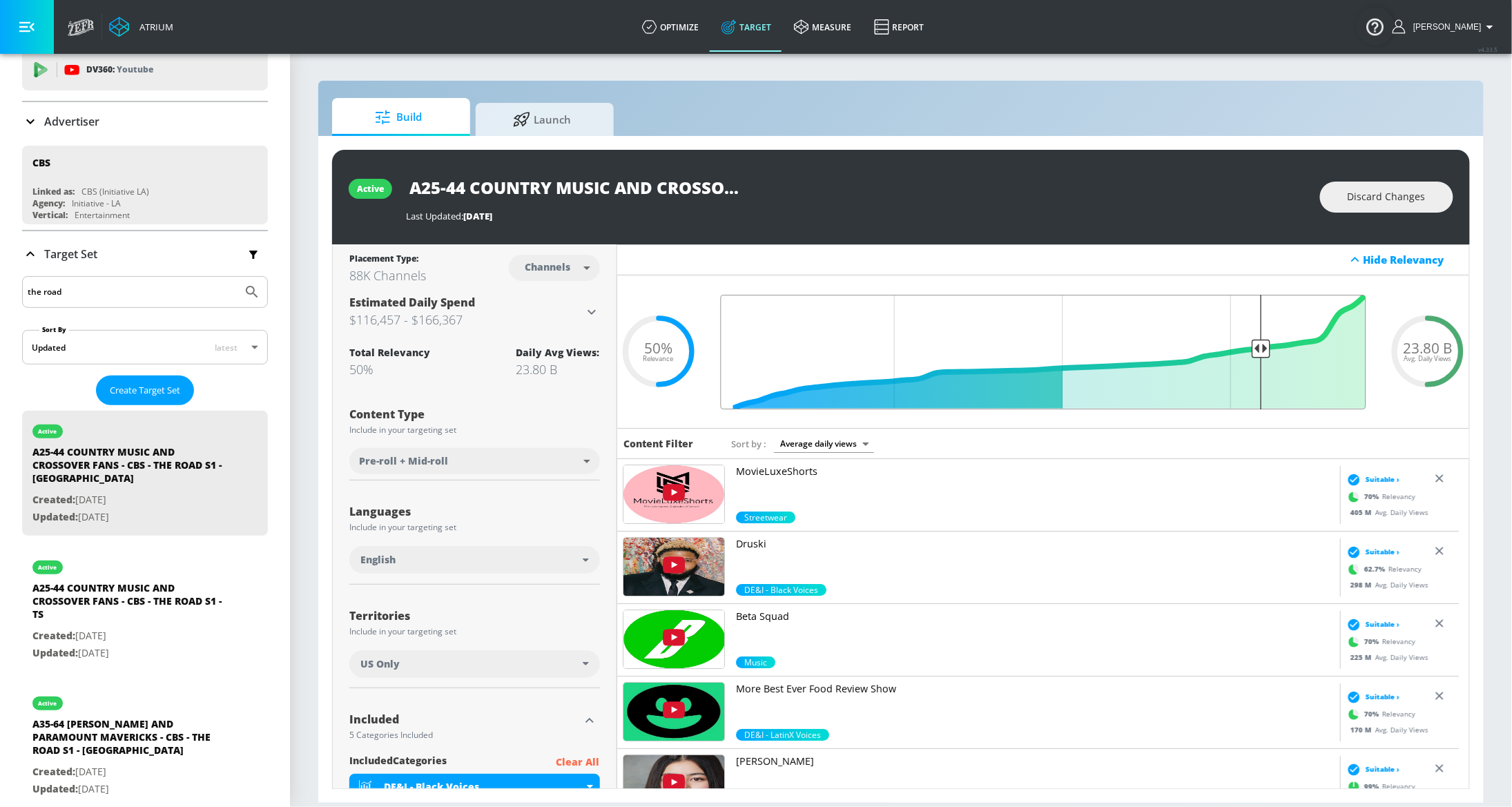
type input "0.2"
click at [1249, 342] on input "Final Threshold" at bounding box center [1043, 352] width 660 height 115
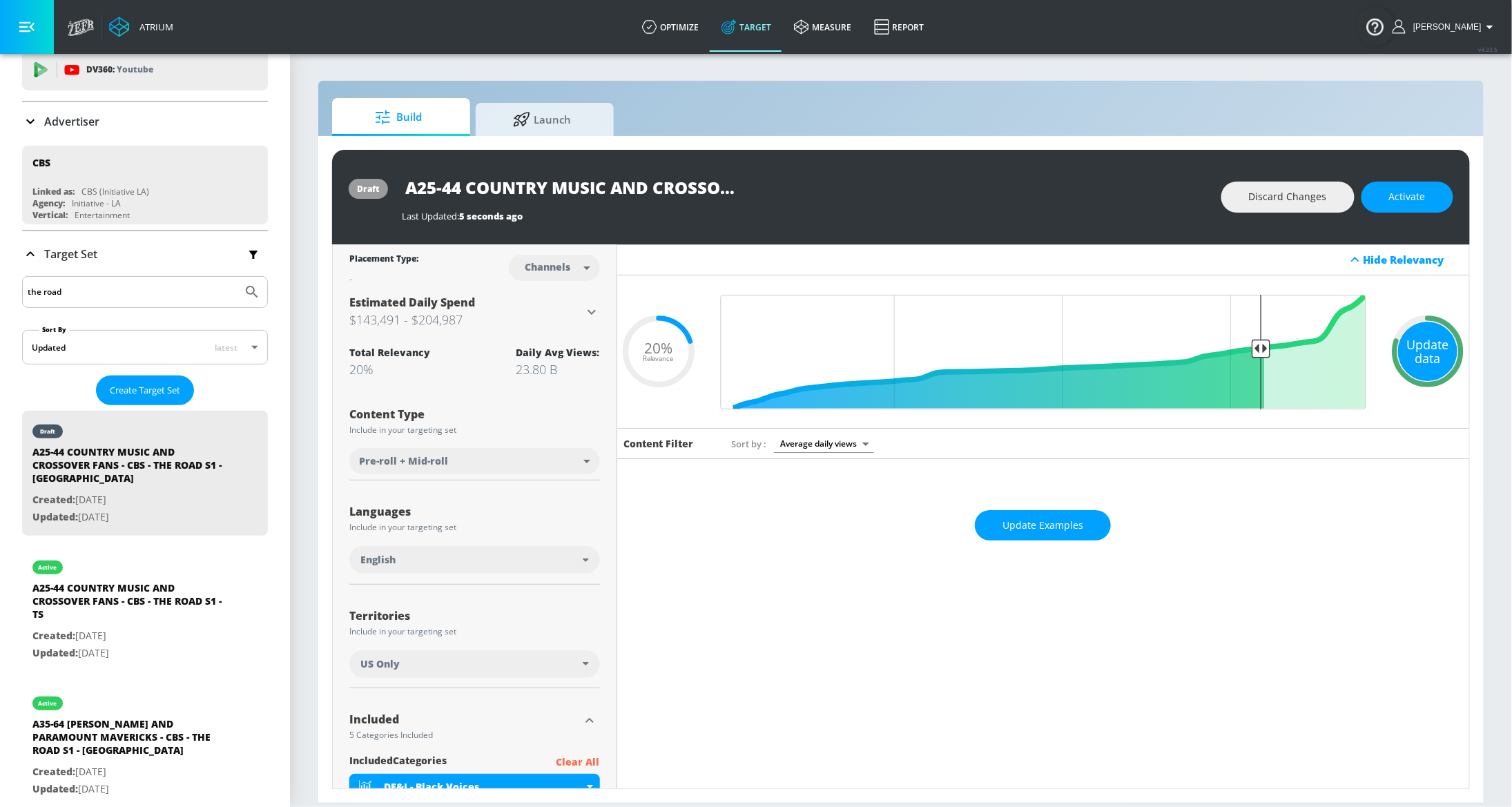
click at [1421, 348] on div "Update data" at bounding box center [1427, 351] width 60 height 60
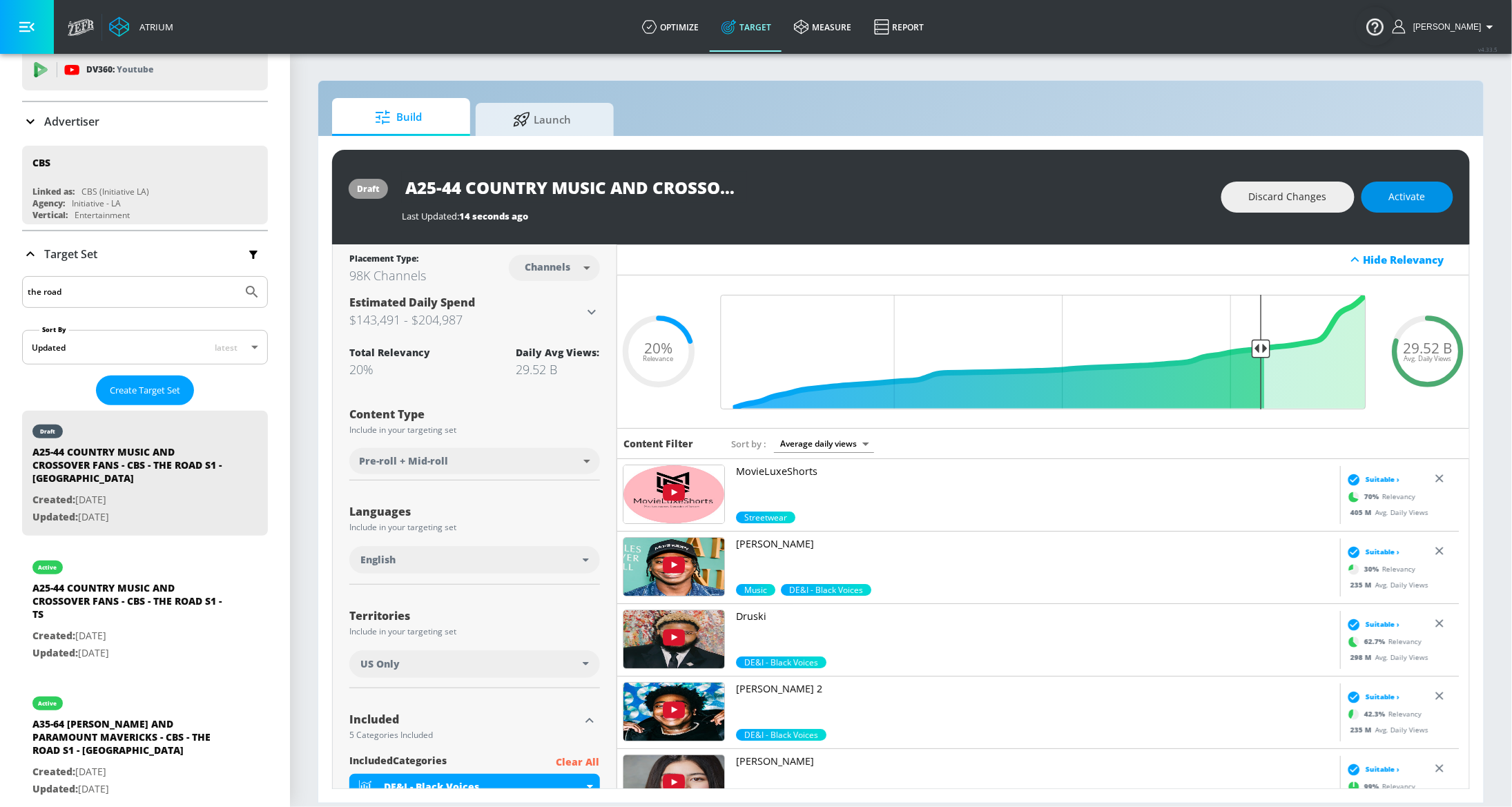
click at [1411, 204] on span "Activate" at bounding box center [1407, 197] width 36 height 17
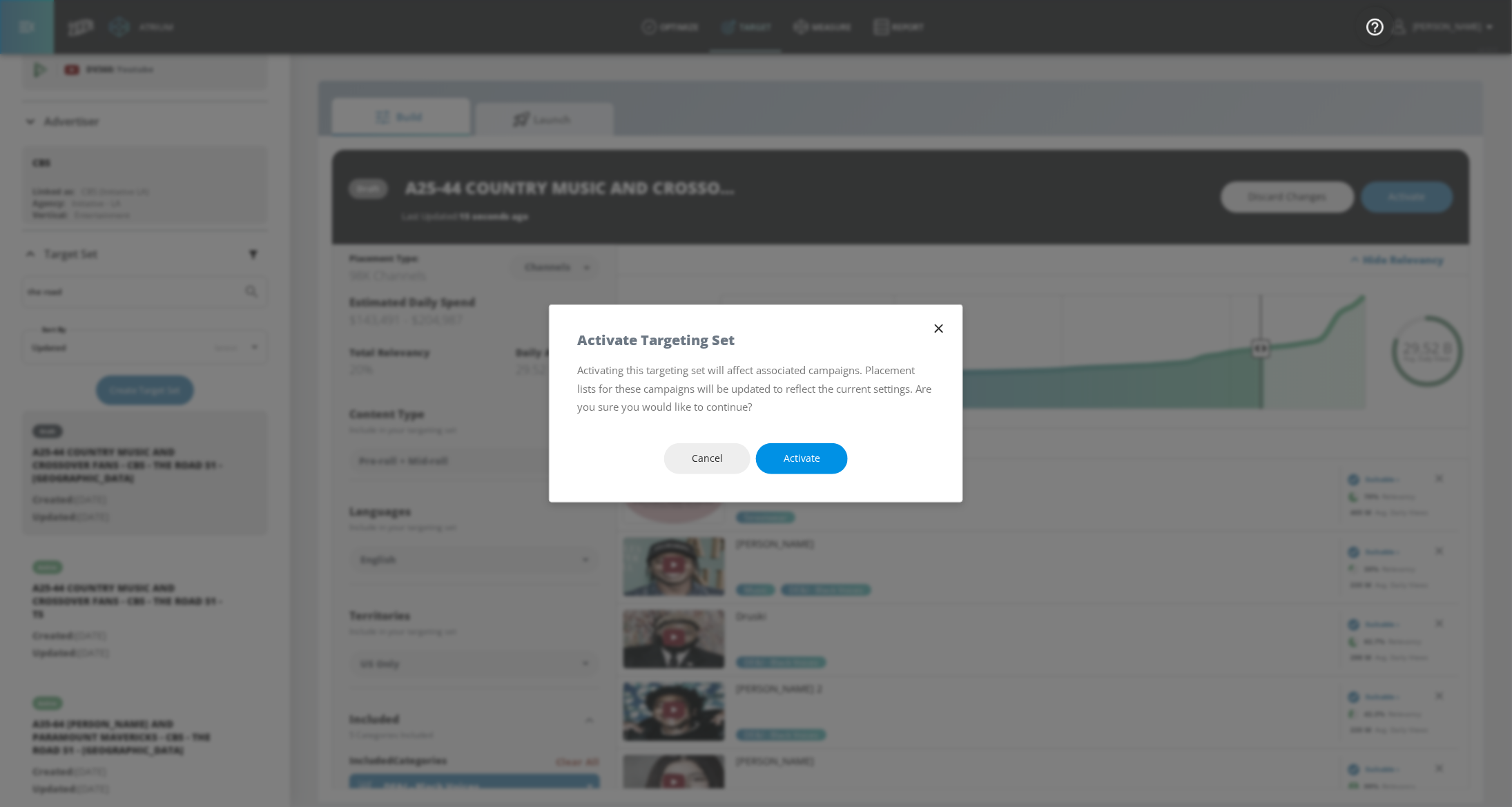
click at [831, 470] on button "Activate" at bounding box center [801, 459] width 92 height 31
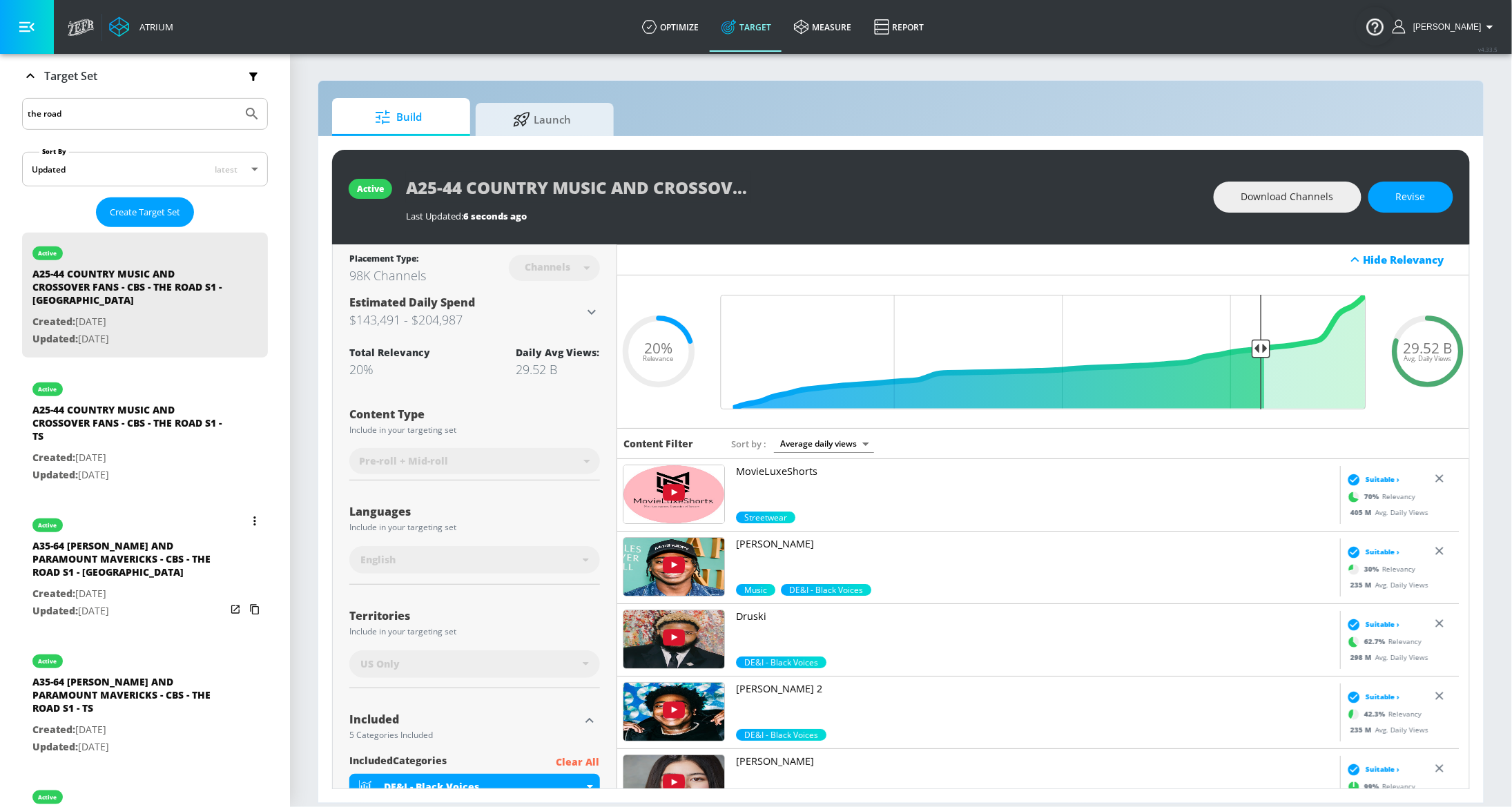
scroll to position [241, 0]
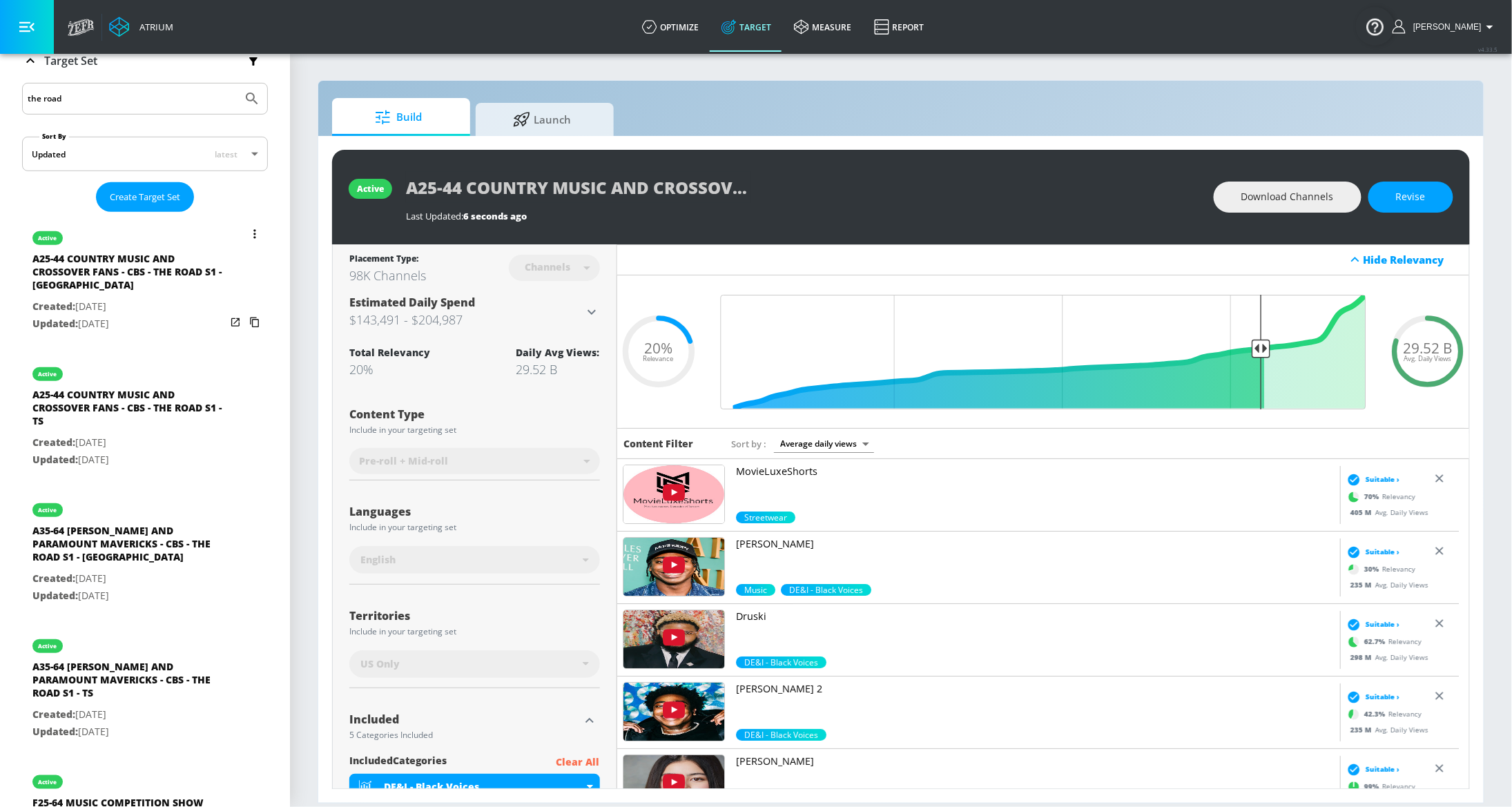
click at [118, 452] on p "Updated: Oct. 15, 2025" at bounding box center [130, 460] width 194 height 17
type input "A25-44 COUNTRY MUSIC AND CROSSOVER FANS - CBS - THE ROAD S1 - TS"
type input "videos"
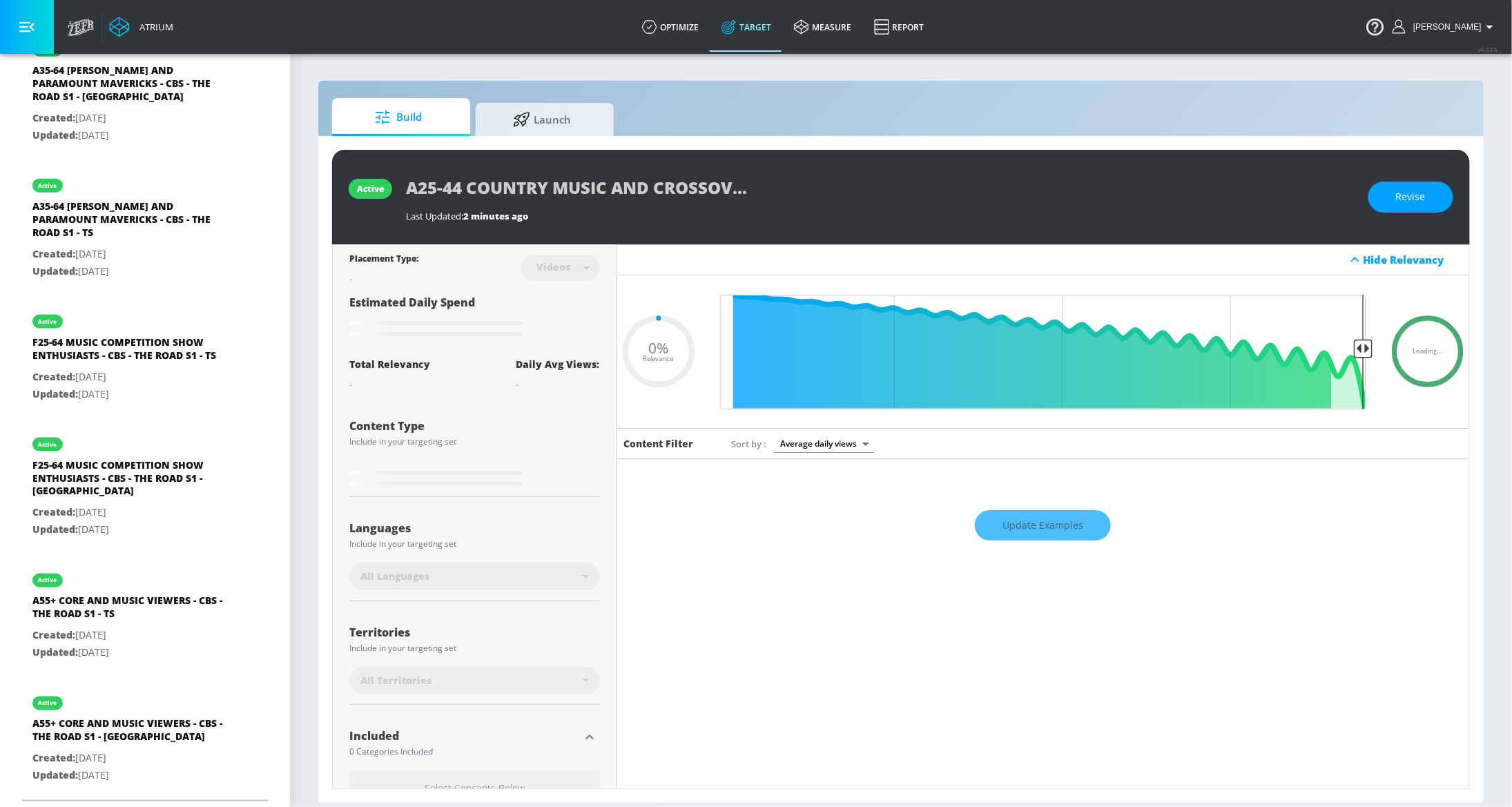
scroll to position [711, 0]
type input "0.2"
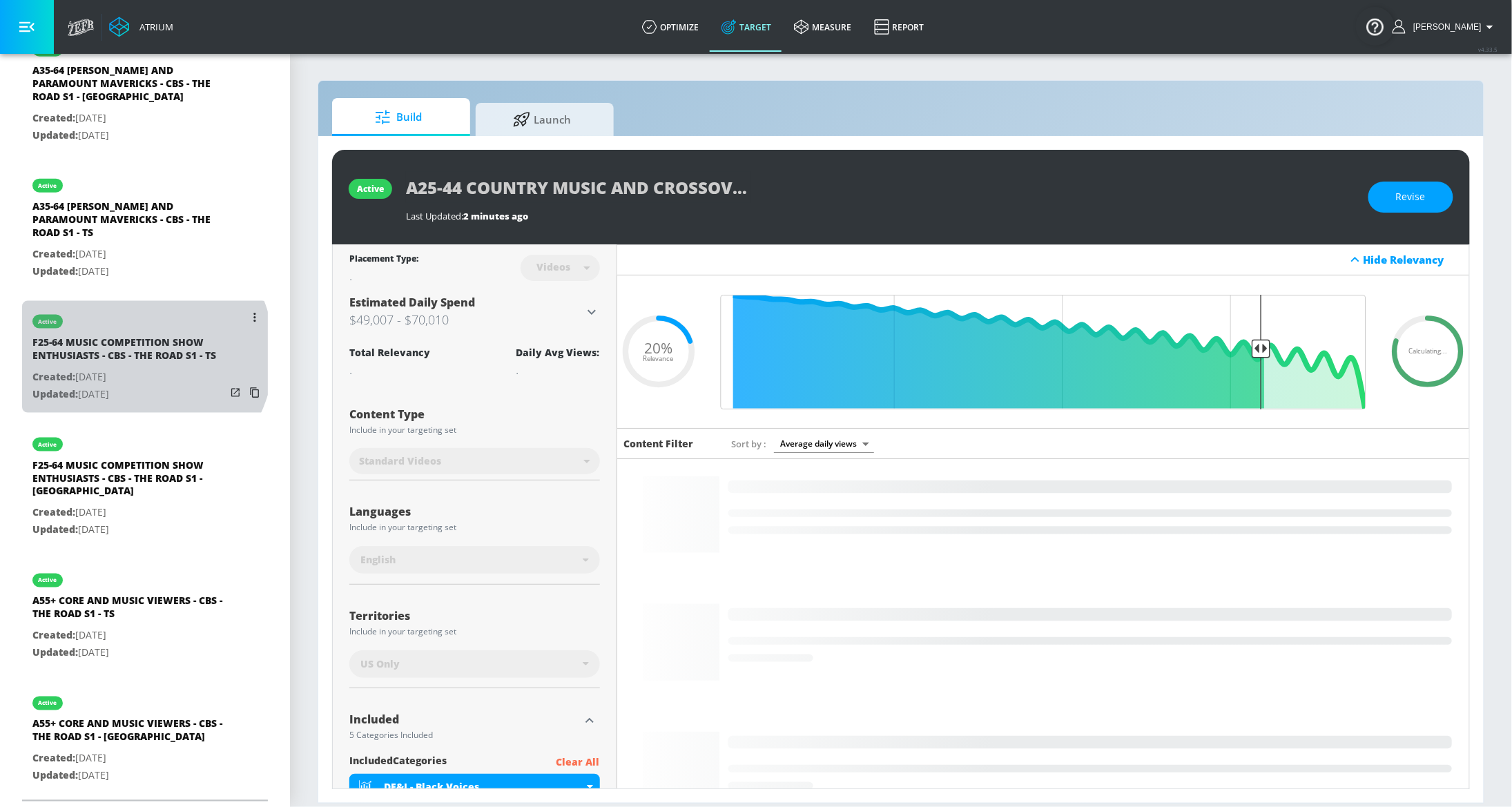
click at [131, 343] on div "F25-64 MUSIC COMPETITION SHOW ENTHUSIASTS - CBS - THE ROAD S1 - TS" at bounding box center [130, 352] width 194 height 33
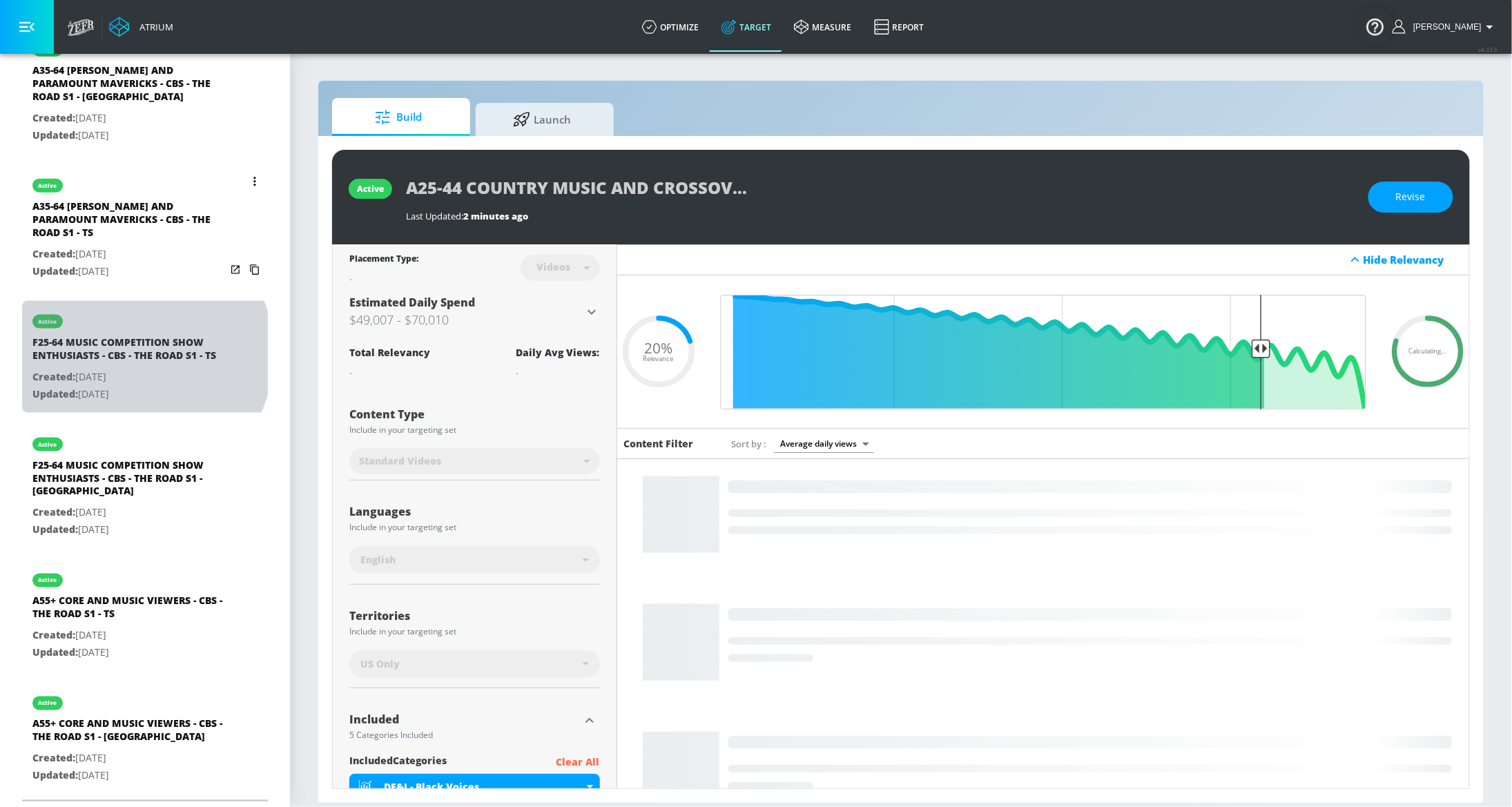
type input "F25-64 MUSIC COMPETITION SHOW ENTHUSIASTS - CBS - THE ROAD S1 - TS"
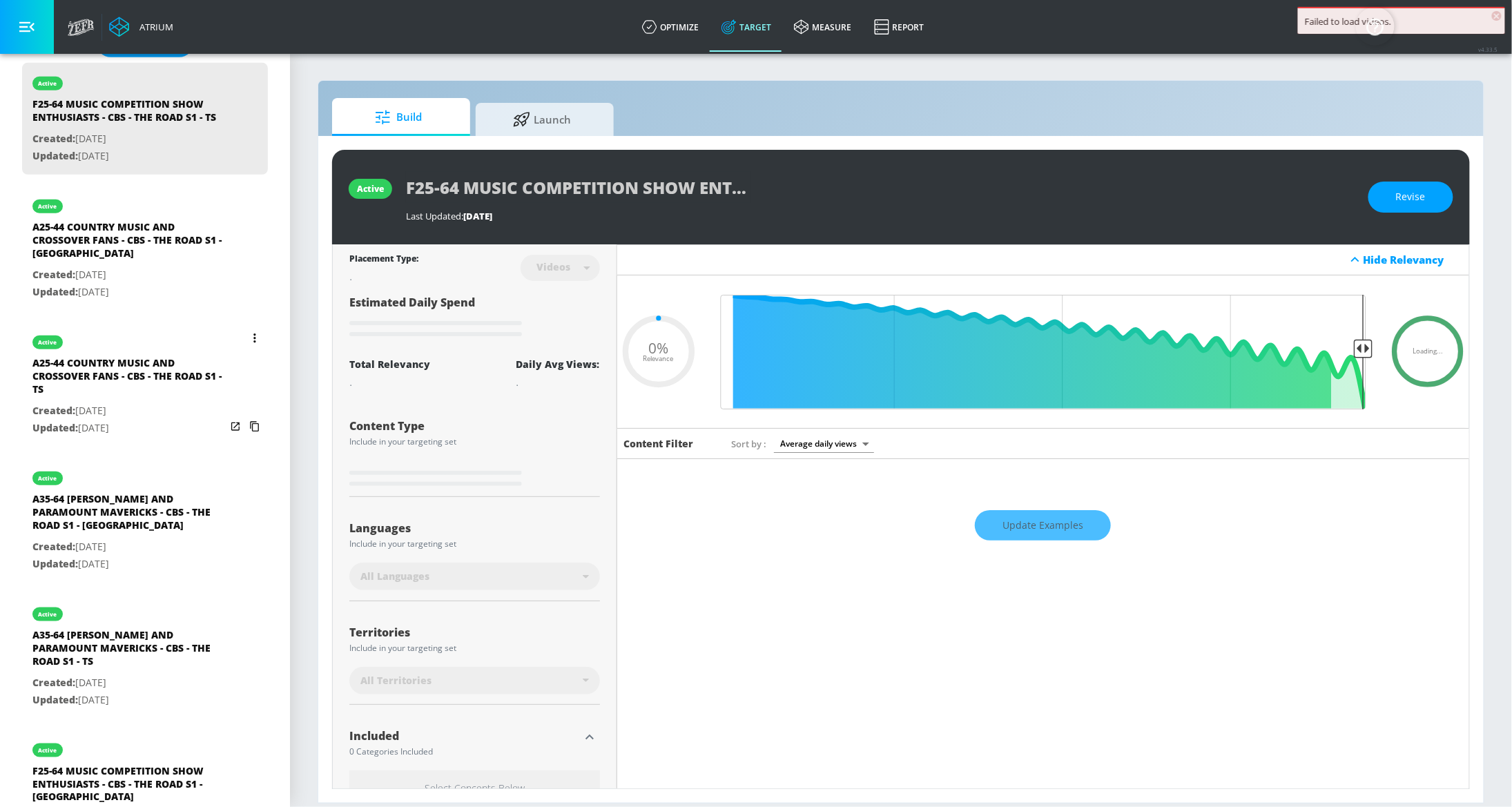
scroll to position [415, 0]
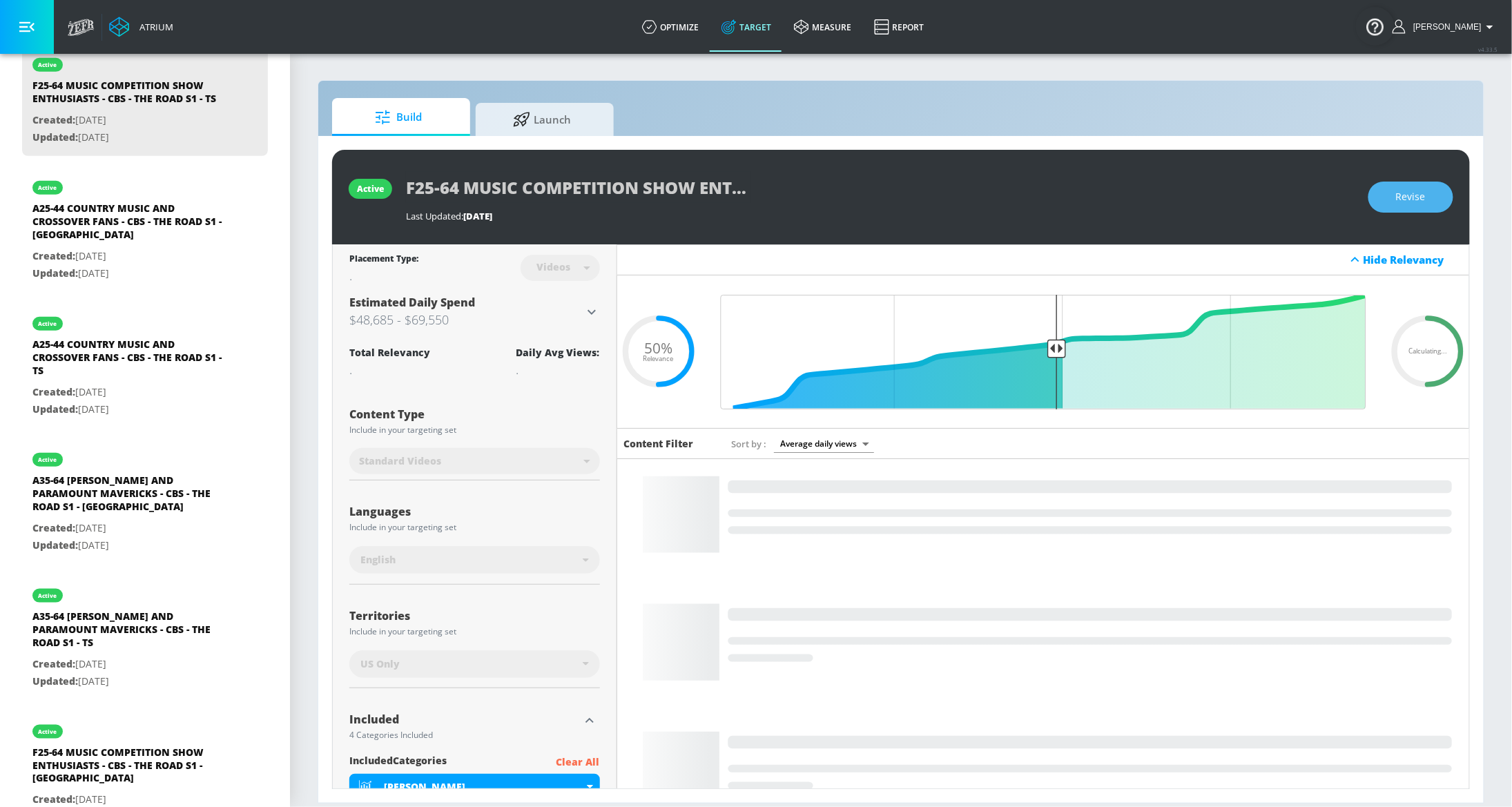
click at [1412, 204] on span "Revise" at bounding box center [1411, 197] width 29 height 17
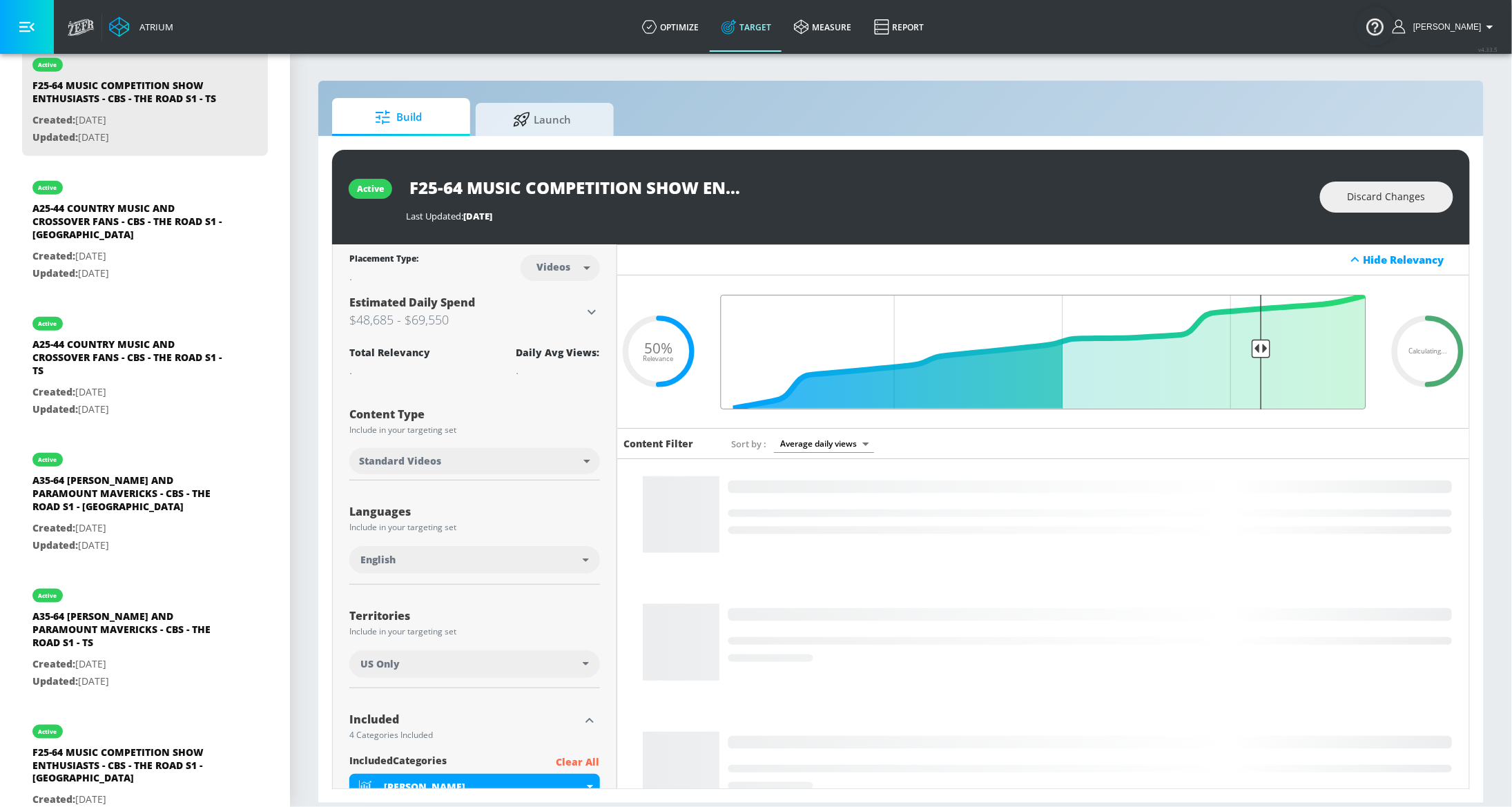
type input "0.2"
click at [1248, 340] on input "Final Threshold" at bounding box center [1043, 352] width 660 height 115
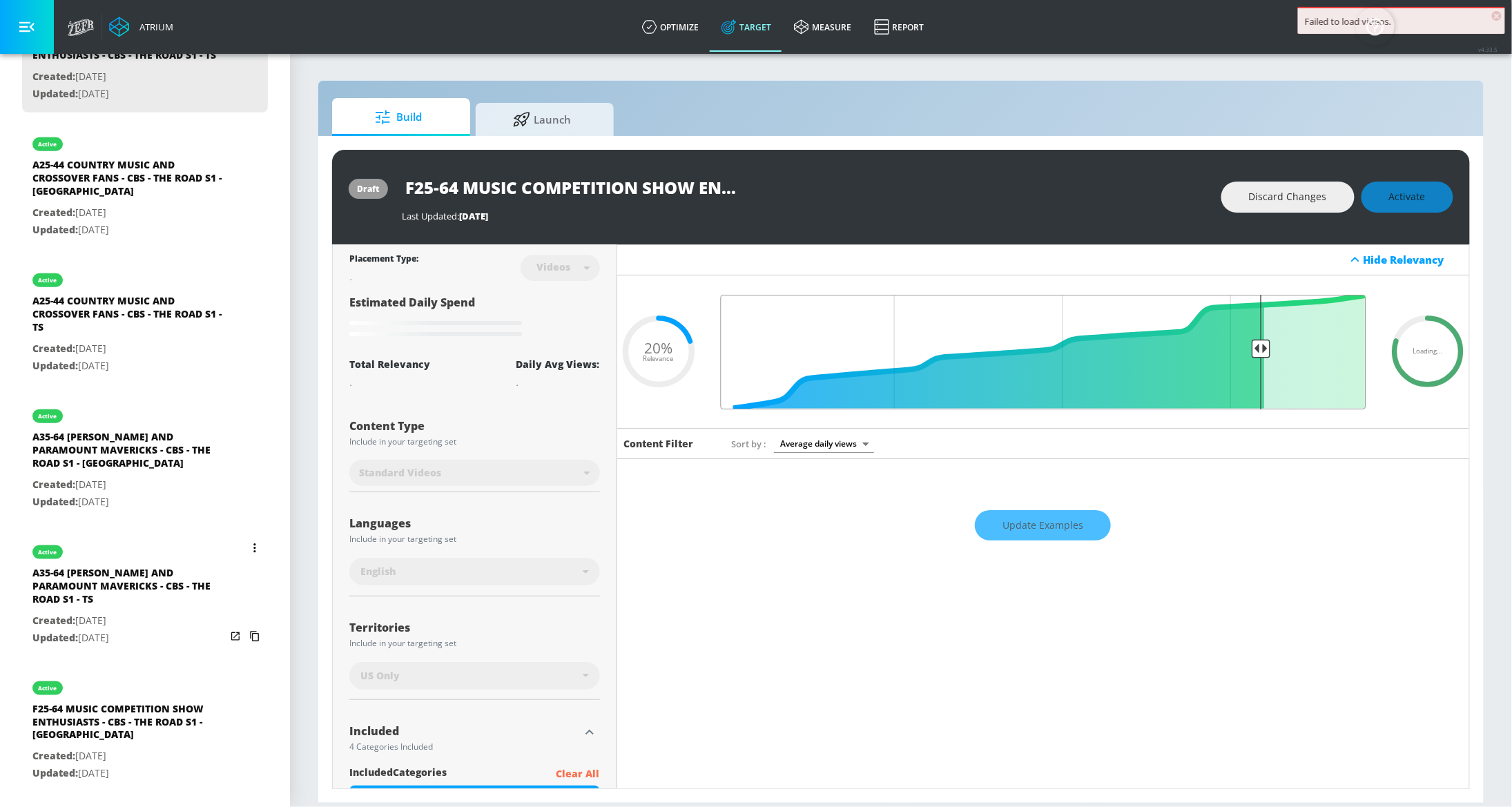
scroll to position [711, 0]
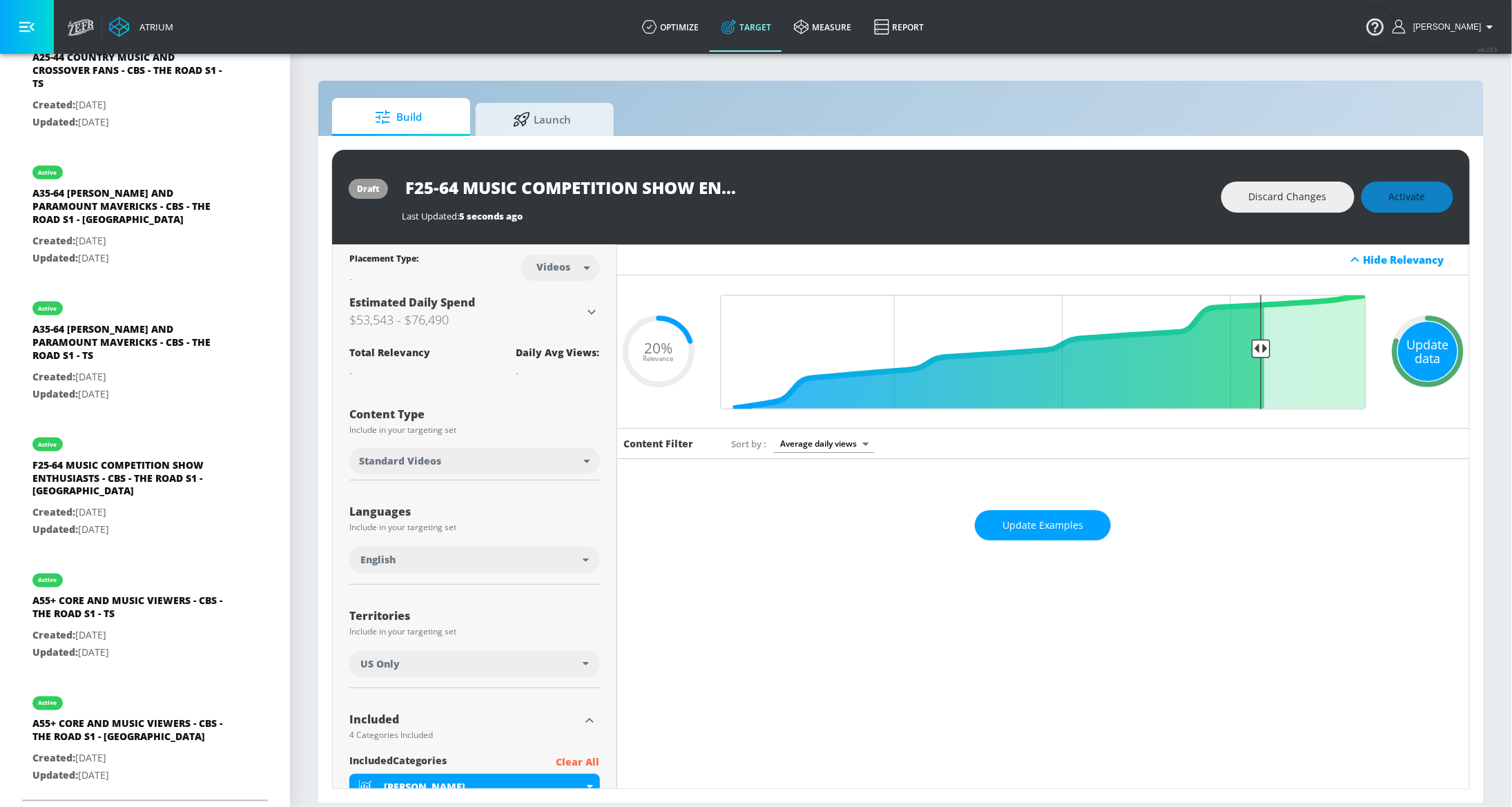
click at [1415, 346] on div "Update data" at bounding box center [1427, 351] width 60 height 60
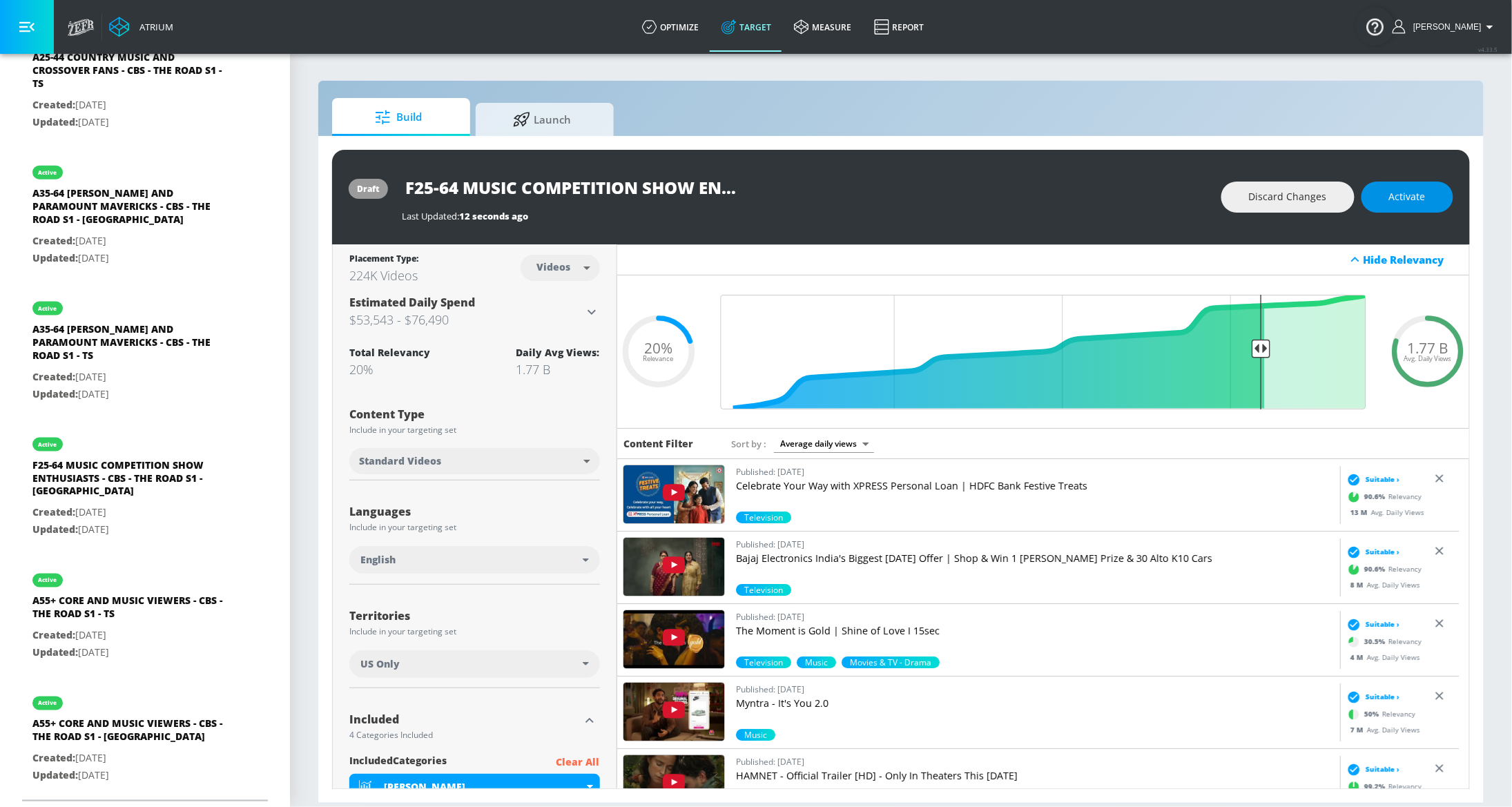
click at [1389, 199] on span "Activate" at bounding box center [1407, 197] width 36 height 17
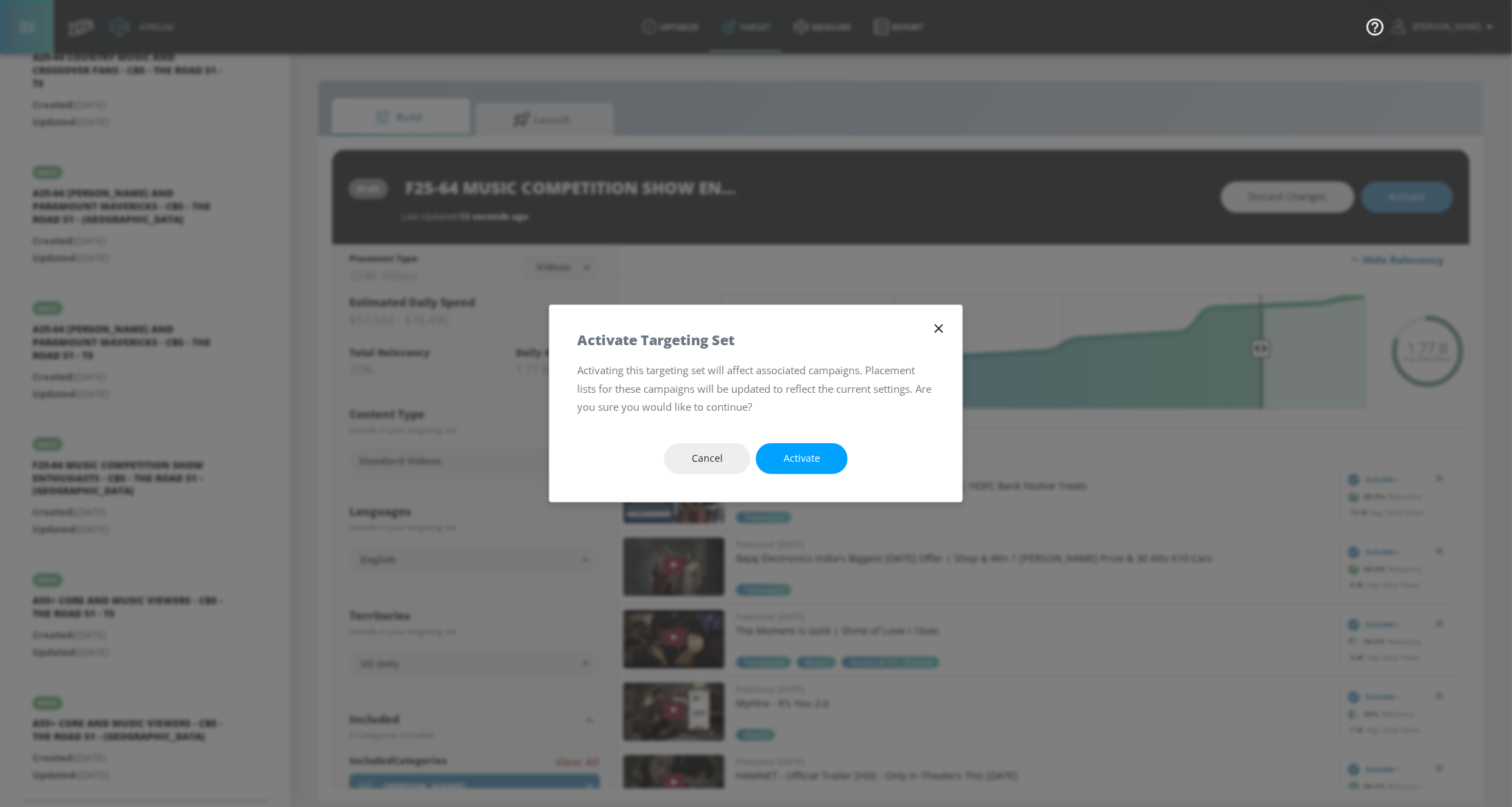
click at [807, 455] on span "Activate" at bounding box center [801, 459] width 36 height 17
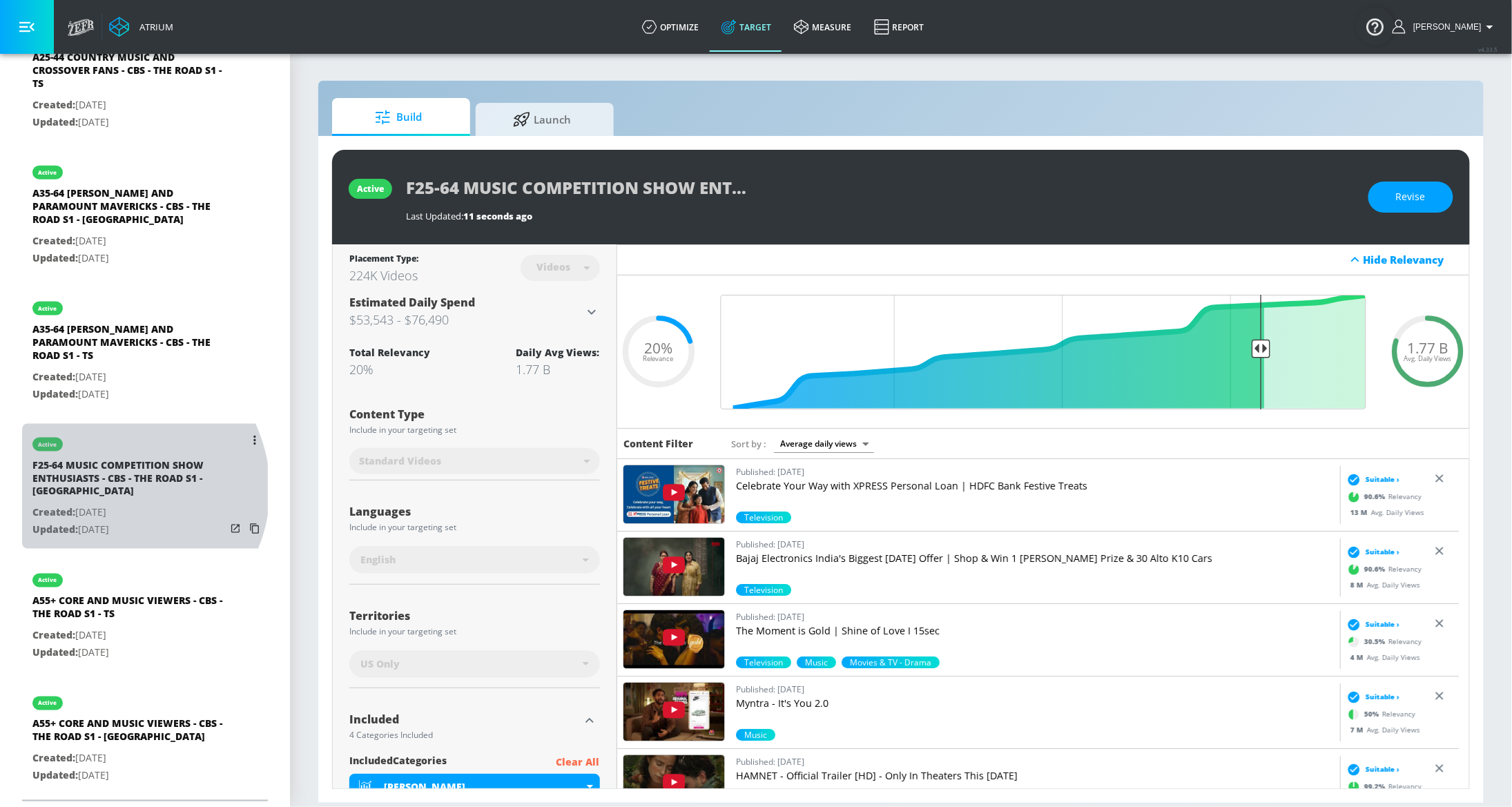
click at [115, 492] on div "F25-64 MUSIC COMPETITION SHOW ENTHUSIASTS - CBS - THE ROAD S1 - CT" at bounding box center [130, 482] width 194 height 47
type input "F25-64 MUSIC COMPETITION SHOW ENTHUSIASTS - CBS - THE ROAD S1 - CT"
type input "channels"
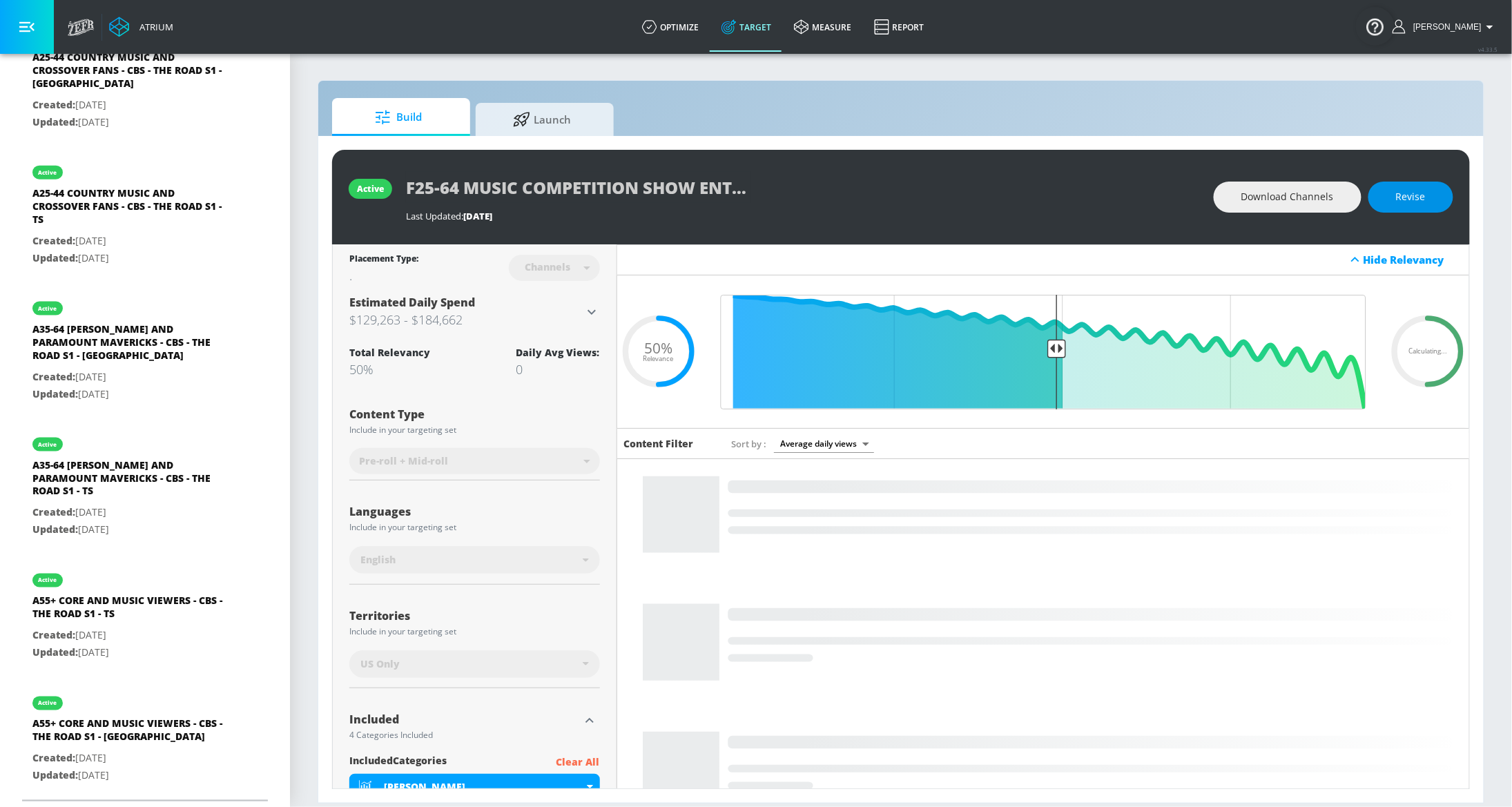
click at [1407, 203] on span "Revise" at bounding box center [1411, 197] width 29 height 17
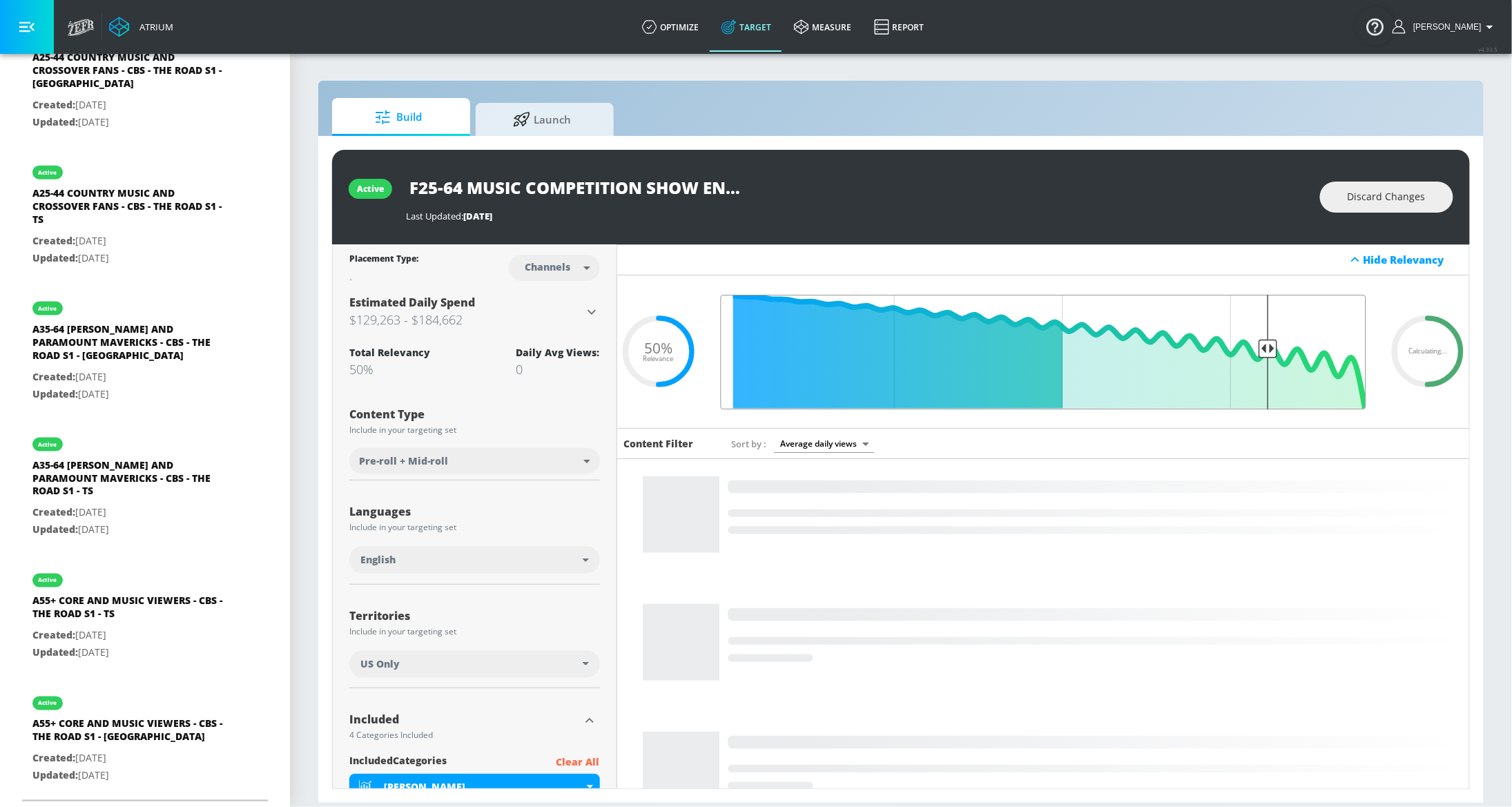
click at [1254, 341] on input "Final Threshold" at bounding box center [1043, 352] width 660 height 115
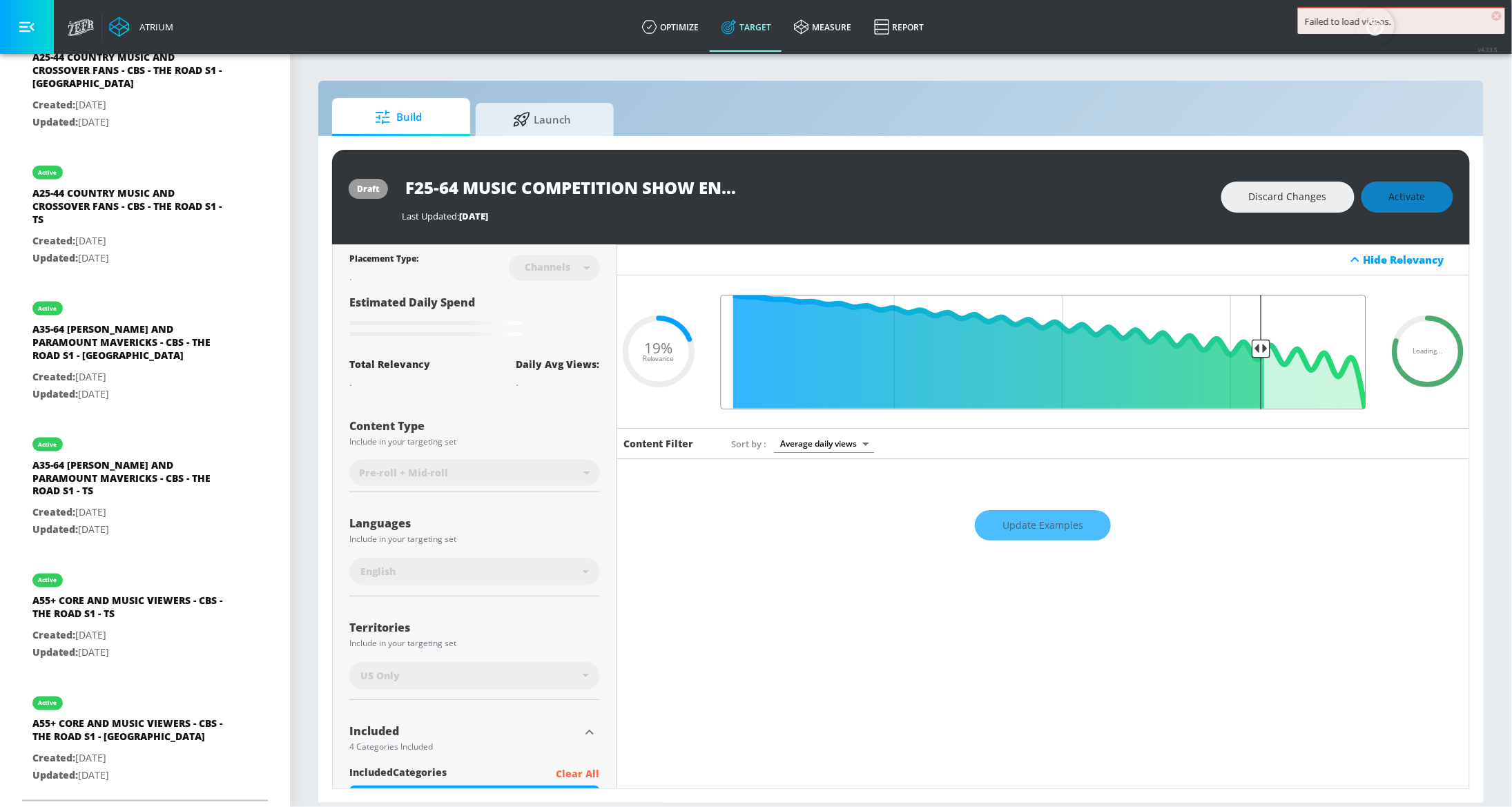
click at [1249, 349] on input "Final Threshold" at bounding box center [1043, 352] width 660 height 115
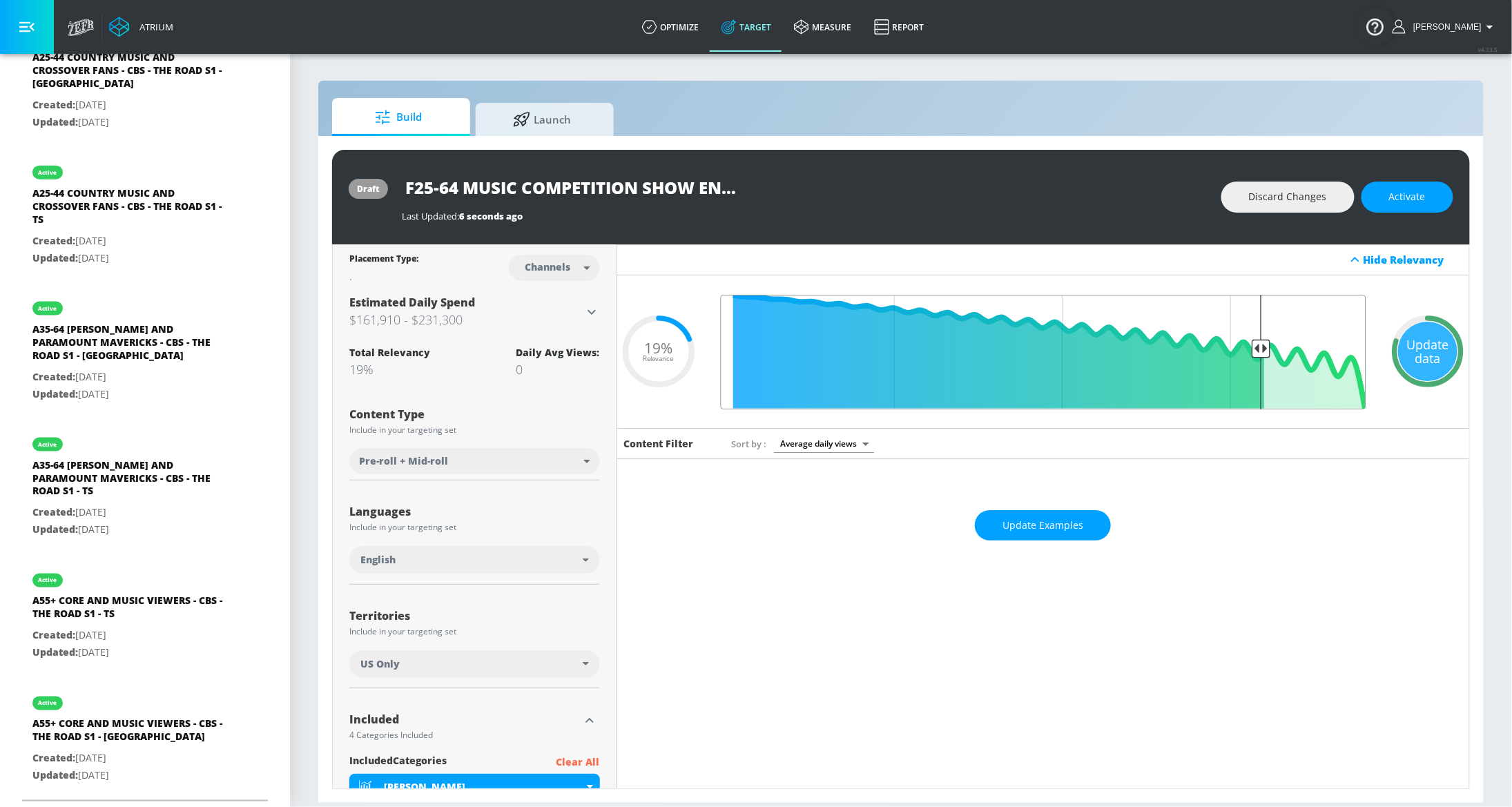
type input "0.2"
click at [1247, 350] on input "Final Threshold" at bounding box center [1043, 352] width 660 height 115
click at [1417, 344] on div "Update data" at bounding box center [1427, 351] width 60 height 60
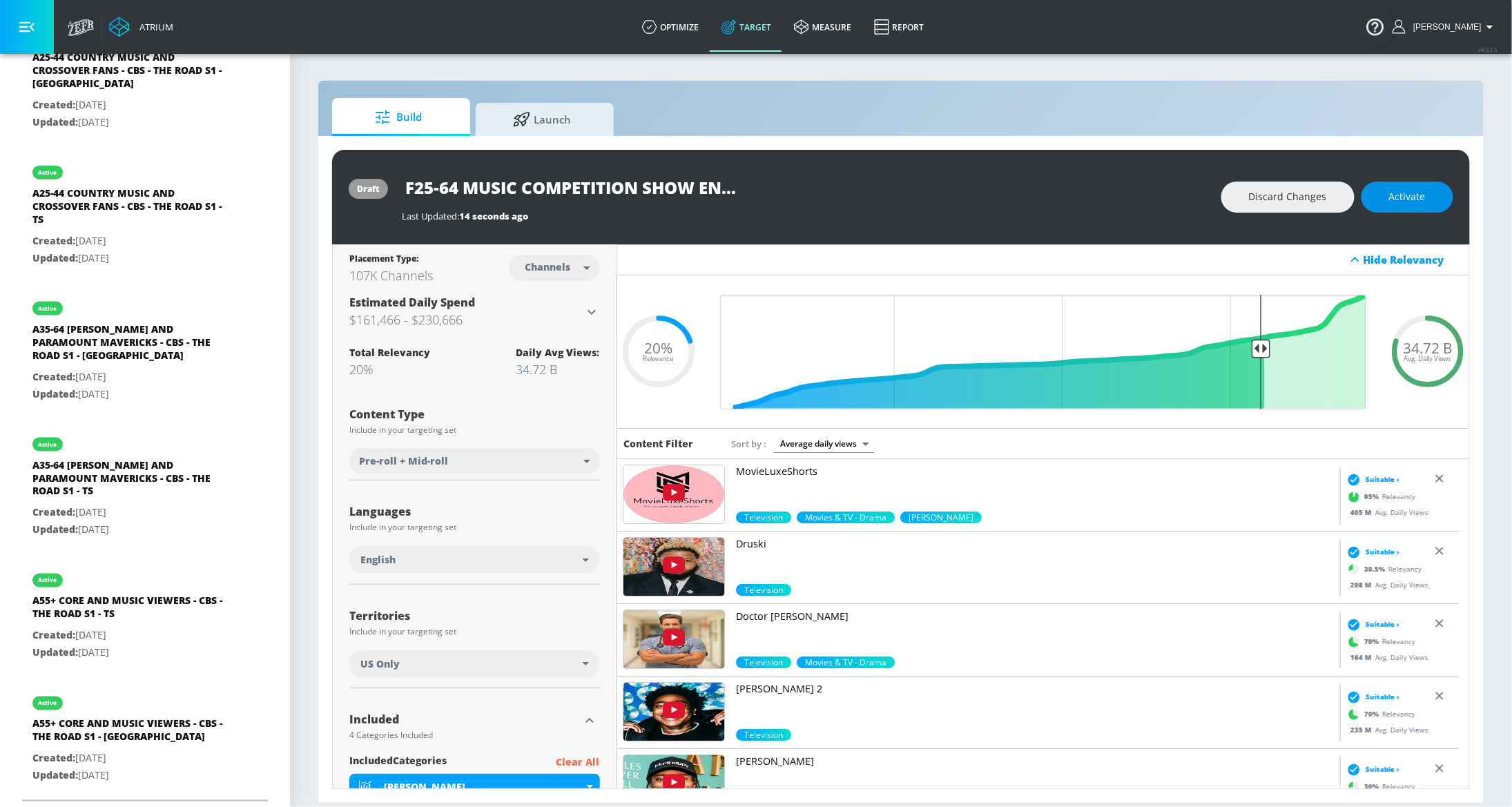
click at [1420, 200] on span "Activate" at bounding box center [1407, 197] width 36 height 17
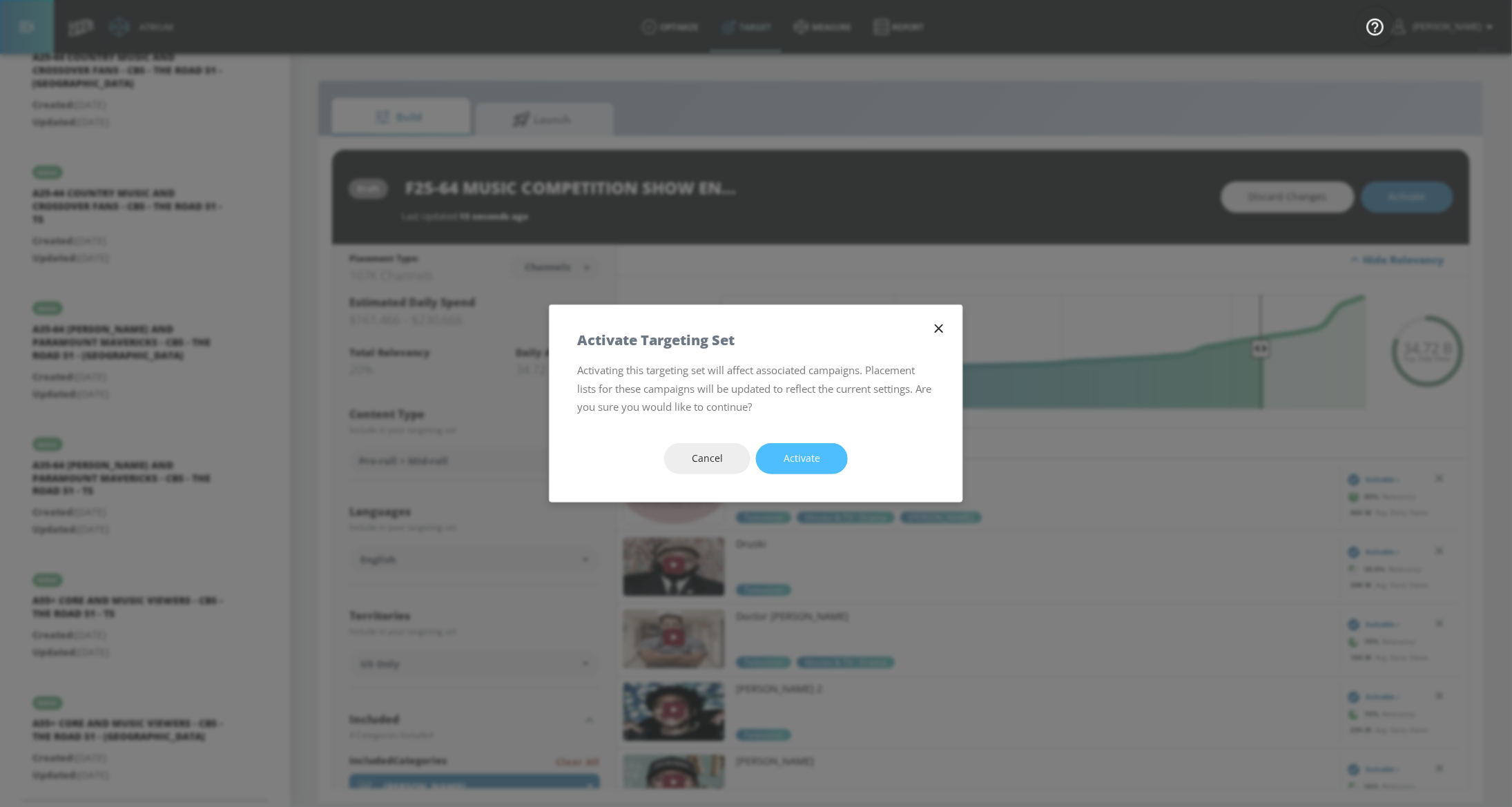
drag, startPoint x: 794, startPoint y: 463, endPoint x: 575, endPoint y: 462, distance: 219.0
click at [795, 462] on span "Activate" at bounding box center [801, 459] width 36 height 17
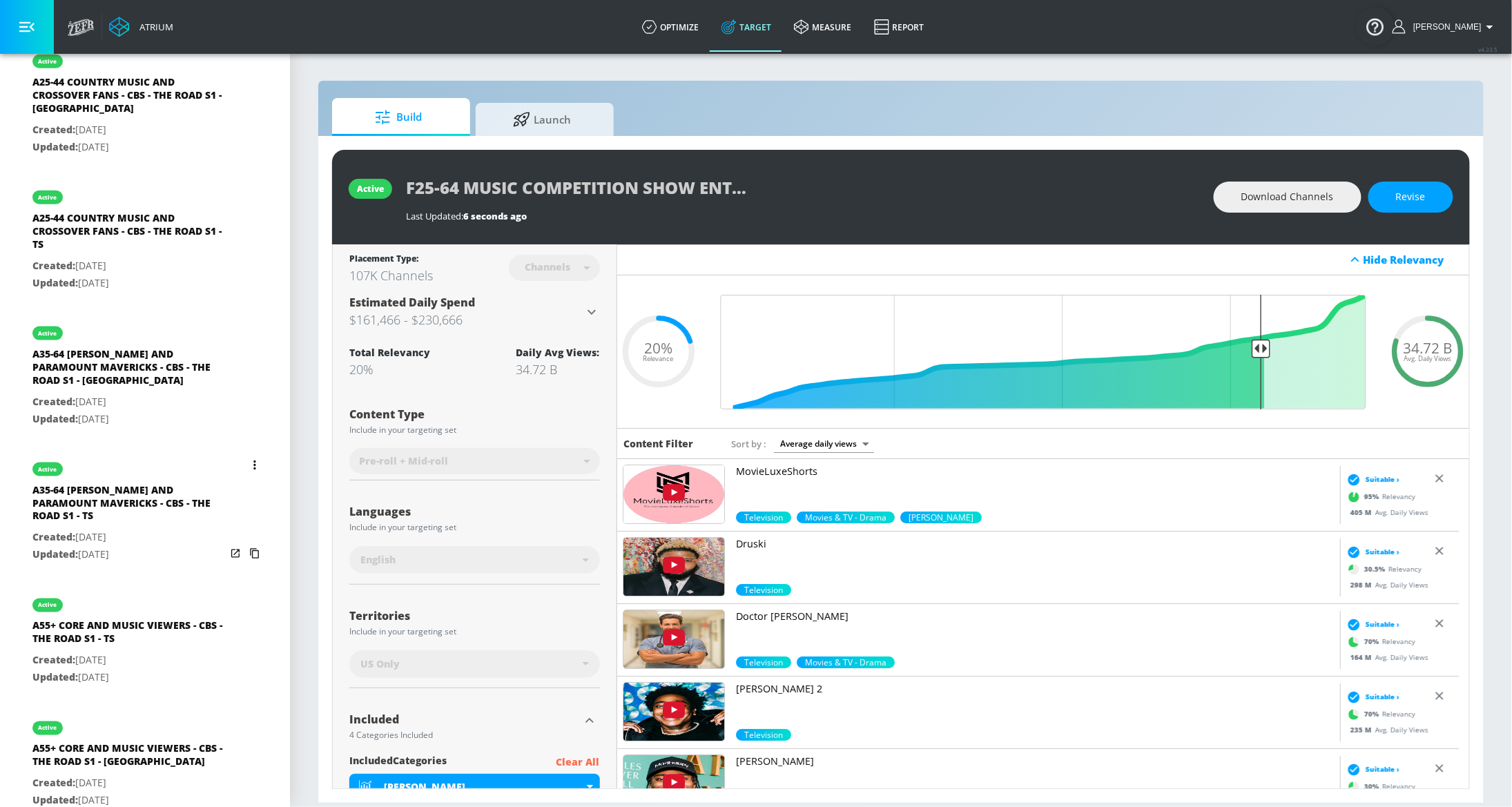
scroll to position [711, 0]
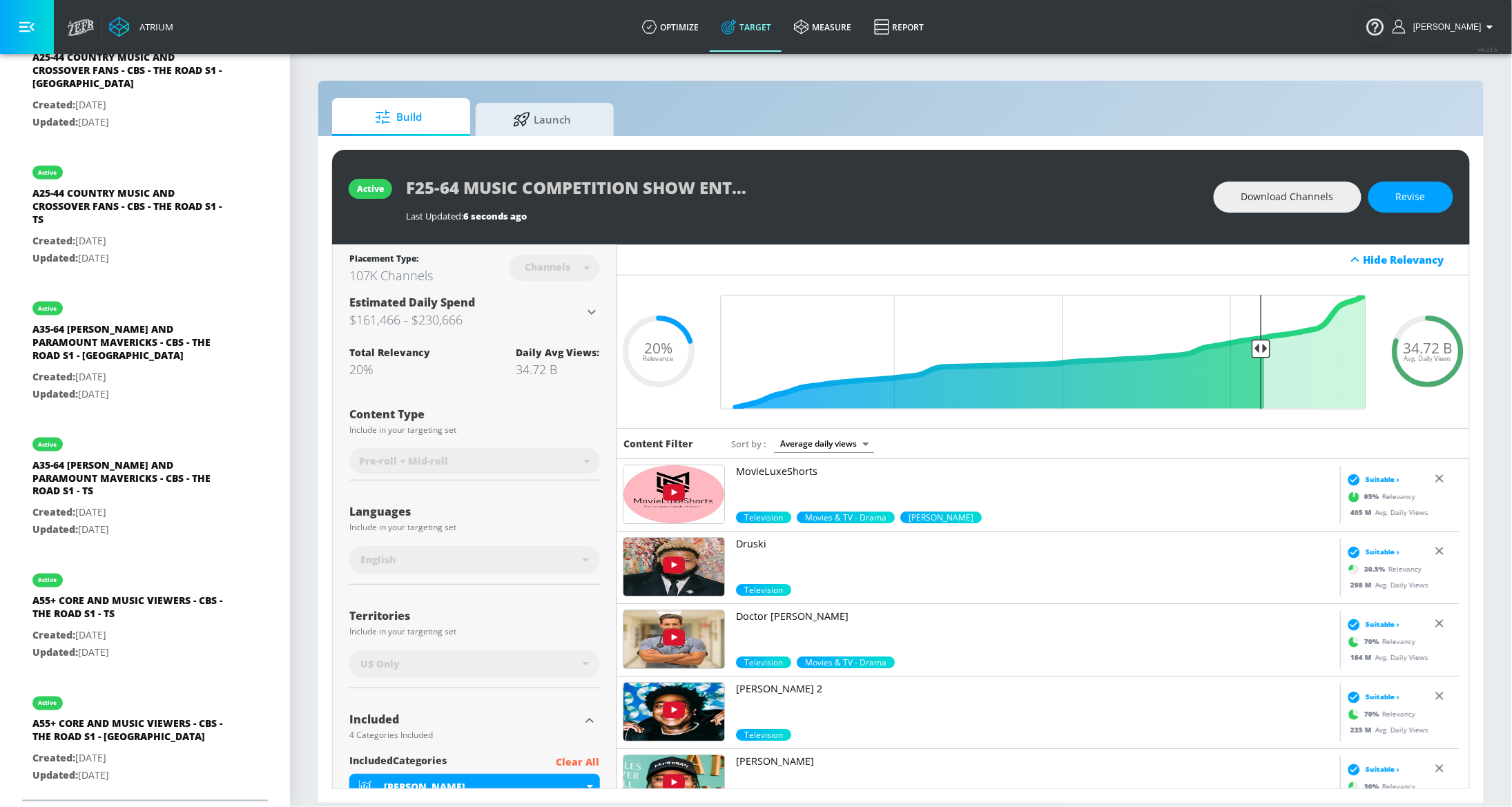
click at [129, 617] on div "A55+ CORE AND MUSIC VIEWERS - CBS - THE ROAD S1 - TS" at bounding box center [130, 612] width 194 height 33
type input "A55+ CORE AND MUSIC VIEWERS - CBS - THE ROAD S1 - TS"
type input "videos"
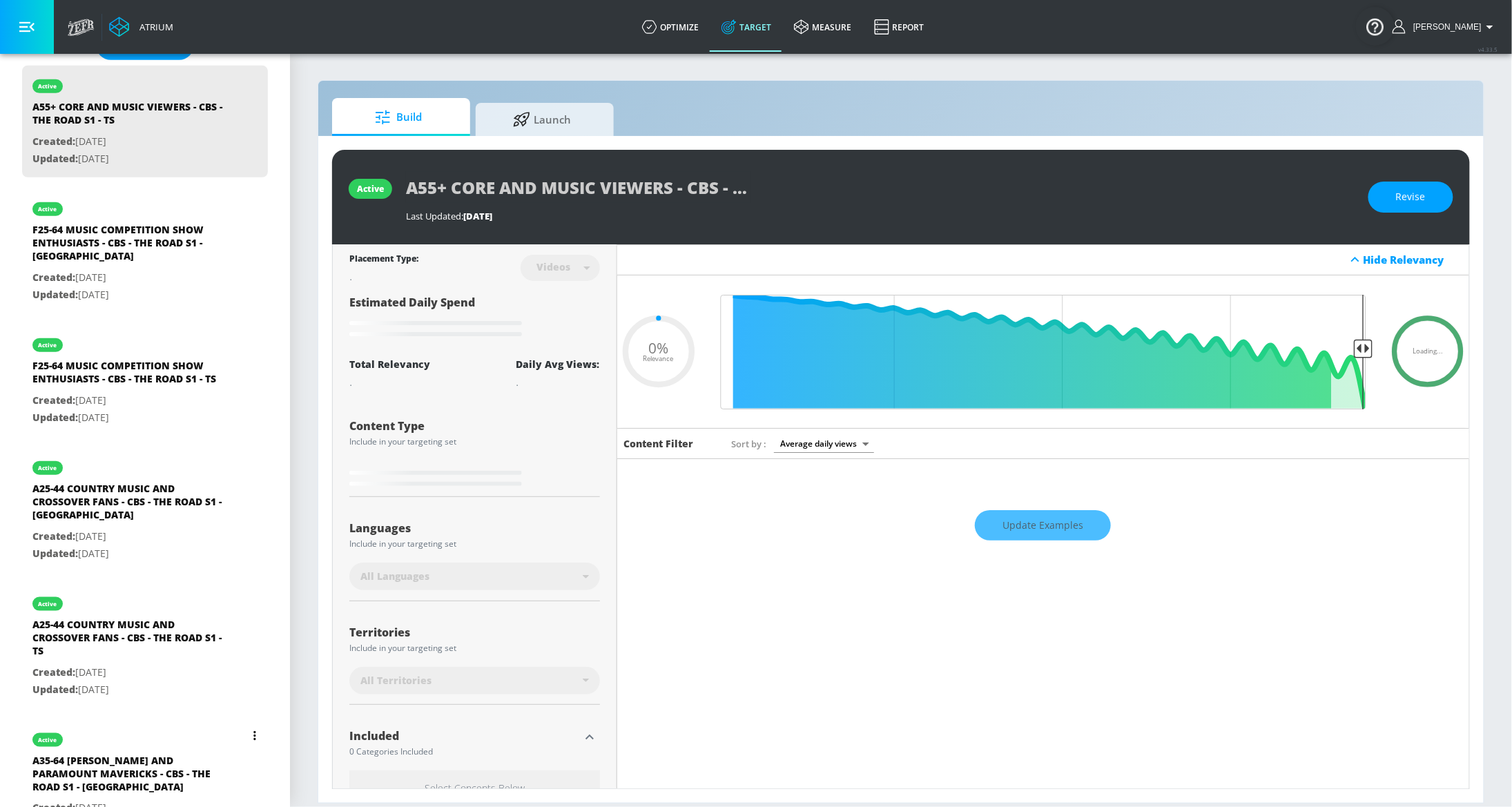
scroll to position [711, 0]
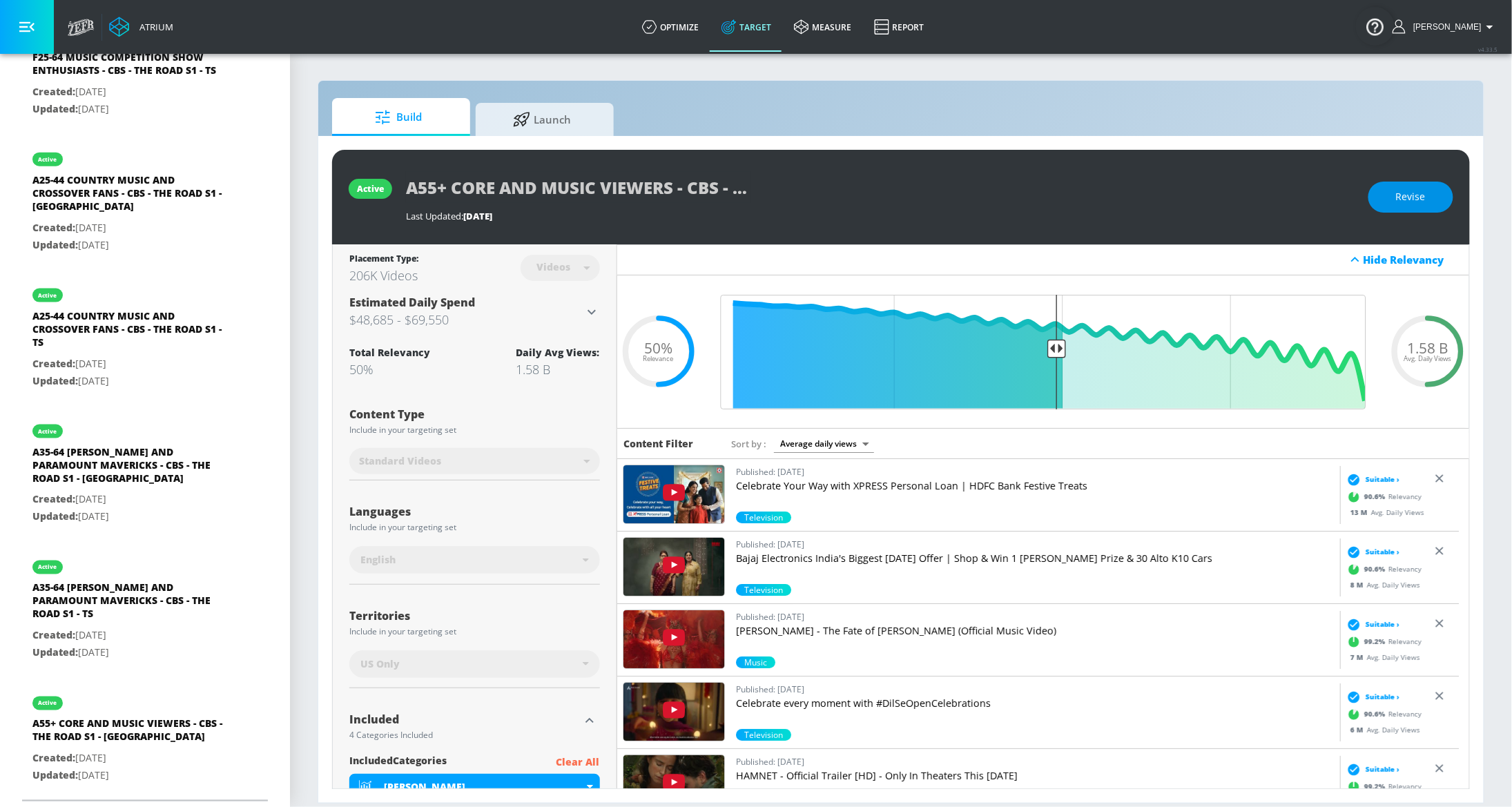
click at [1420, 194] on span "Revise" at bounding box center [1411, 197] width 29 height 17
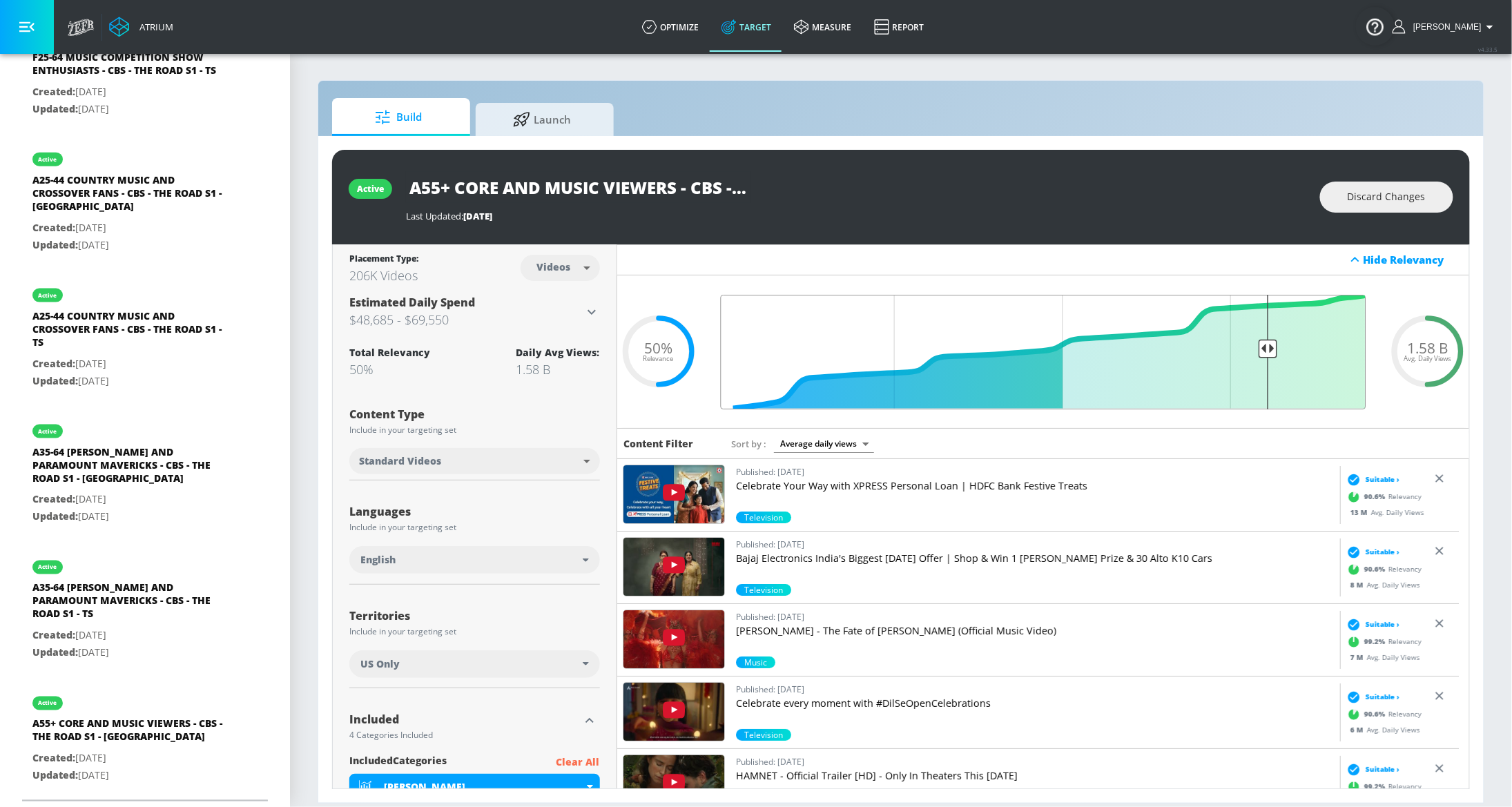
click at [1256, 337] on input "Final Threshold" at bounding box center [1043, 352] width 660 height 115
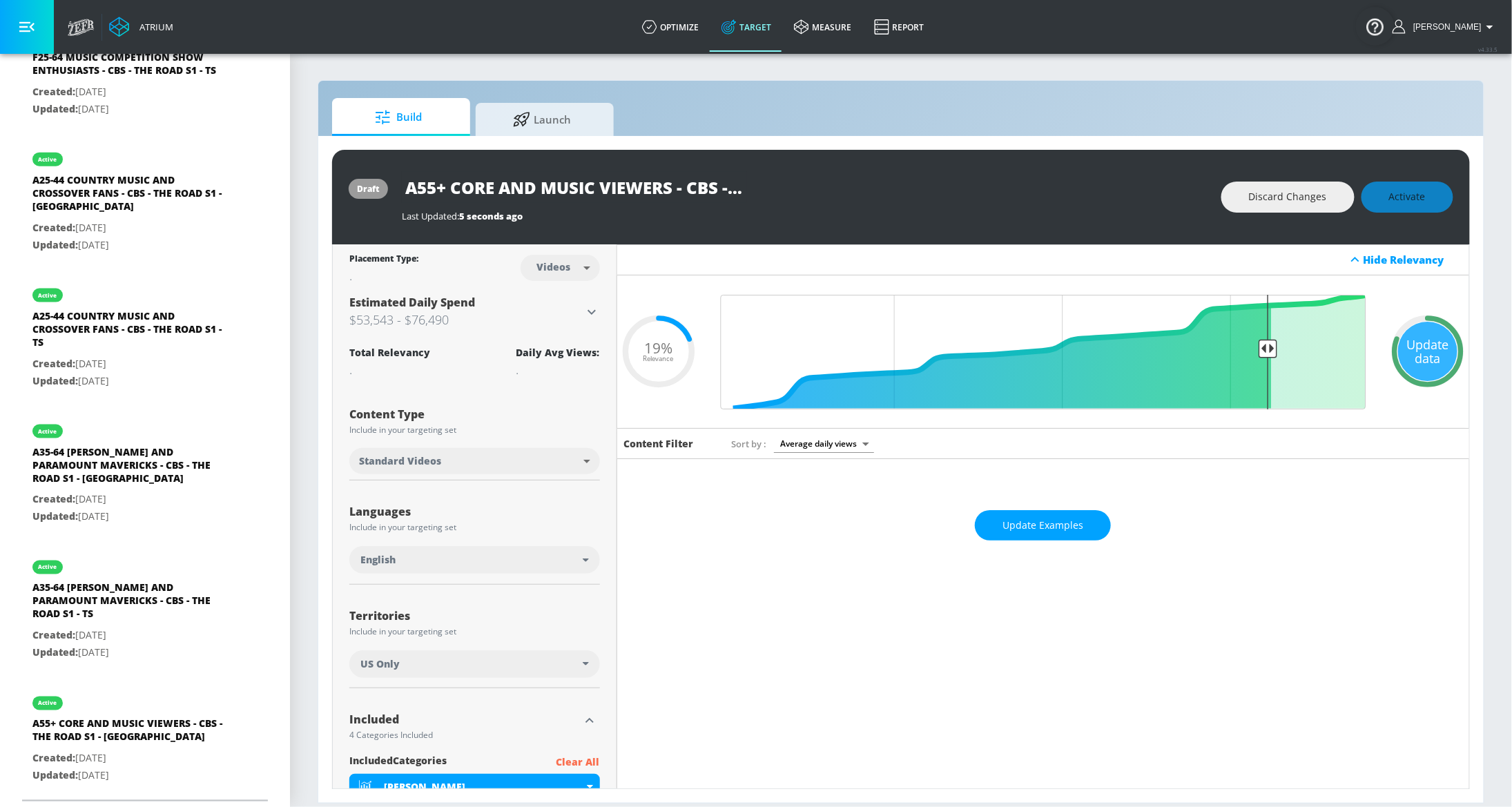
click at [1404, 355] on div "Update data" at bounding box center [1427, 351] width 60 height 60
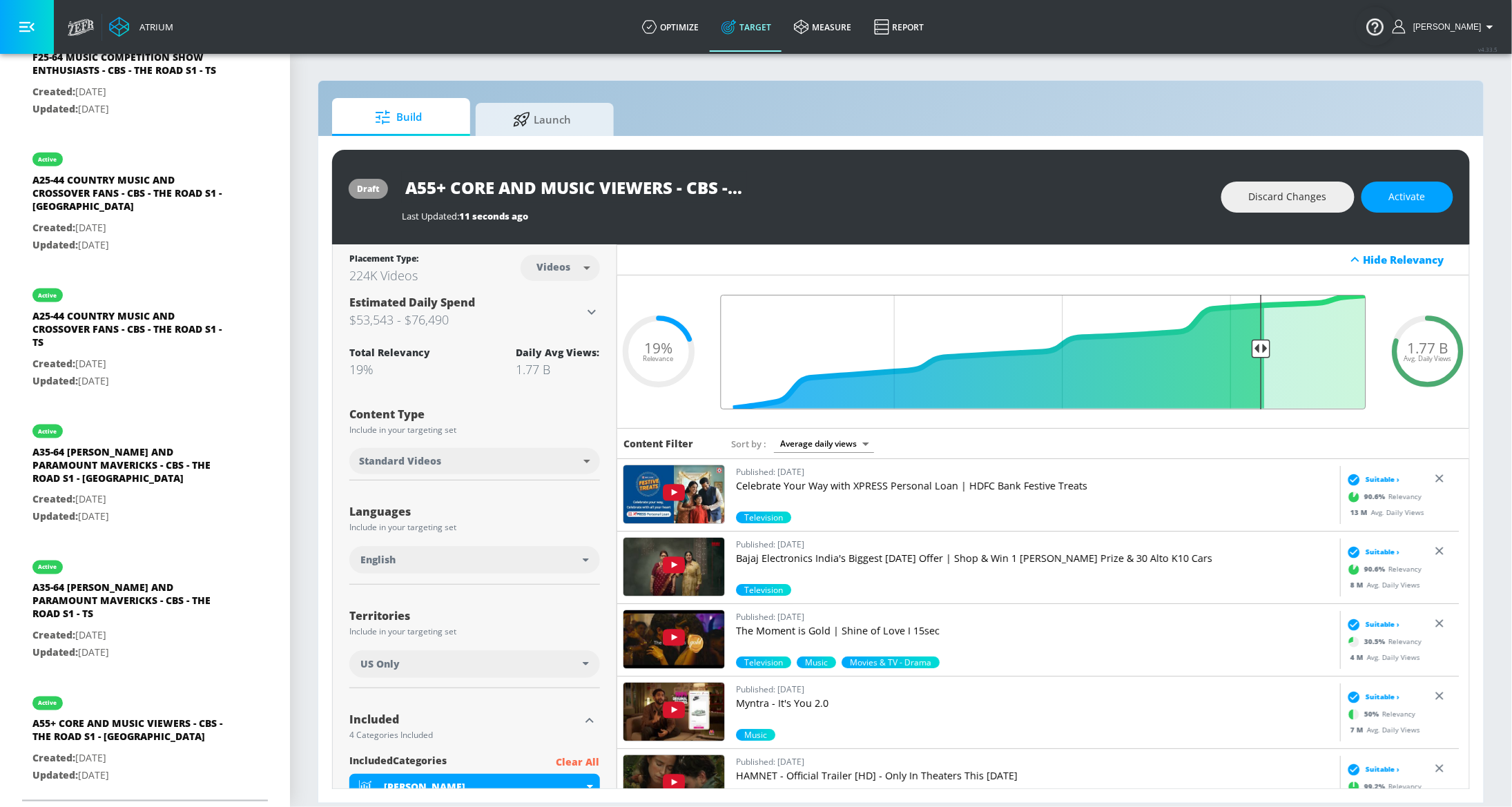
type input "0.2"
click at [1249, 349] on input "Final Threshold" at bounding box center [1043, 352] width 660 height 115
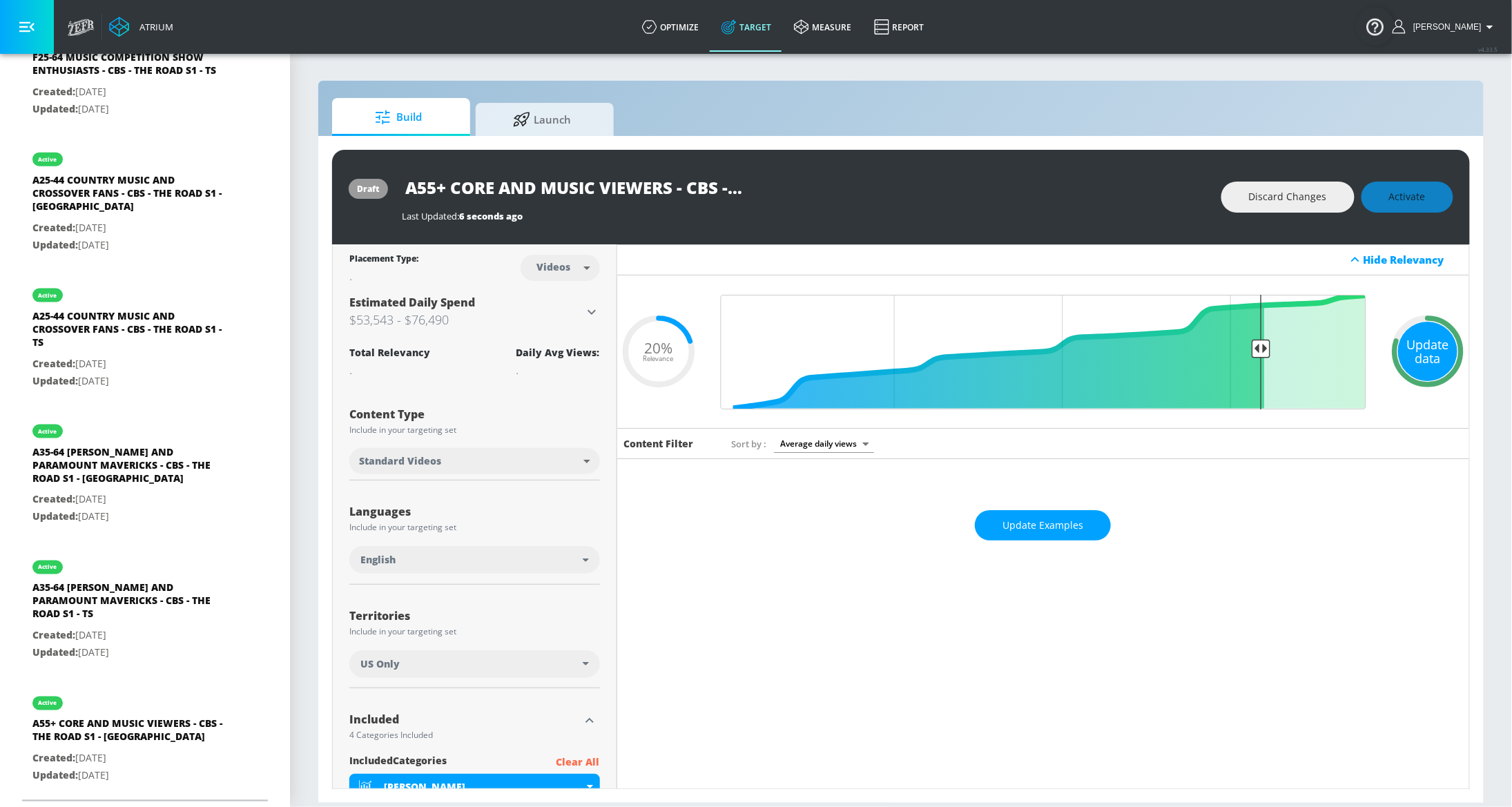
click at [1419, 355] on div "Update data" at bounding box center [1427, 351] width 60 height 60
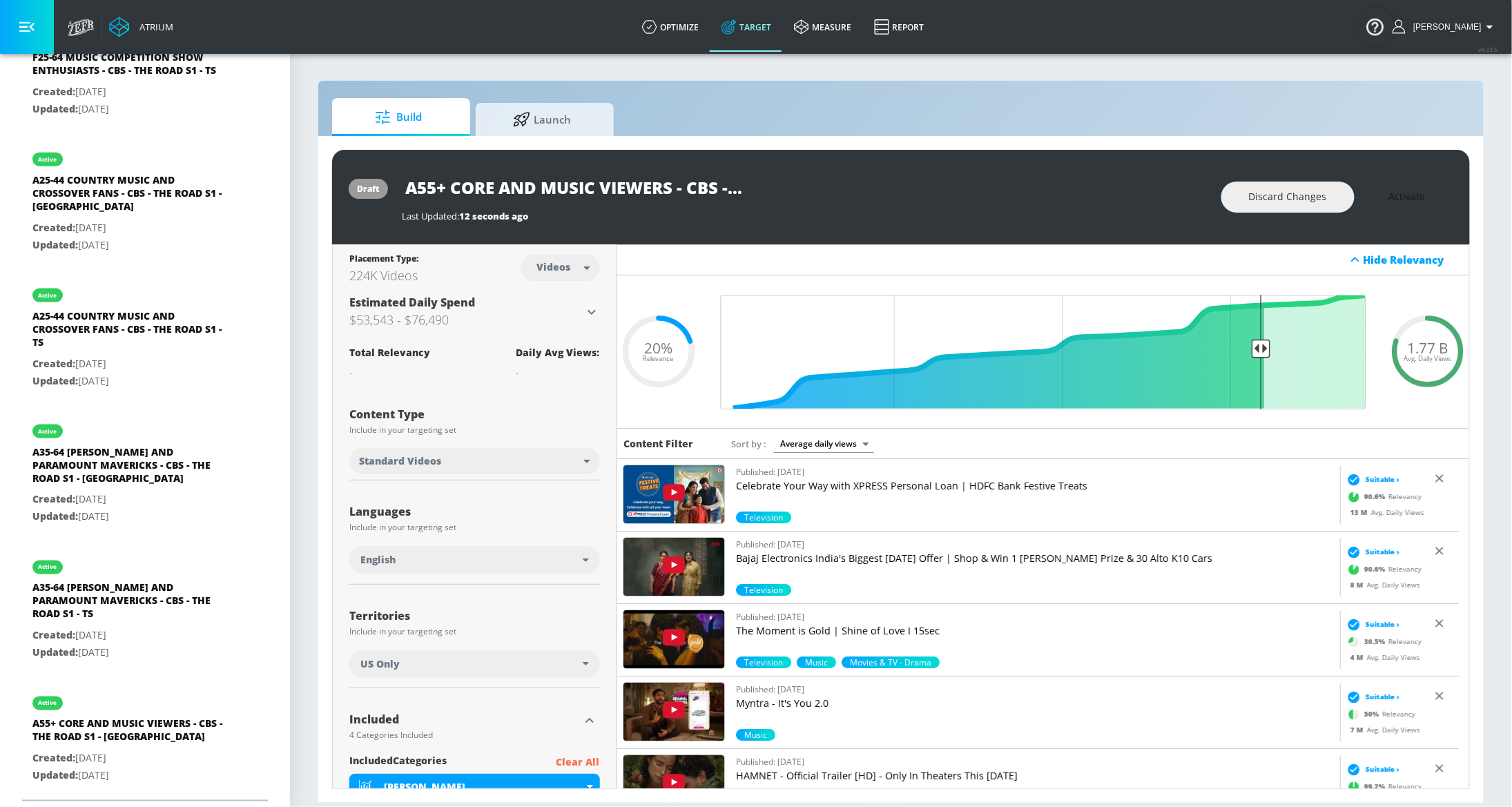
click at [1427, 204] on button "Activate" at bounding box center [1407, 197] width 92 height 31
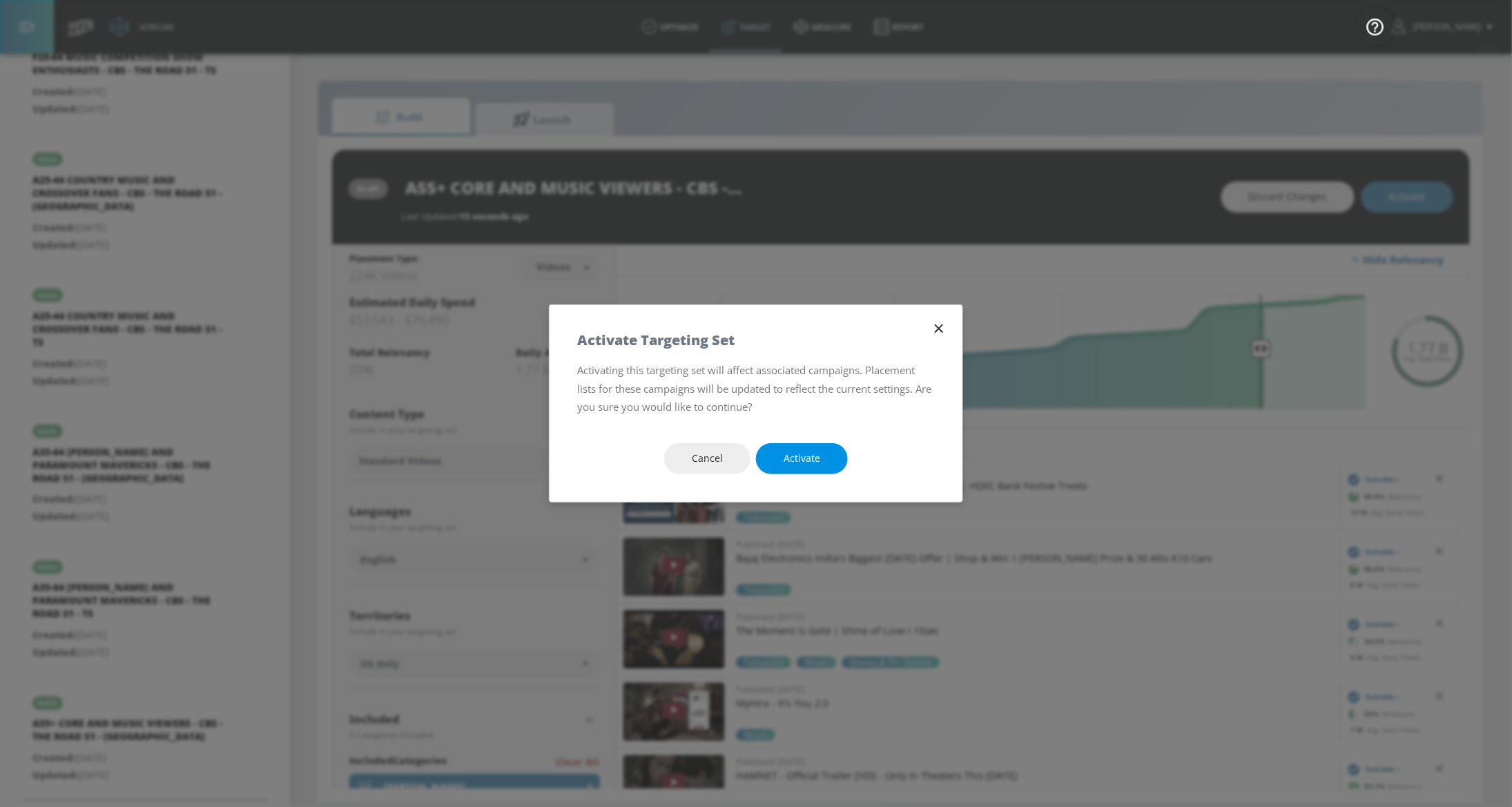
click at [816, 462] on span "Activate" at bounding box center [801, 459] width 36 height 17
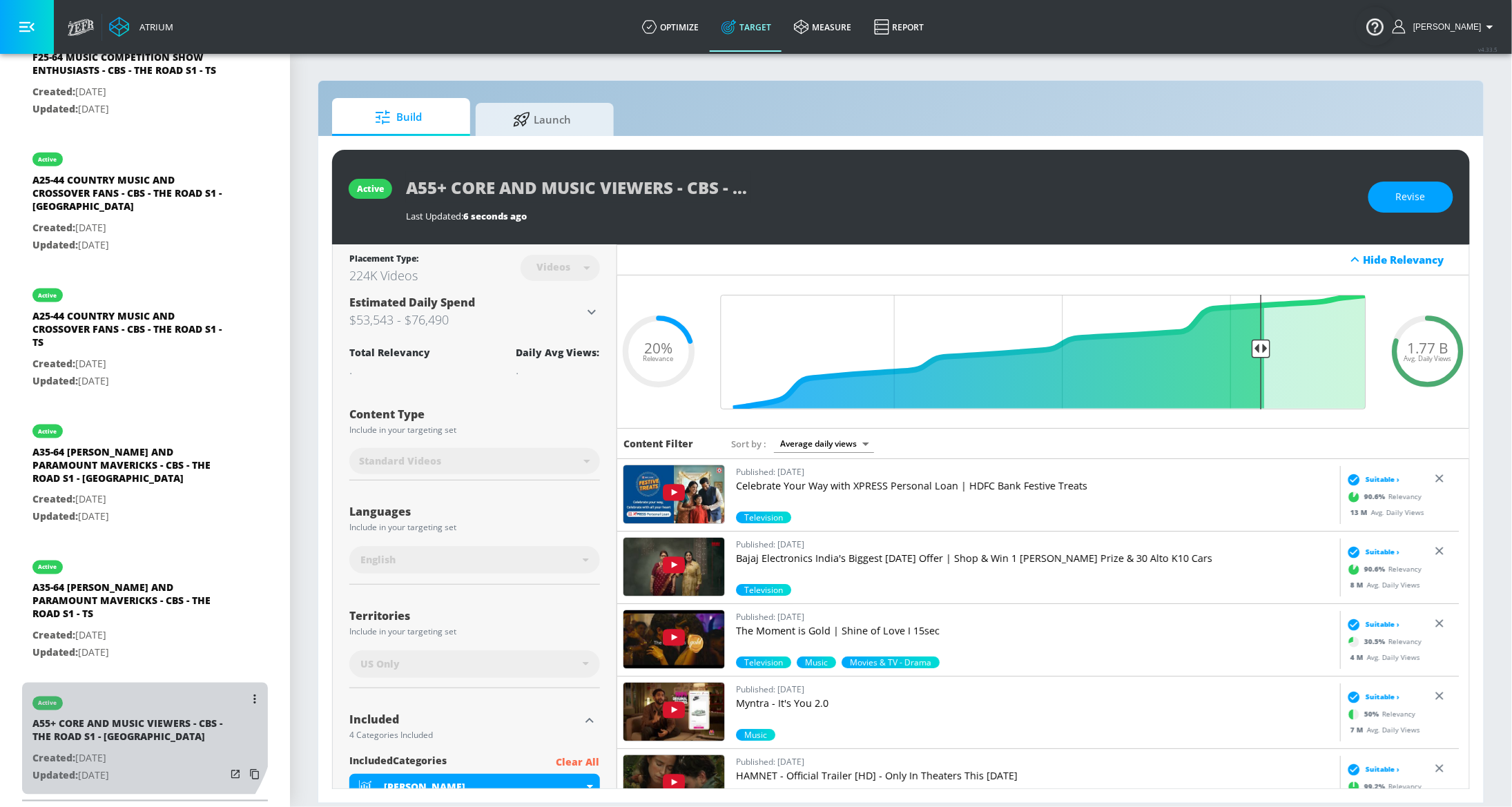
click at [126, 719] on div "A55+ CORE AND MUSIC VIEWERS - CBS - THE ROAD S1 - CT" at bounding box center [130, 734] width 194 height 33
type input "A55+ CORE AND MUSIC VIEWERS - CBS - THE ROAD S1 - CT"
type input "channels"
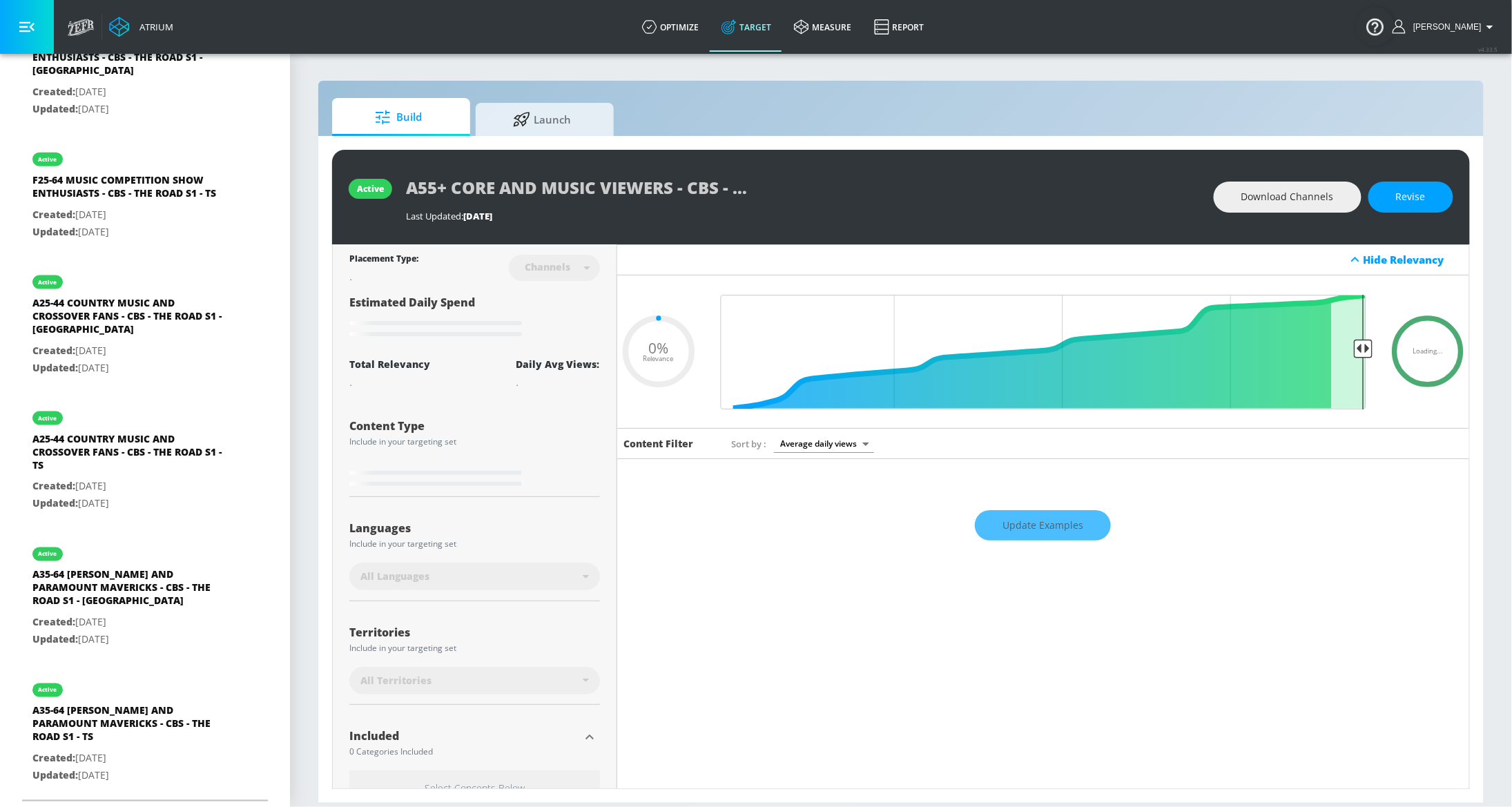
type input "0.5"
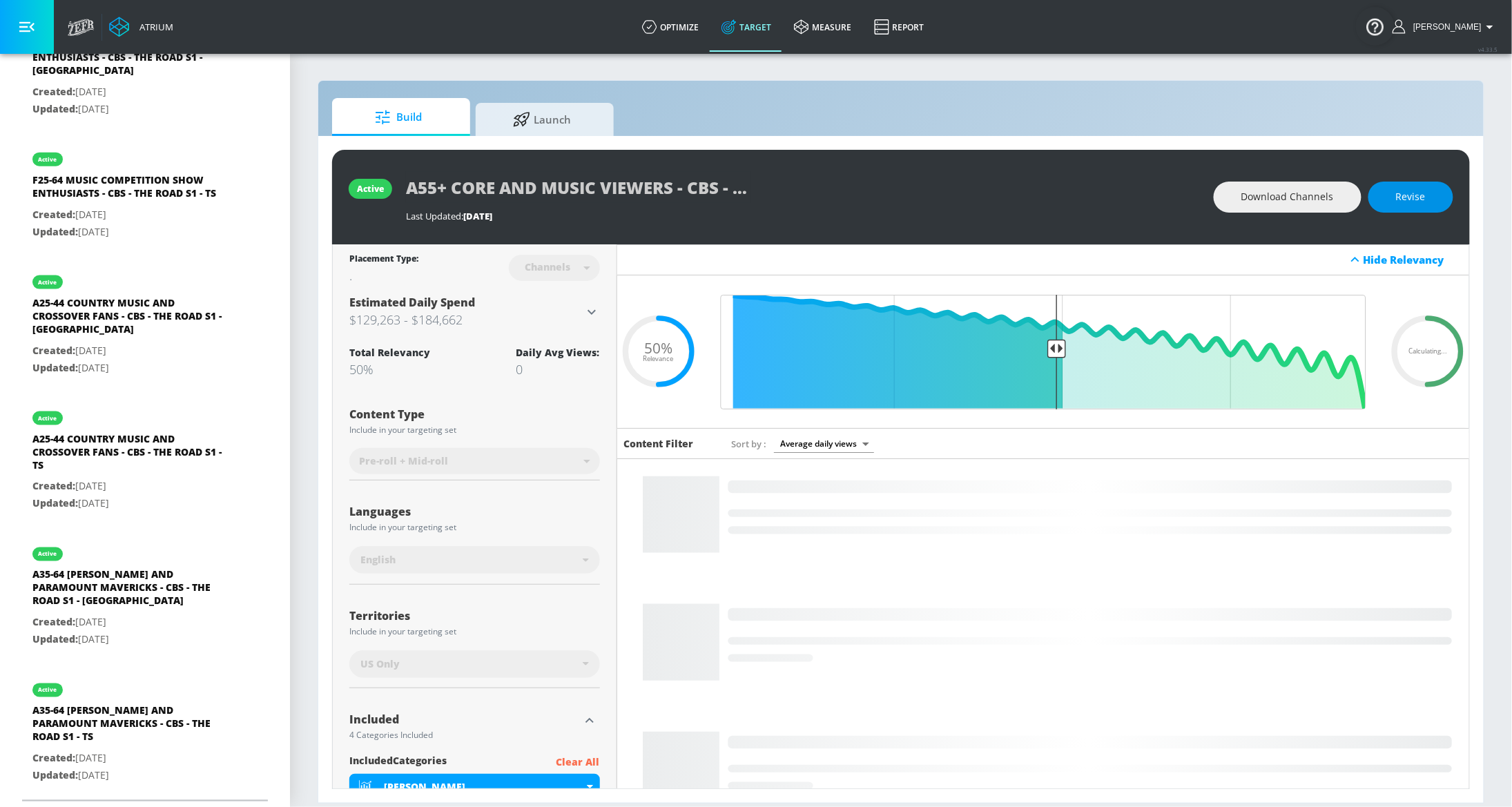
click at [1438, 195] on button "Revise" at bounding box center [1411, 197] width 85 height 31
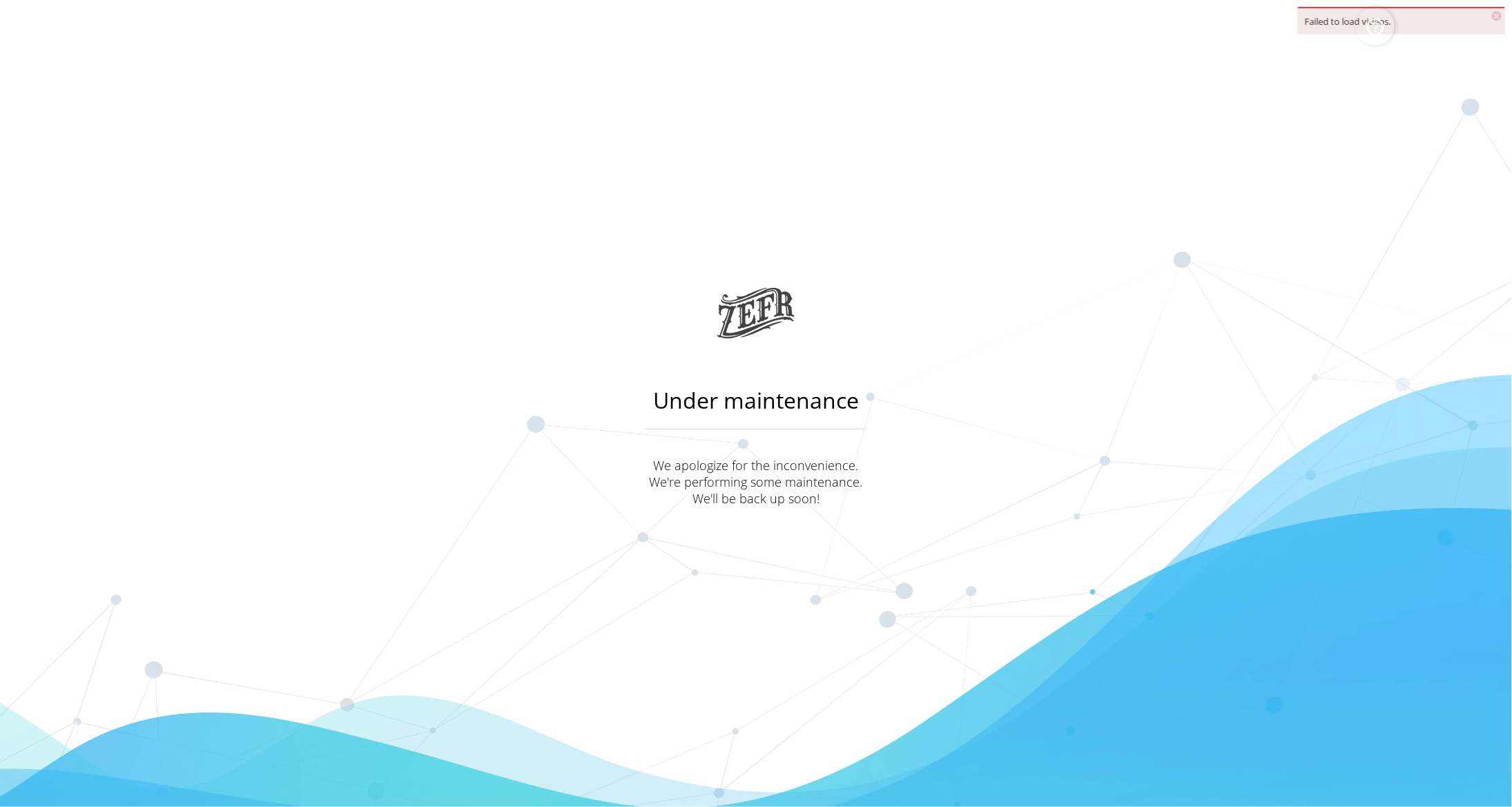
click at [1036, 364] on main "Under maintenance We apologize for the inconvenience. We're performing some mai…" at bounding box center [756, 403] width 1512 height 807
